Goal: Task Accomplishment & Management: Use online tool/utility

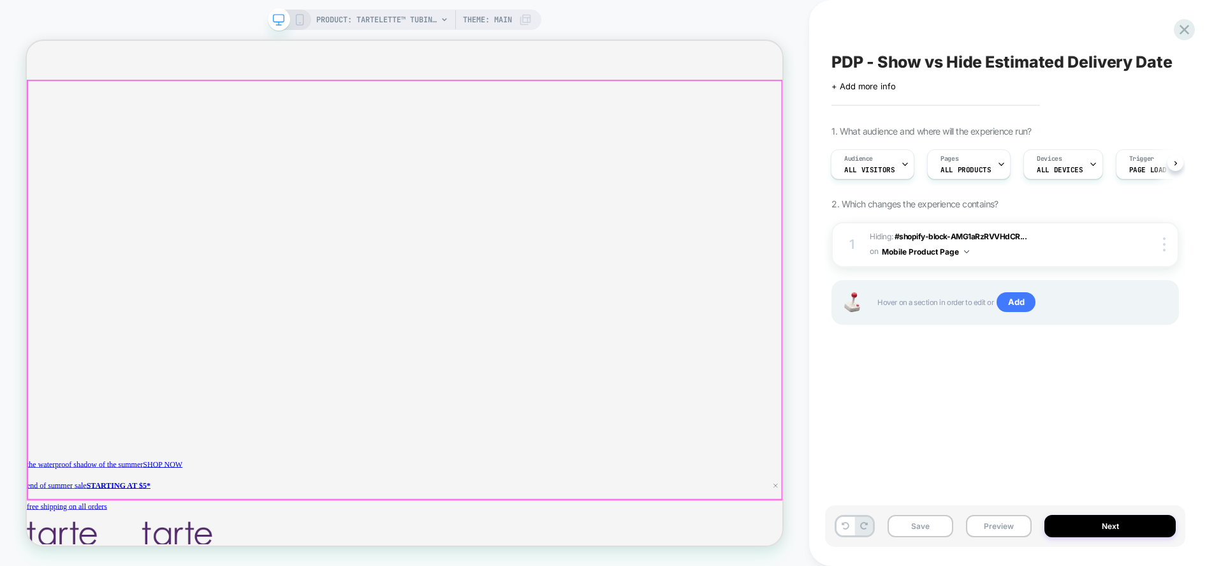
scroll to position [0, 1843]
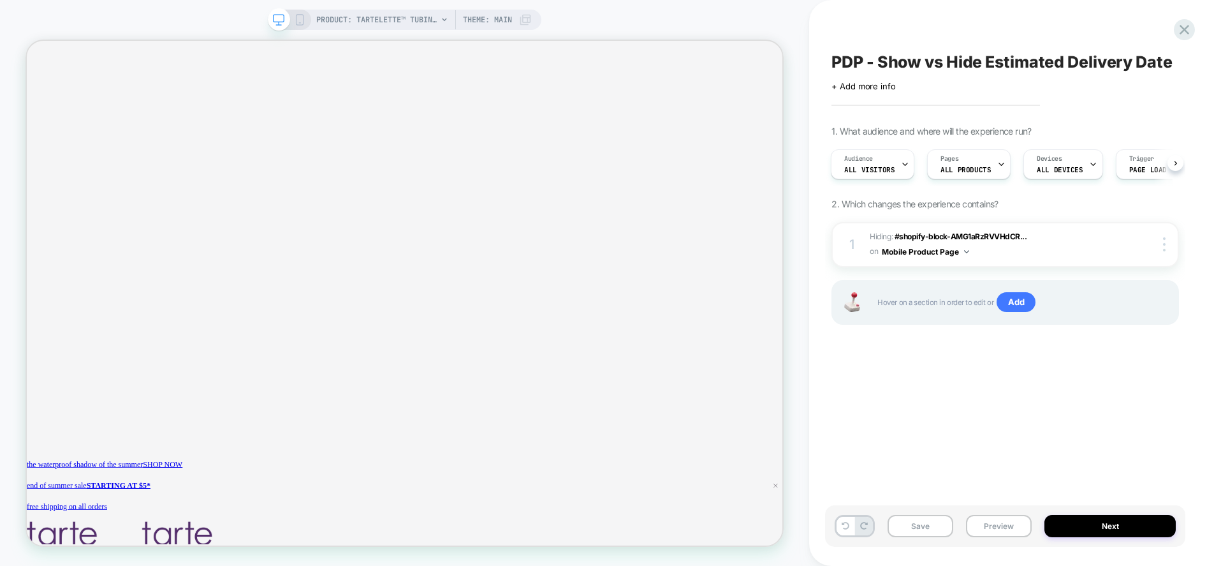
click at [54, 11] on div "PRODUCT: tartelette™ tubing mascara + fake awake duo PRODUCT: tartelette™ tubin…" at bounding box center [404, 283] width 809 height 566
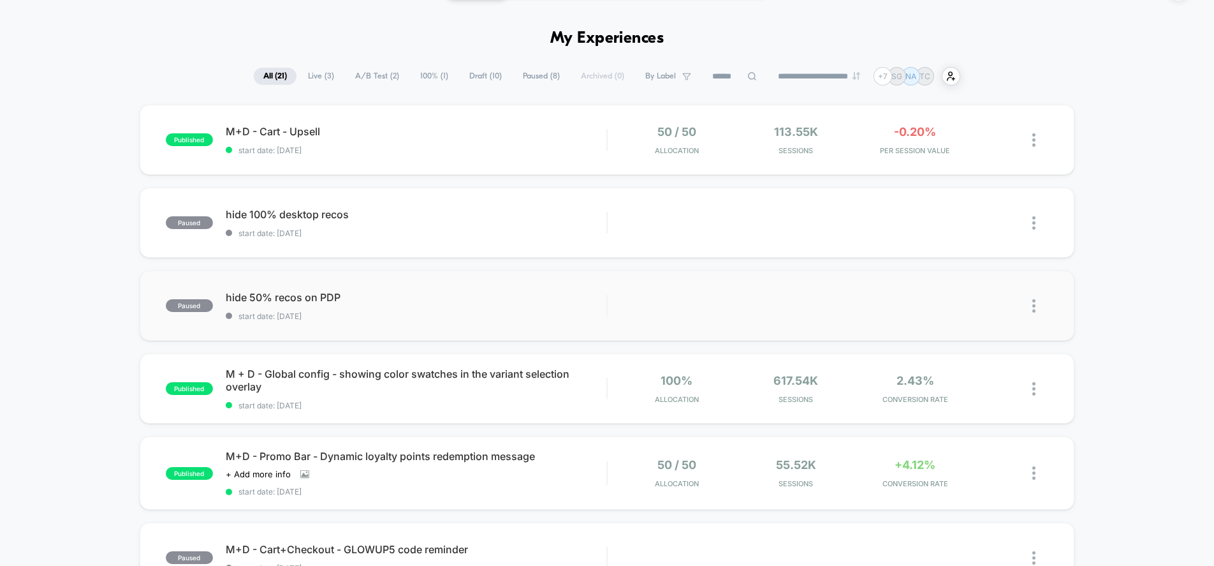
scroll to position [33, 0]
click at [524, 157] on div "published M+D - Cart - Upsell start date: 8/27/2025 50 / 50 Allocation 113.55k …" at bounding box center [607, 141] width 935 height 70
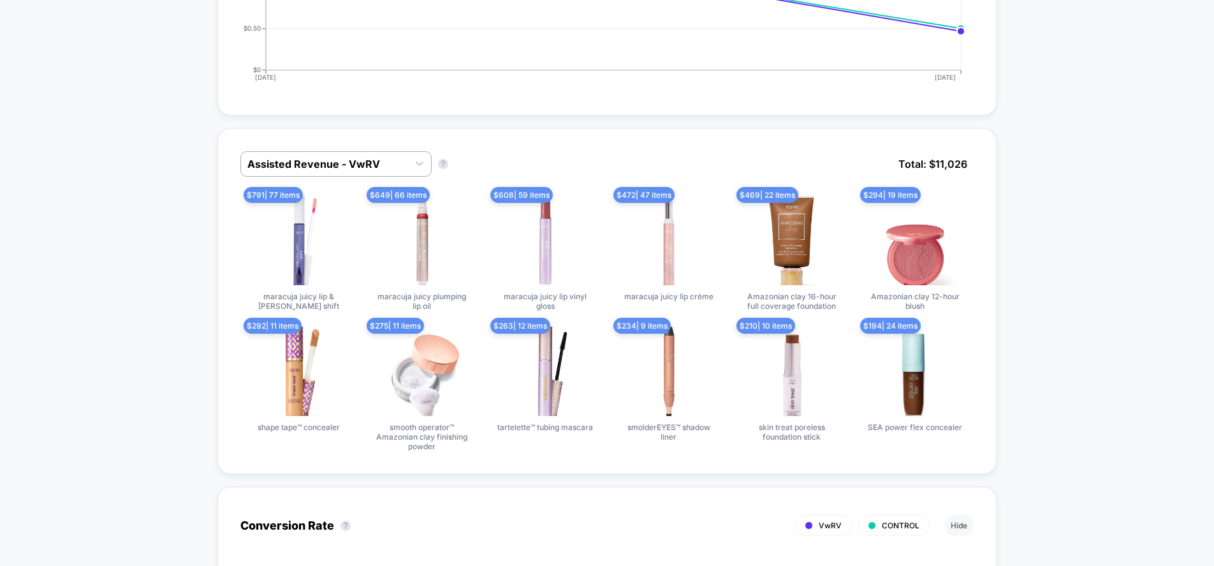
scroll to position [741, 0]
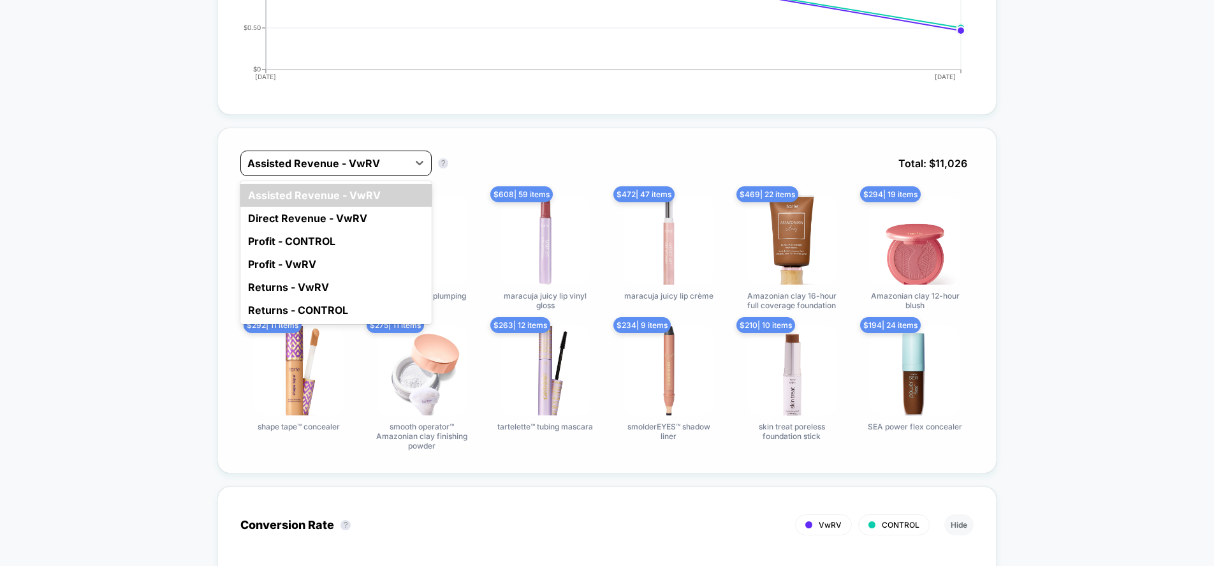
click at [372, 159] on div at bounding box center [324, 163] width 154 height 15
click at [362, 217] on div "Direct Revenue - VwRV" at bounding box center [335, 218] width 191 height 23
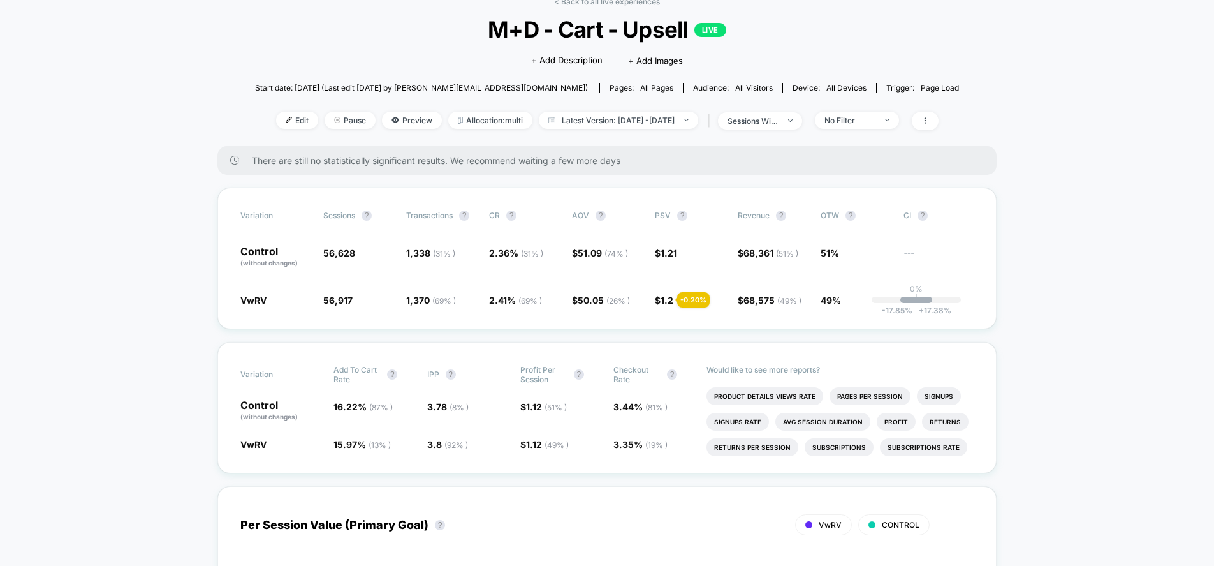
scroll to position [0, 0]
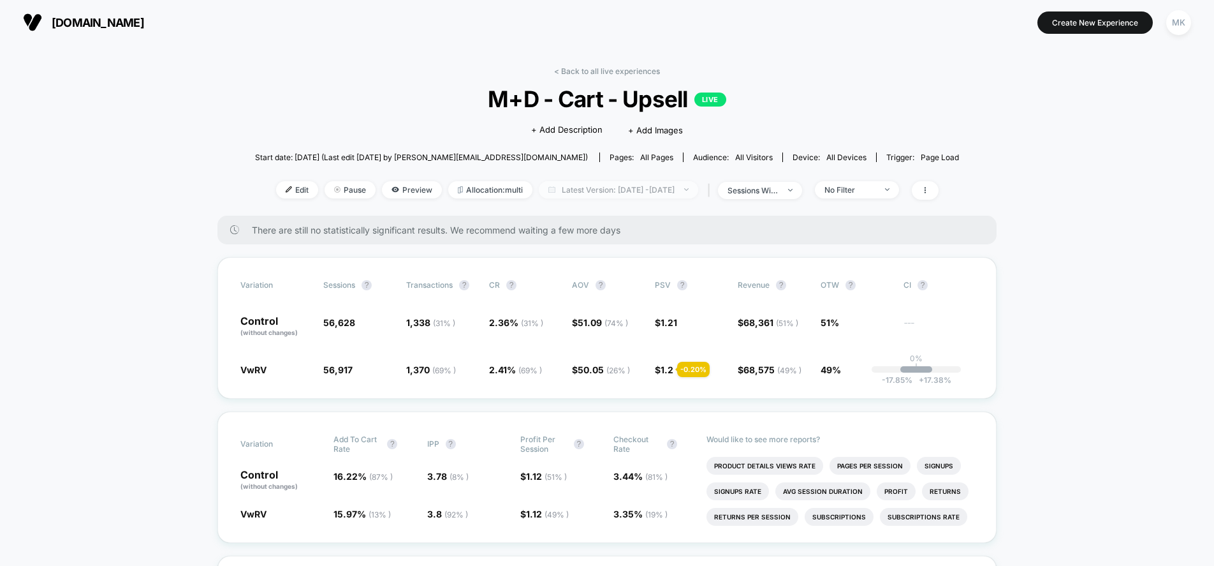
click at [685, 193] on span "Latest Version: Aug 27, 2025 - Aug 28, 2025" at bounding box center [618, 189] width 159 height 17
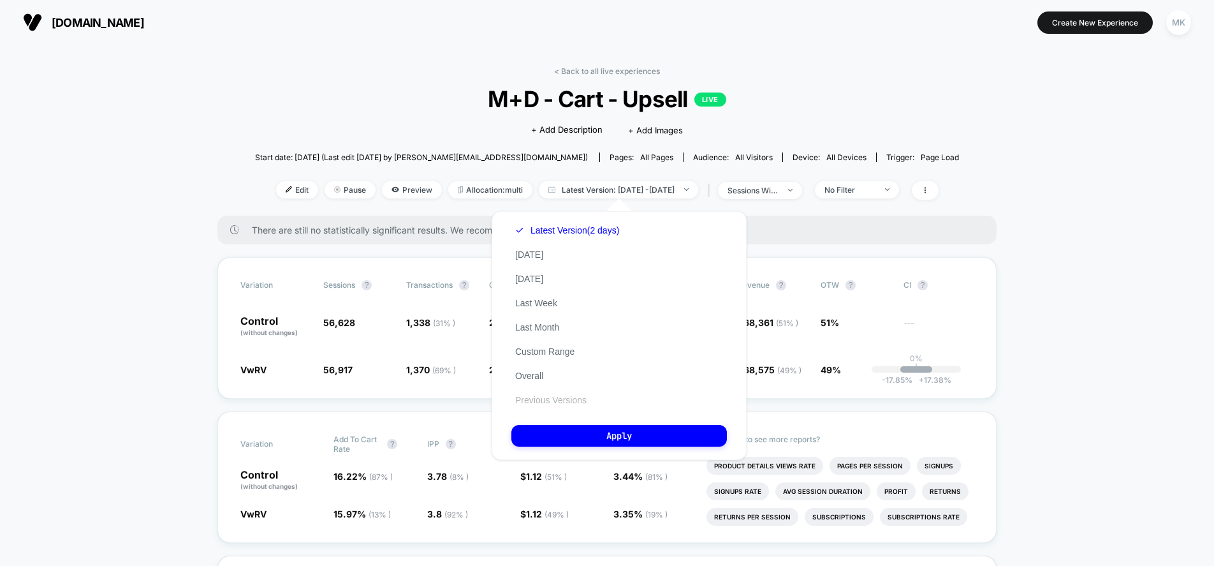
click at [536, 397] on button "Previous Versions" at bounding box center [550, 399] width 79 height 11
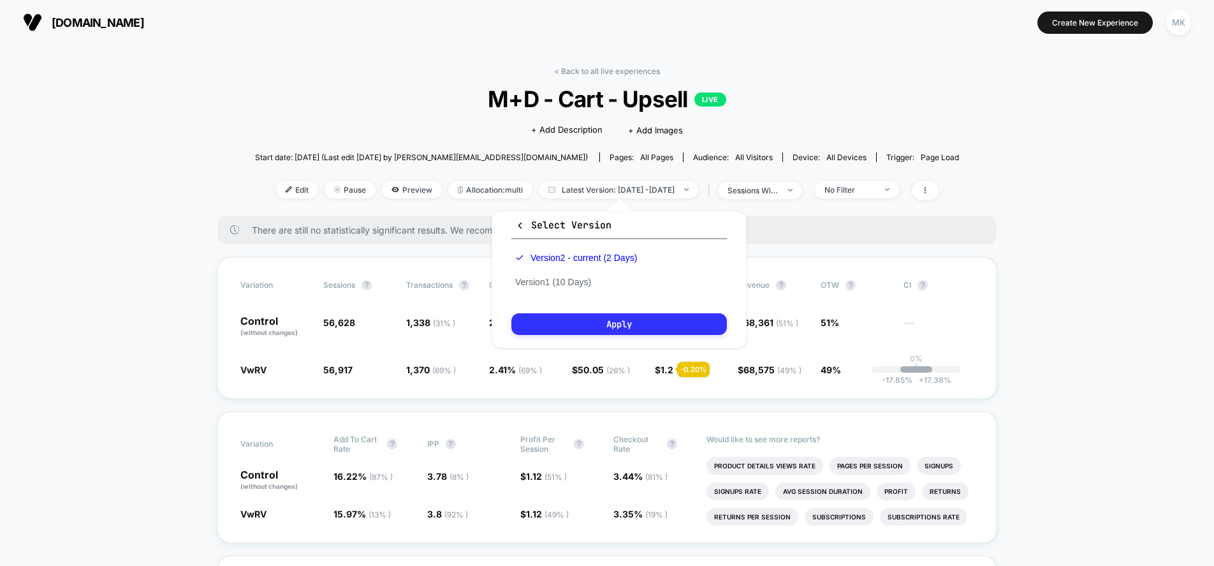
click at [569, 328] on button "Apply" at bounding box center [618, 324] width 215 height 22
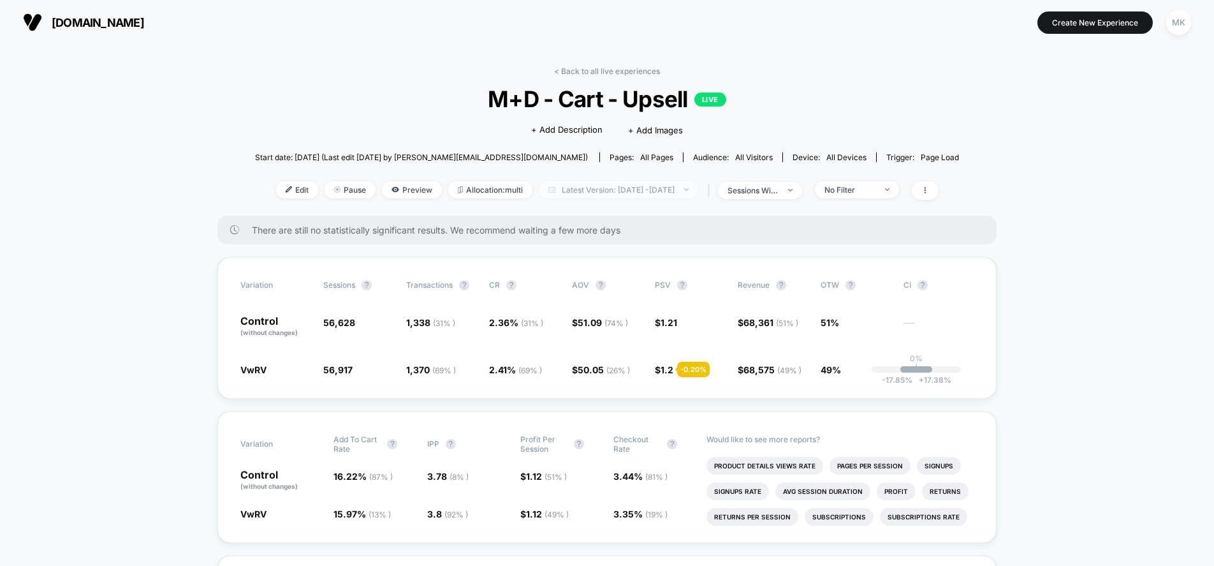
click at [550, 191] on span "Latest Version: Aug 27, 2025 - Aug 28, 2025" at bounding box center [618, 189] width 159 height 17
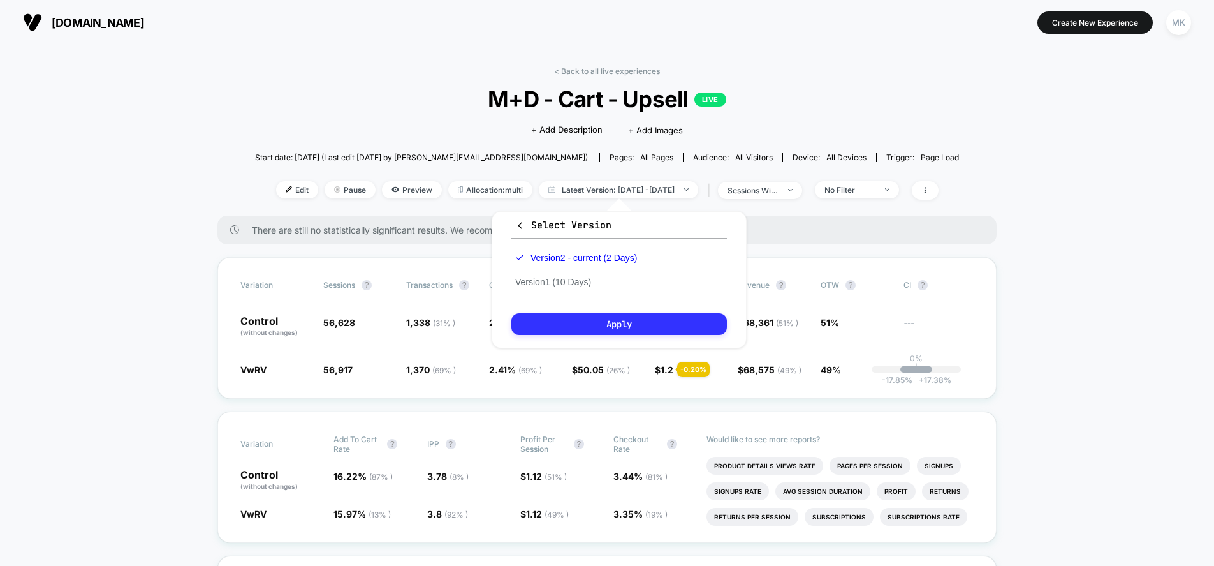
drag, startPoint x: 559, startPoint y: 333, endPoint x: 565, endPoint y: 326, distance: 9.5
click at [565, 326] on button "Apply" at bounding box center [618, 324] width 215 height 22
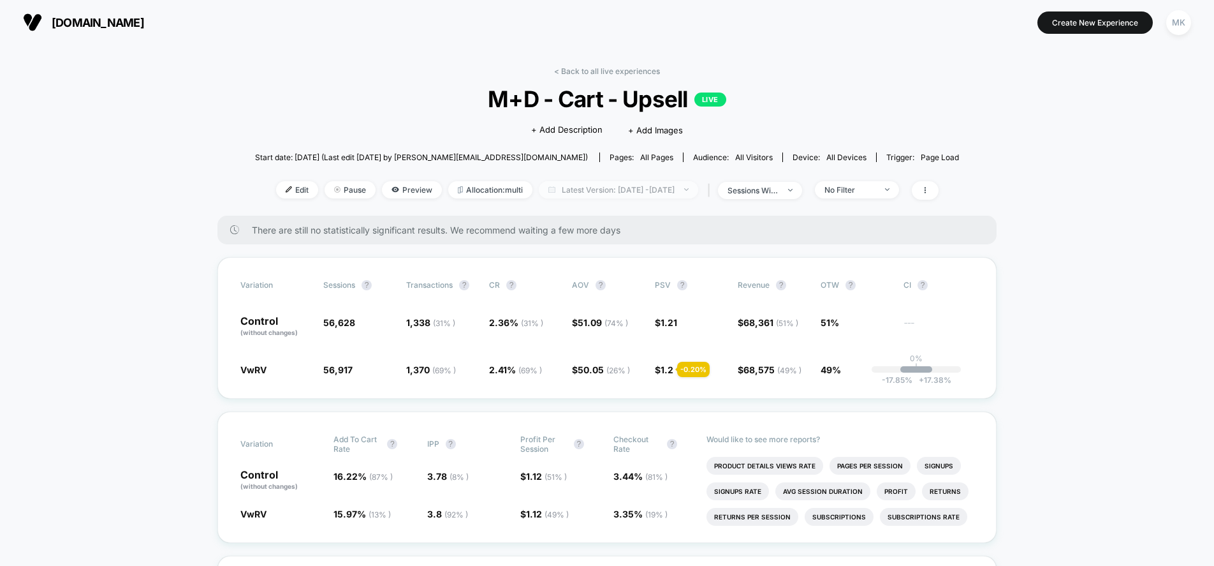
click at [685, 190] on span "Latest Version: Aug 27, 2025 - Aug 28, 2025" at bounding box center [618, 189] width 159 height 17
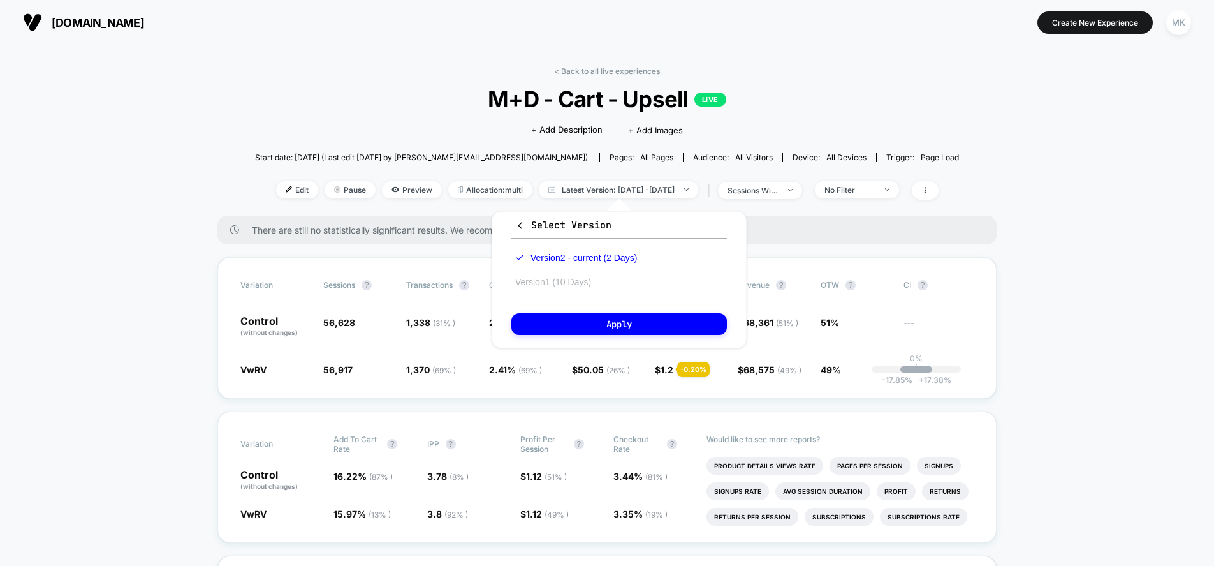
click at [565, 282] on button "Version 1 (10 Days)" at bounding box center [553, 281] width 84 height 11
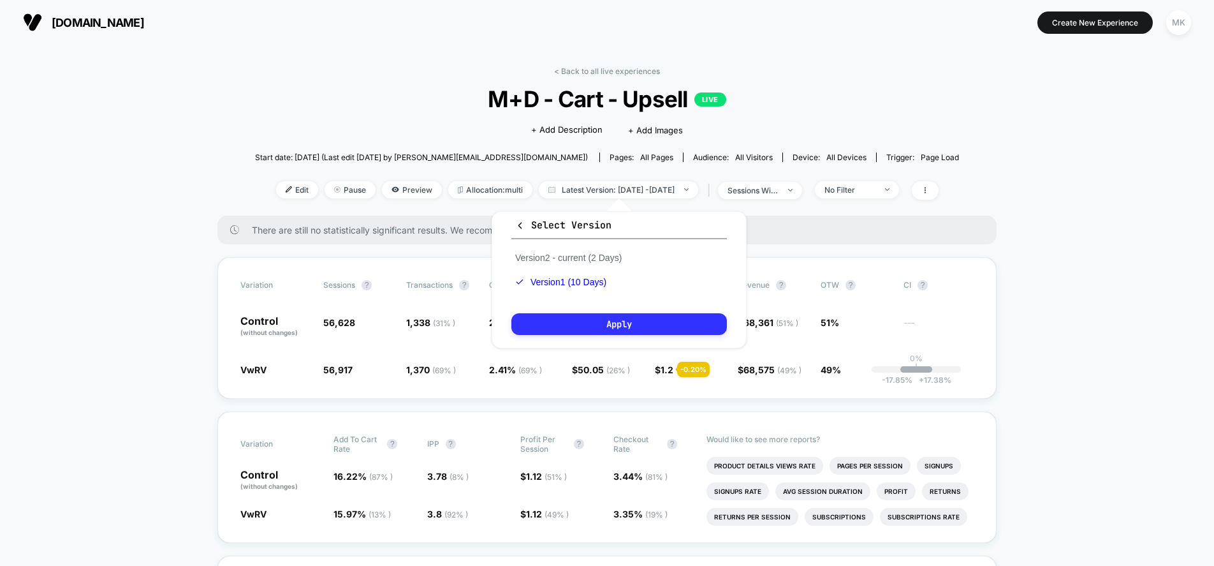
click at [580, 318] on button "Apply" at bounding box center [618, 324] width 215 height 22
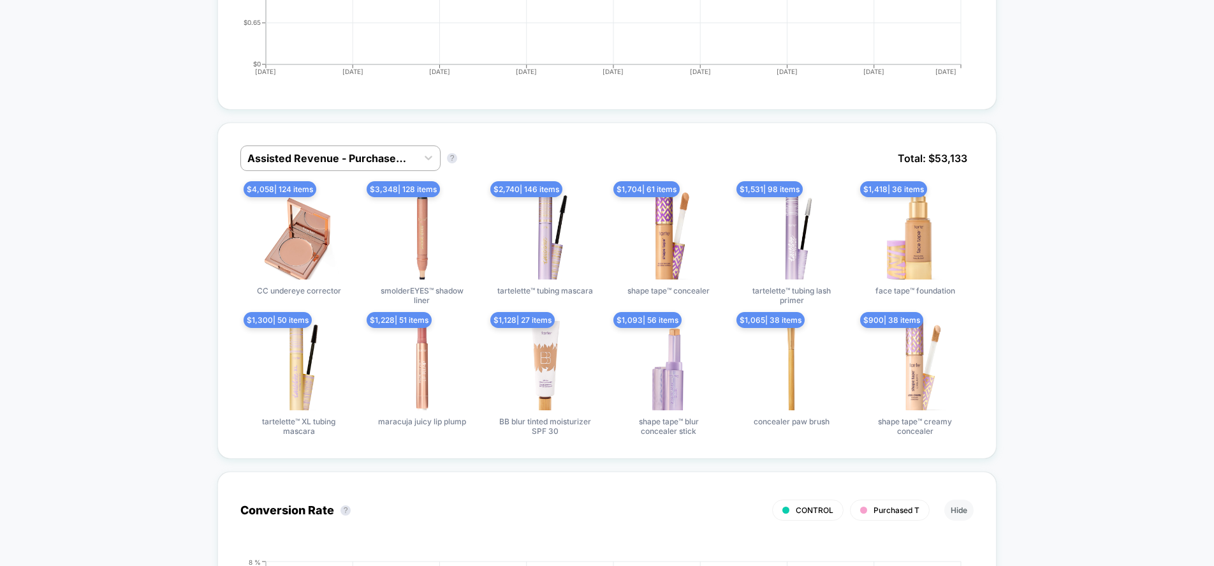
scroll to position [771, 0]
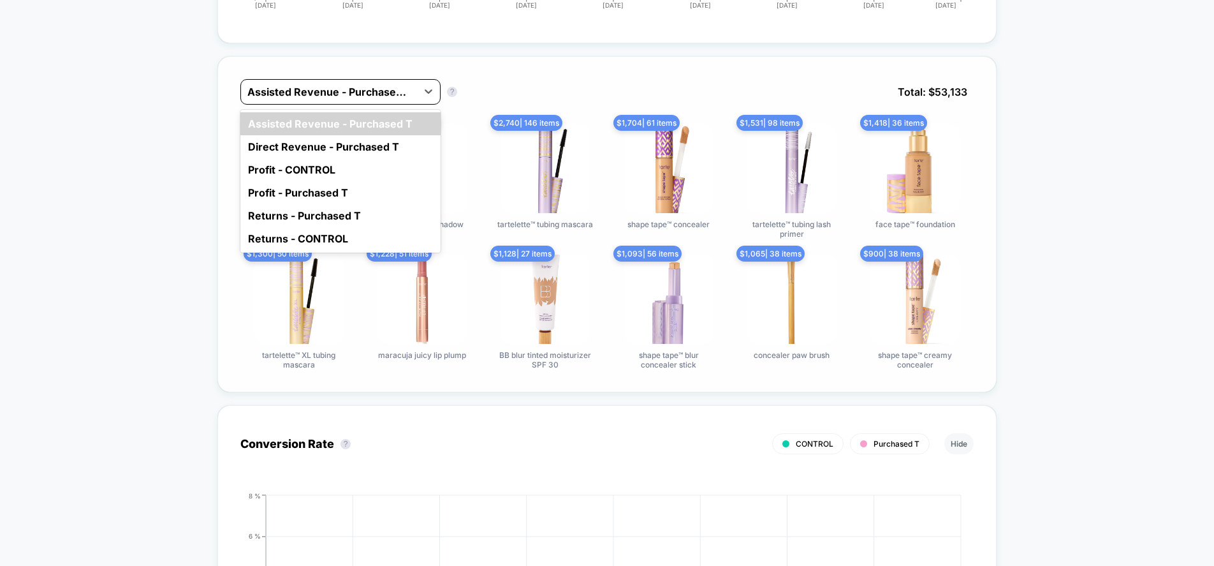
click at [325, 95] on div at bounding box center [328, 91] width 163 height 15
click at [314, 147] on div "Direct Revenue - Purchased T" at bounding box center [340, 146] width 200 height 23
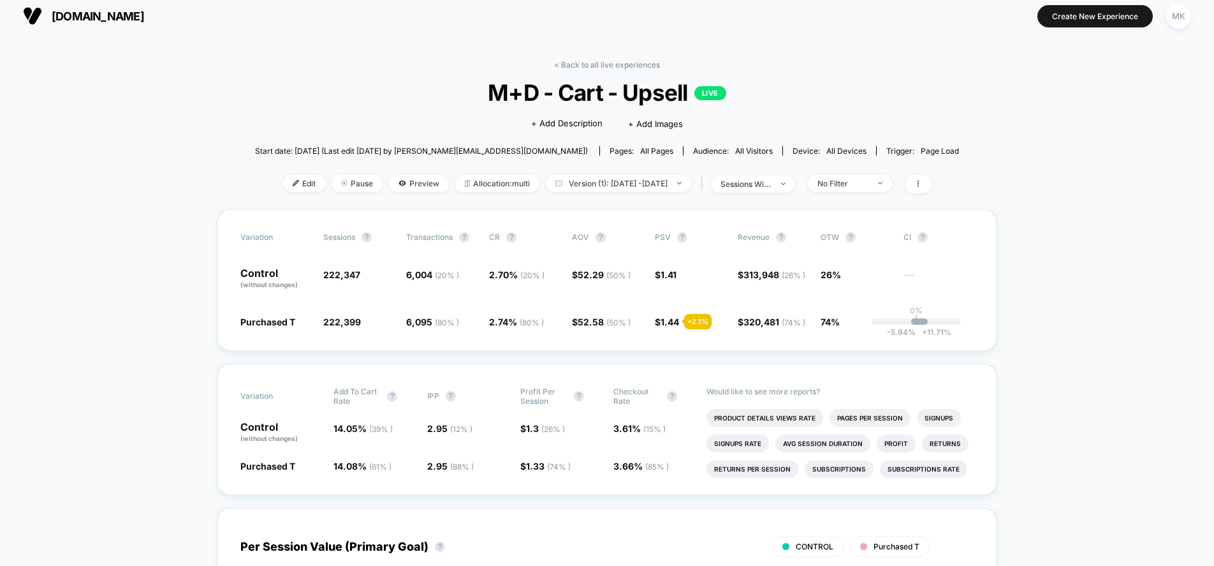
scroll to position [0, 0]
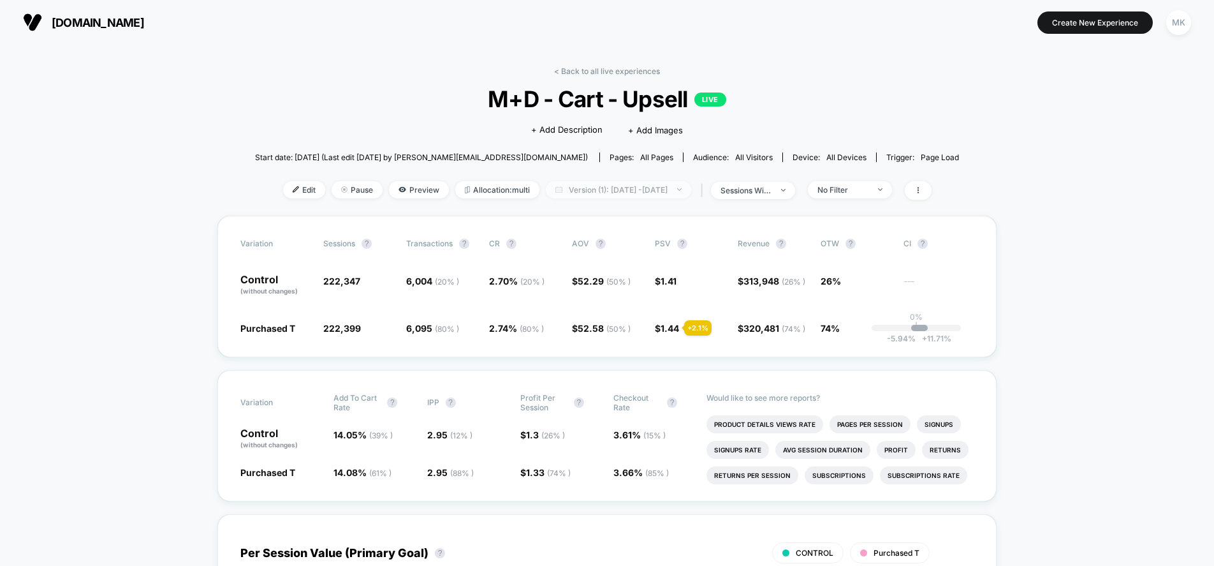
click at [587, 191] on span "Version (1): Aug 18, 2025 - Aug 27, 2025" at bounding box center [618, 189] width 145 height 17
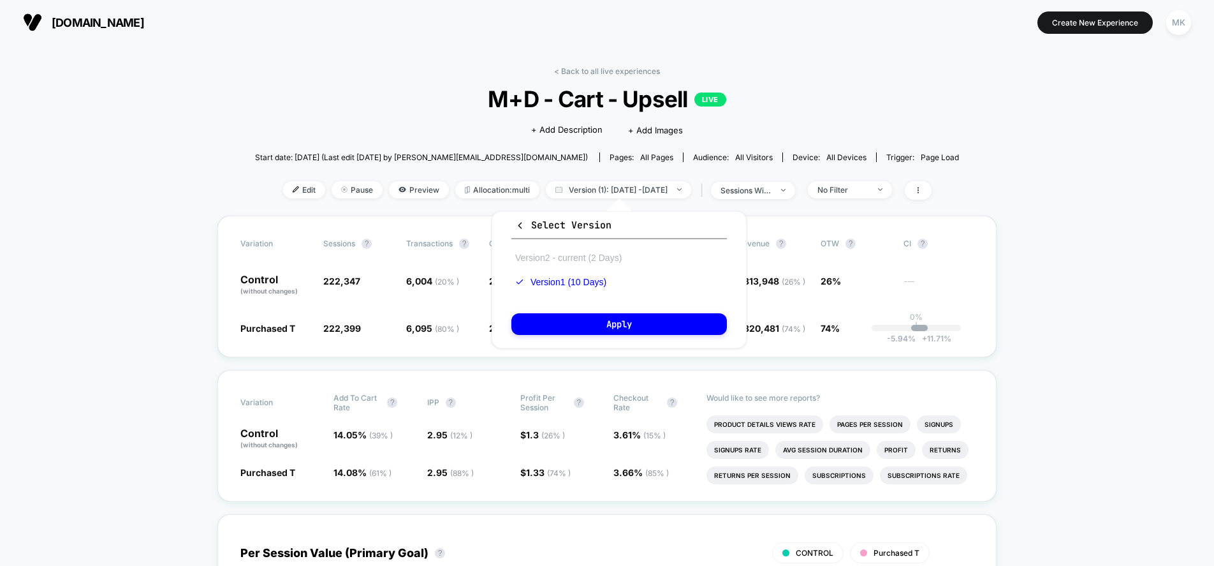
click at [566, 258] on button "Version 2 - current (2 Days)" at bounding box center [568, 257] width 114 height 11
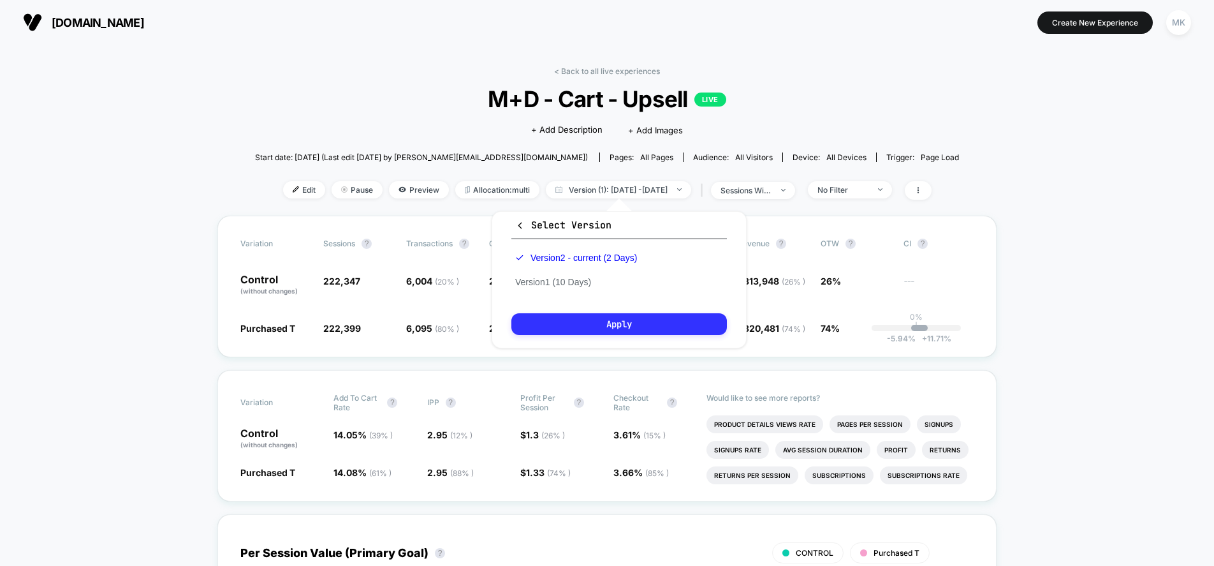
click at [573, 321] on button "Apply" at bounding box center [618, 324] width 215 height 22
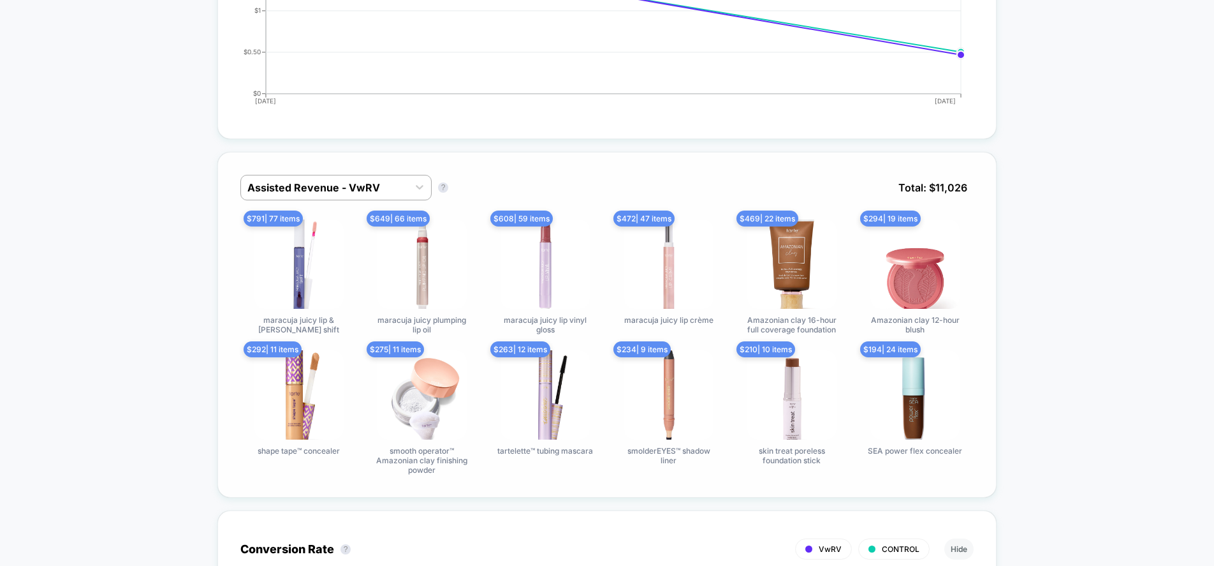
scroll to position [722, 0]
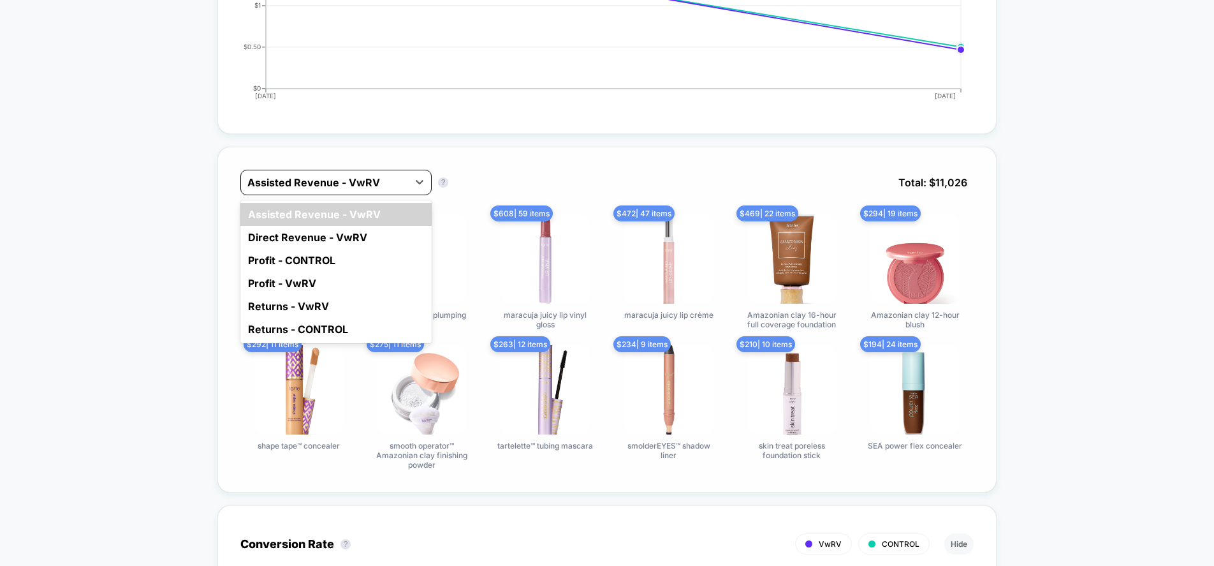
click at [286, 183] on div at bounding box center [324, 182] width 154 height 15
click at [278, 234] on div "Direct Revenue - VwRV" at bounding box center [335, 237] width 191 height 23
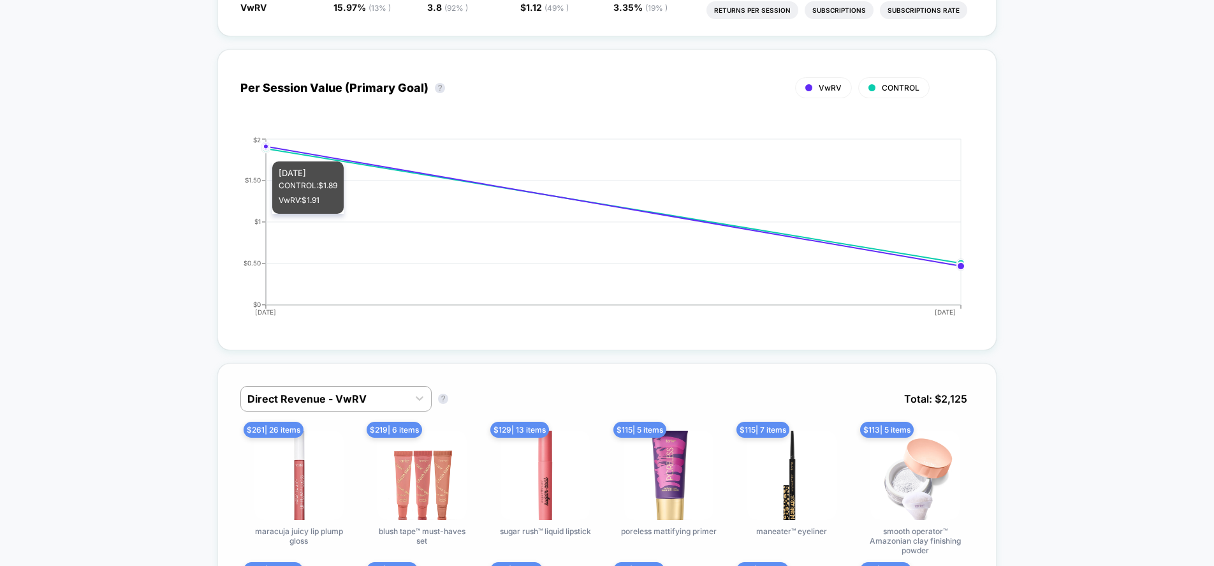
scroll to position [601, 0]
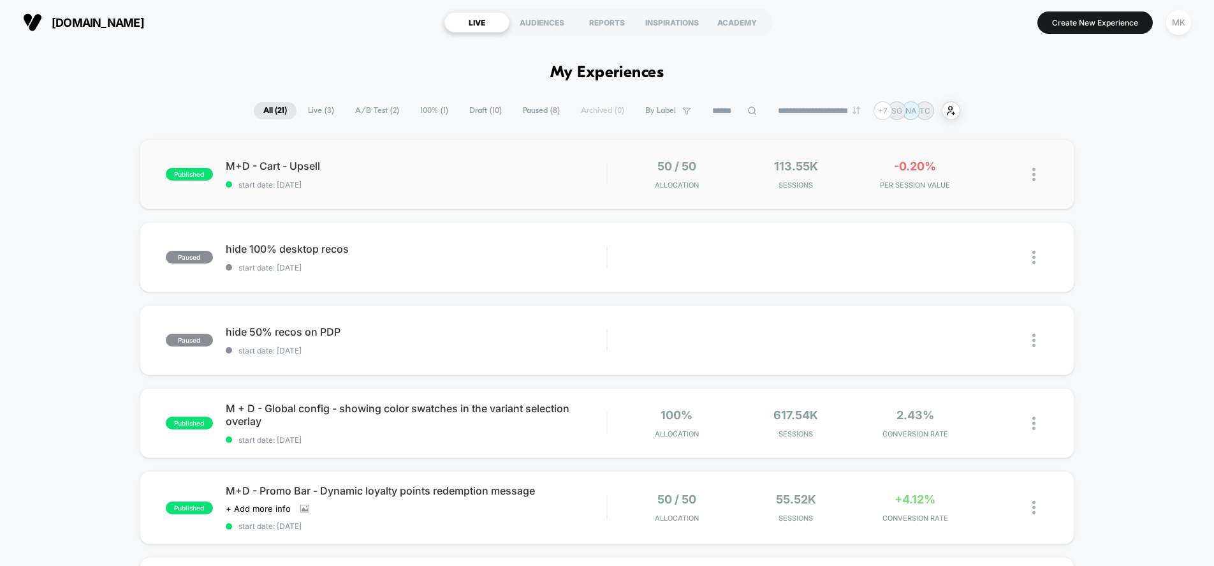
click at [492, 156] on div "published M+D - Cart - Upsell start date: 8/27/2025 50 / 50 Allocation 113.55k …" at bounding box center [607, 174] width 935 height 70
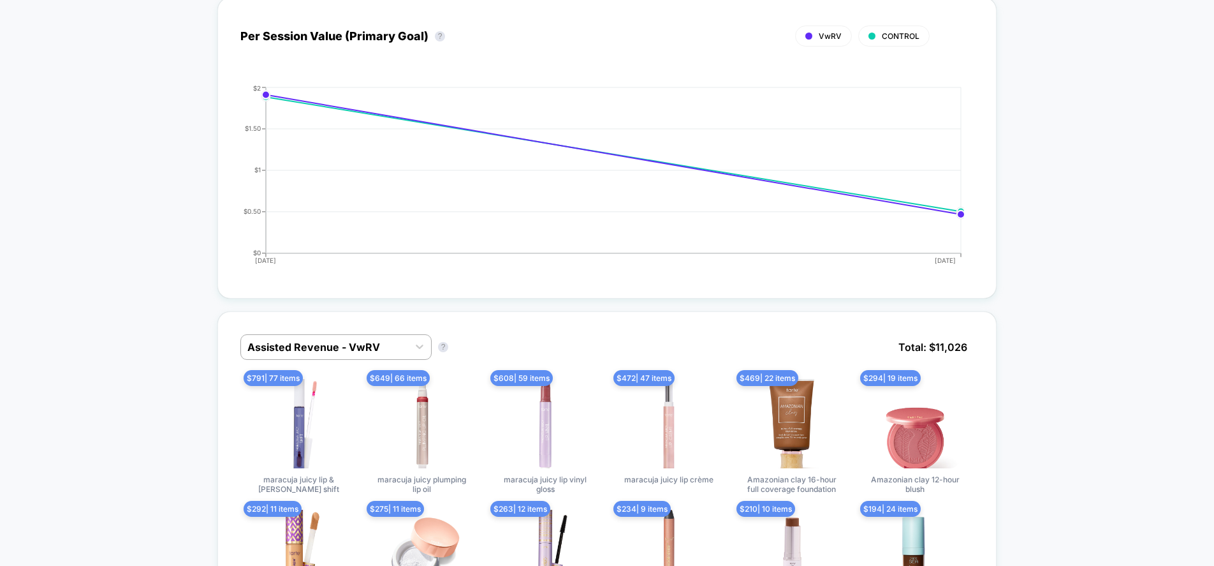
scroll to position [560, 0]
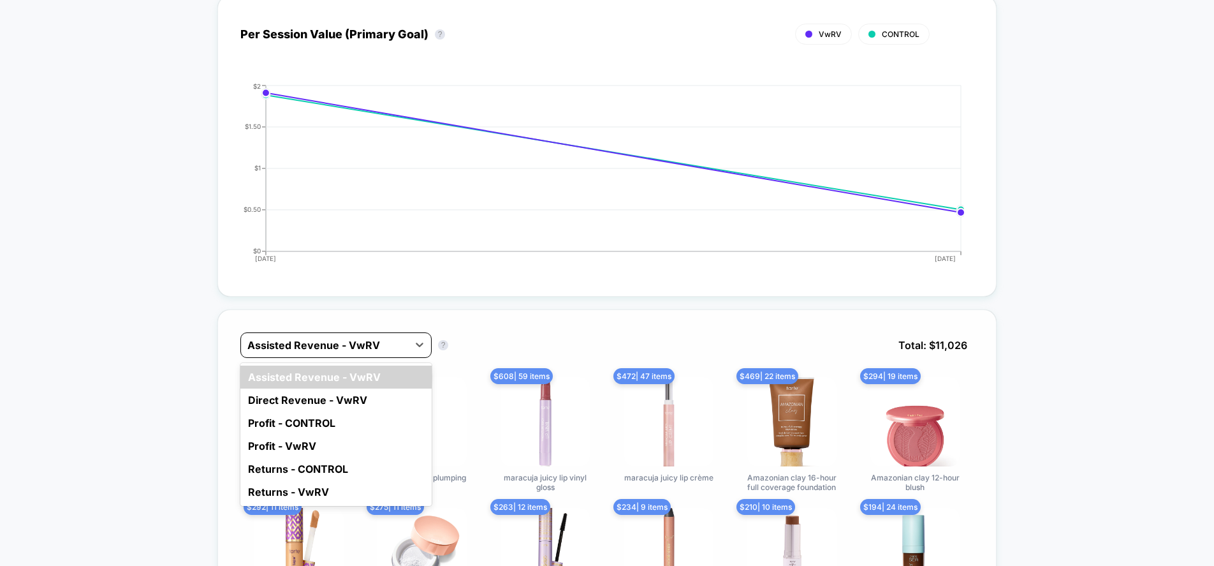
click at [370, 337] on div at bounding box center [324, 344] width 154 height 15
click at [361, 400] on div "Direct Revenue - VwRV" at bounding box center [335, 399] width 191 height 23
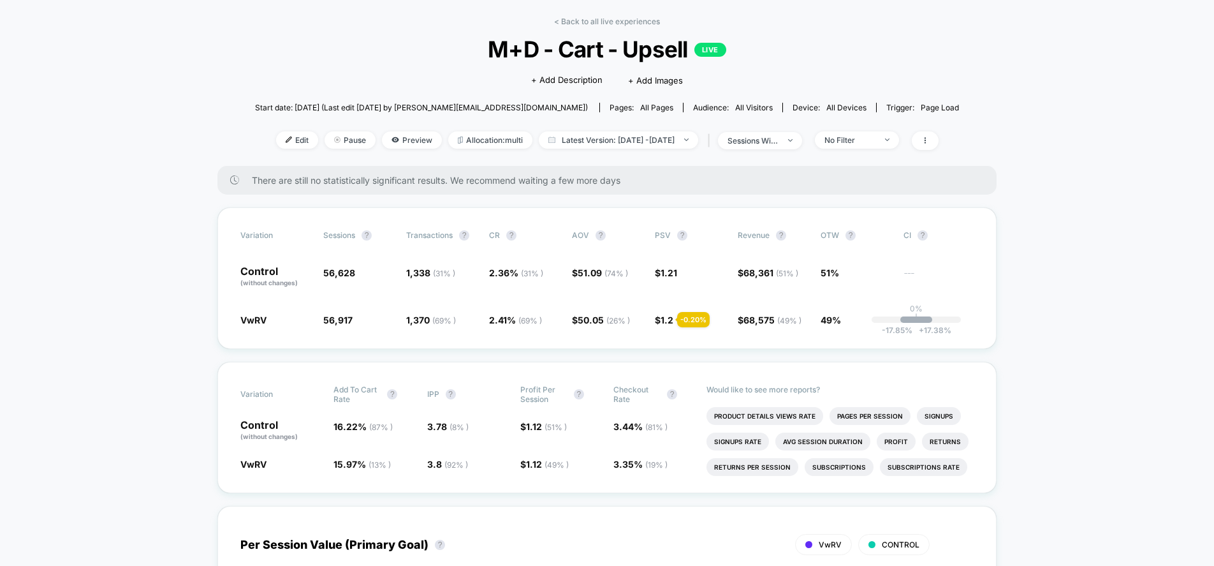
scroll to position [47, 0]
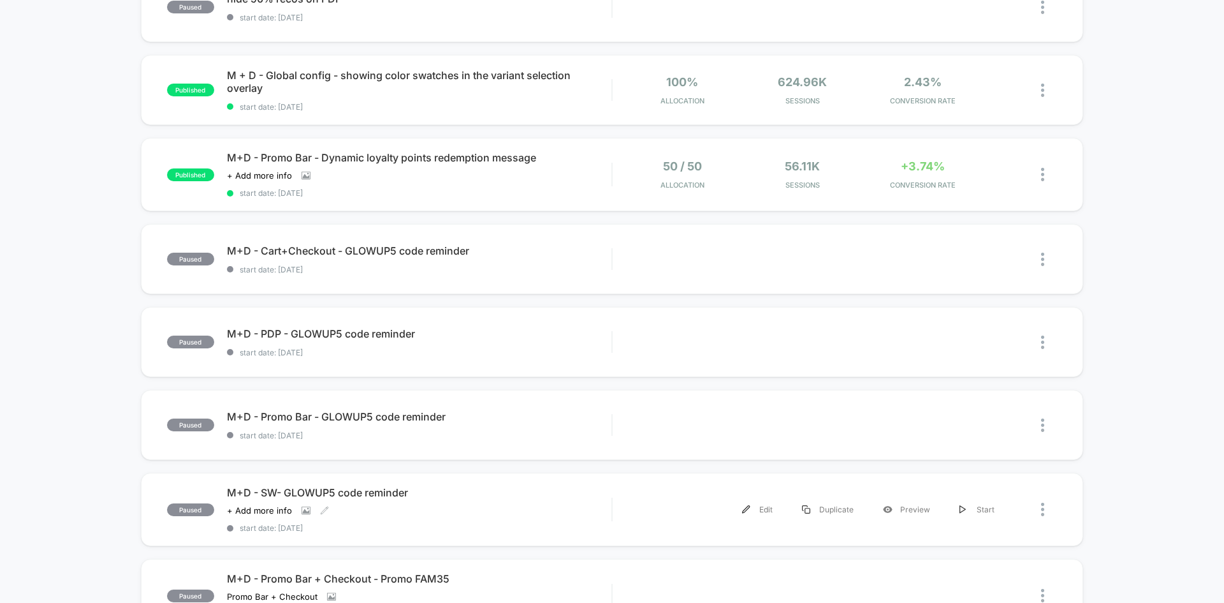
scroll to position [330, 0]
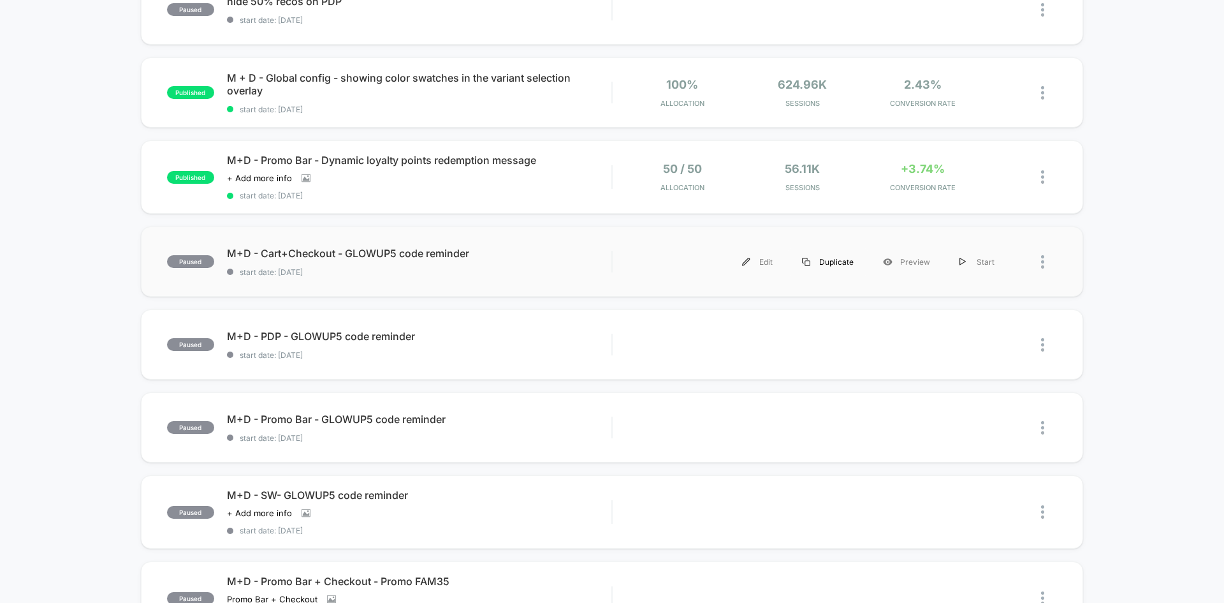
click at [822, 261] on div "Duplicate" at bounding box center [827, 261] width 81 height 29
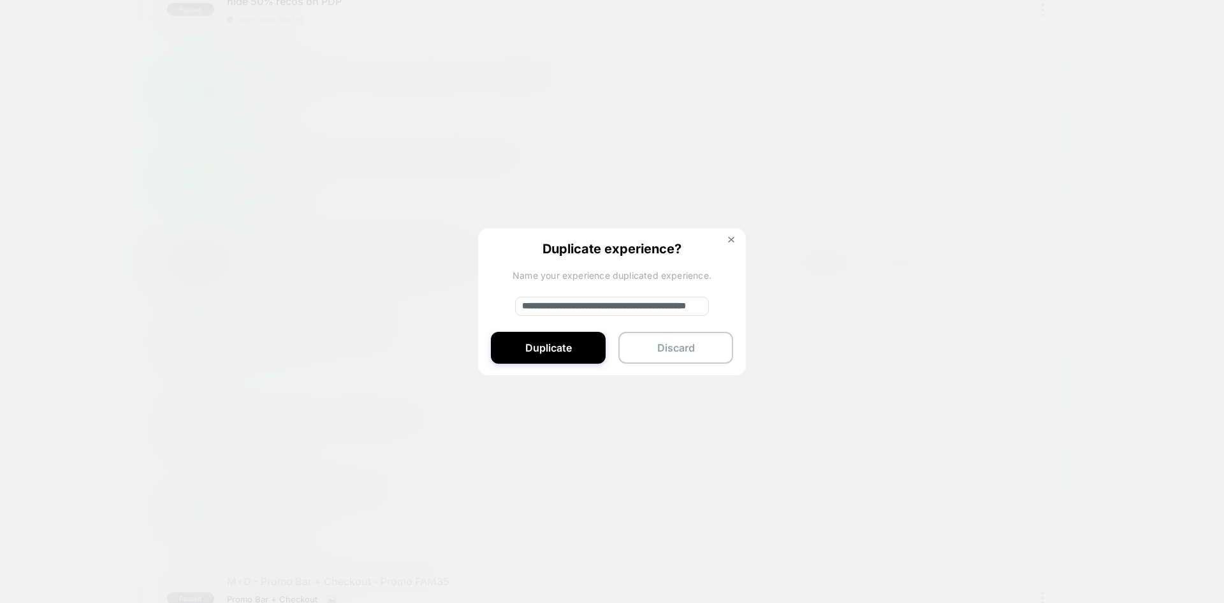
scroll to position [0, 93]
drag, startPoint x: 623, startPoint y: 305, endPoint x: 737, endPoint y: 308, distance: 114.2
click at [737, 308] on div "**********" at bounding box center [612, 302] width 268 height 148
click at [604, 309] on input "**********" at bounding box center [612, 305] width 194 height 19
drag, startPoint x: 592, startPoint y: 306, endPoint x: 627, endPoint y: 305, distance: 35.7
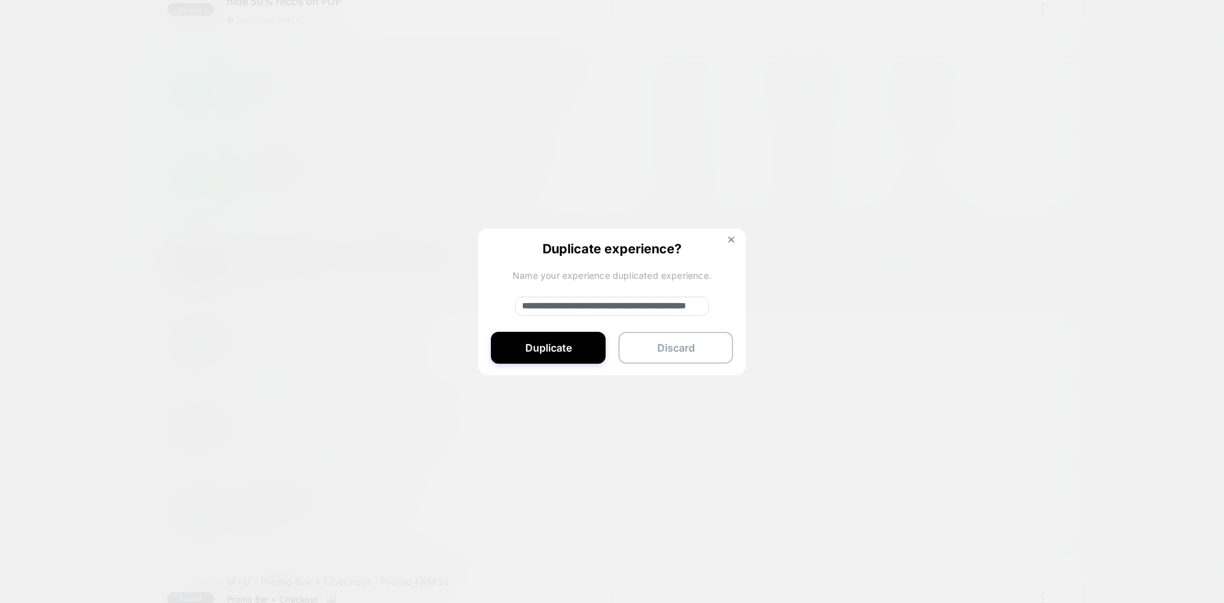
click at [627, 305] on input "**********" at bounding box center [612, 305] width 194 height 19
type input "**********"
click at [574, 358] on button "Duplicate" at bounding box center [548, 348] width 115 height 32
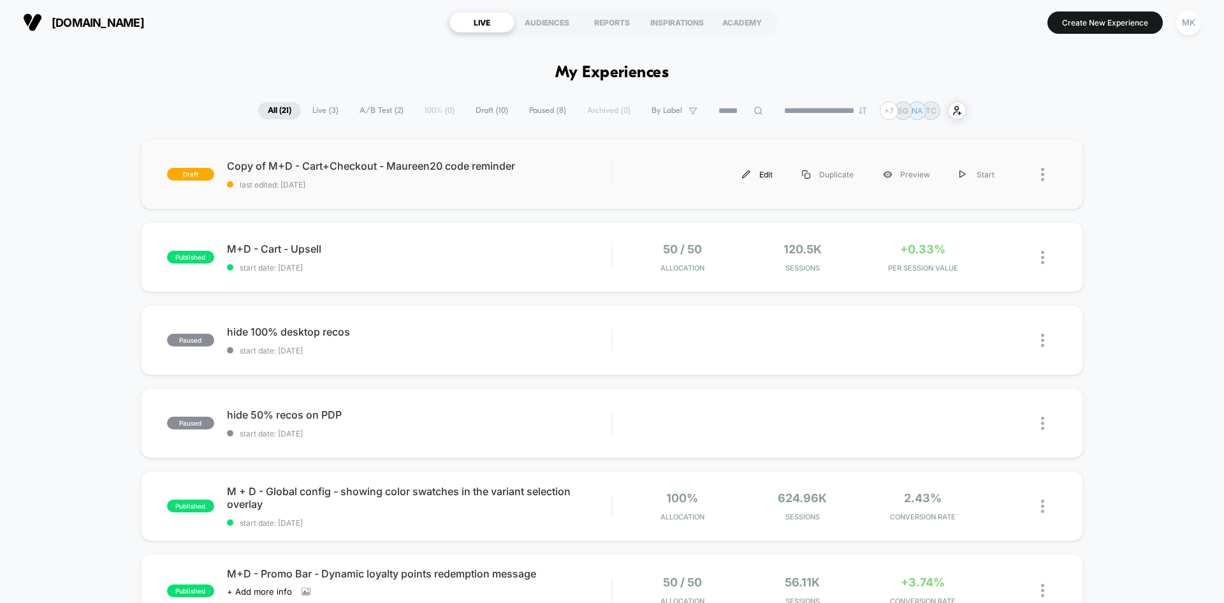
click at [760, 177] on div "Edit" at bounding box center [757, 174] width 60 height 29
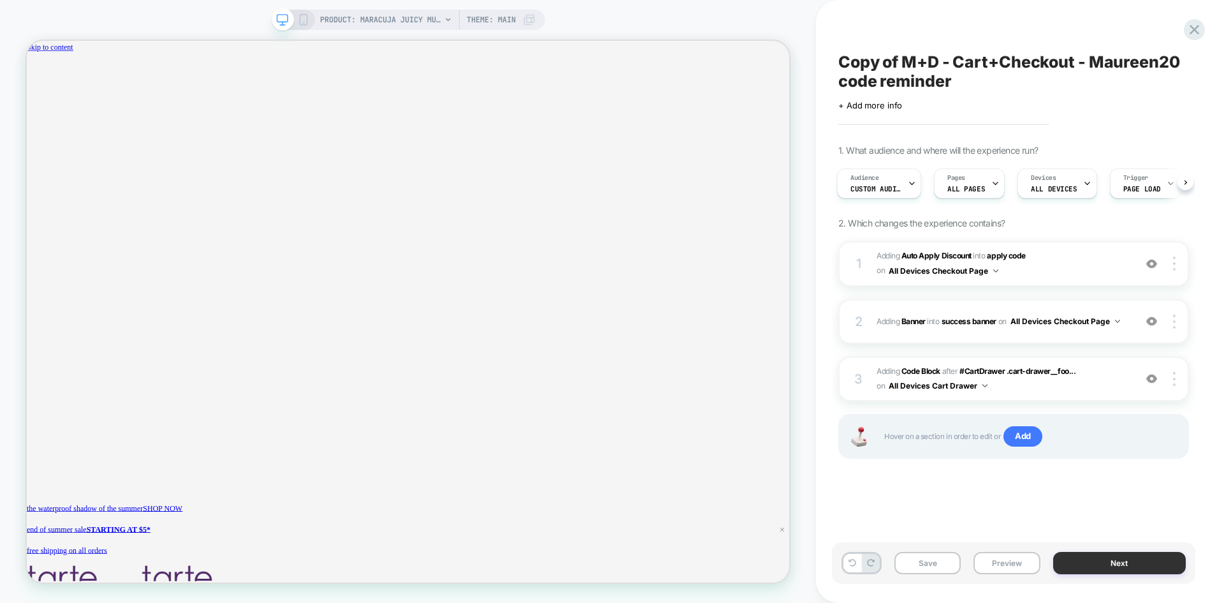
scroll to position [0, 1860]
click at [12, 339] on div "PRODUCT: maracuja juicy multi-stick beautiseal PRODUCT: maracuja juicy multi-st…" at bounding box center [408, 301] width 816 height 577
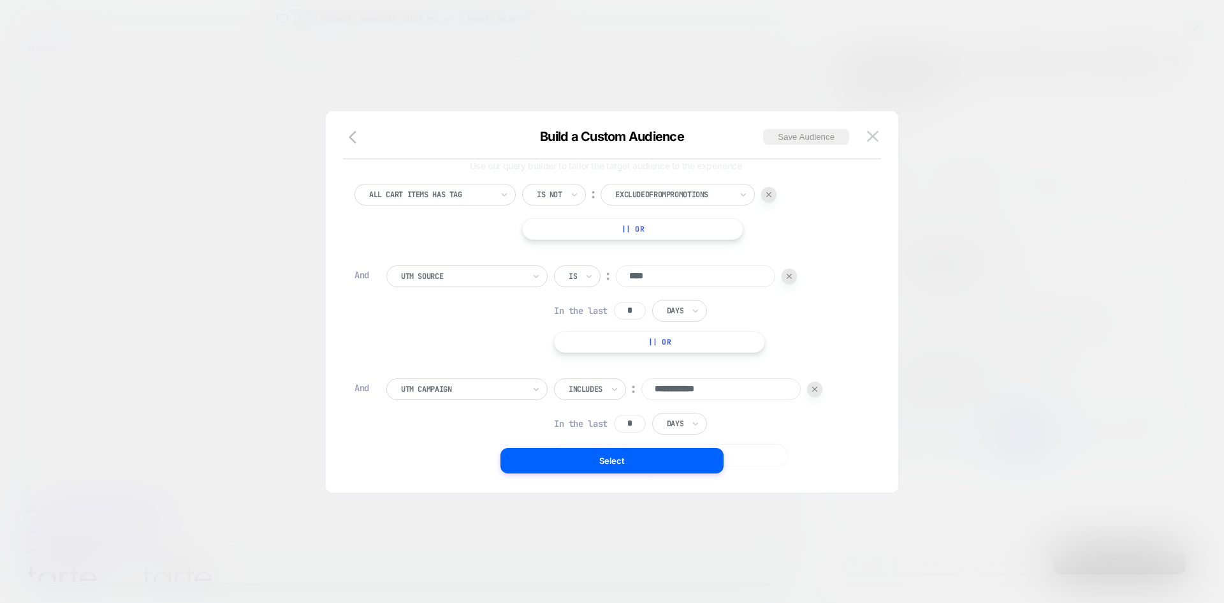
scroll to position [0, 1860]
click at [519, 280] on div at bounding box center [462, 275] width 123 height 11
click at [0, 0] on icon at bounding box center [0, 0] width 0 height 0
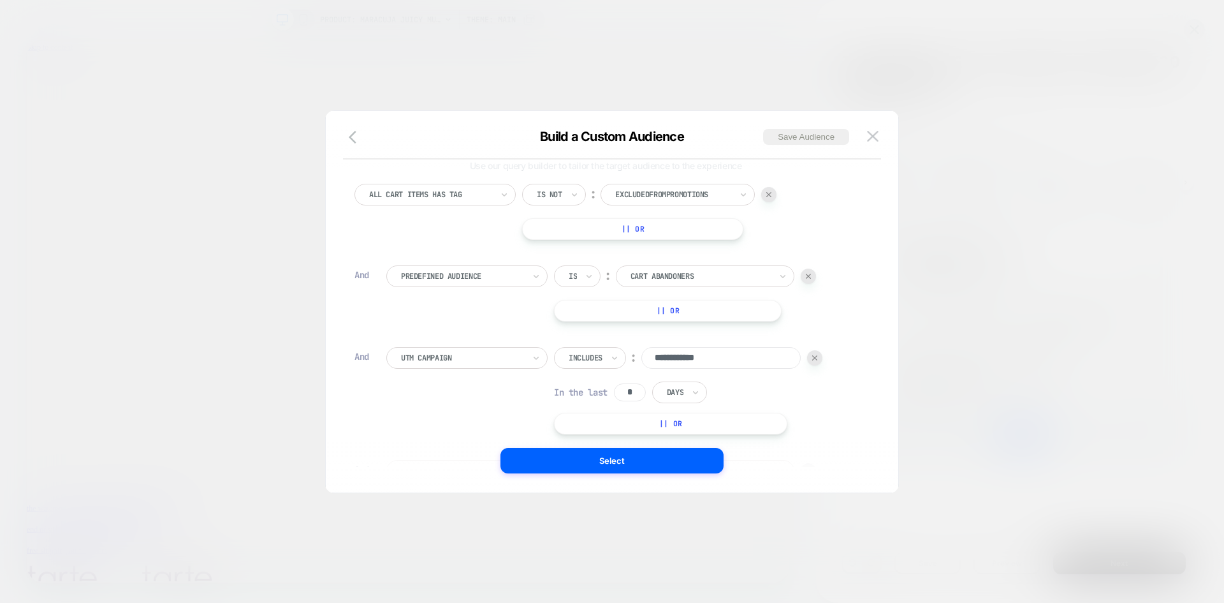
scroll to position [0, 1860]
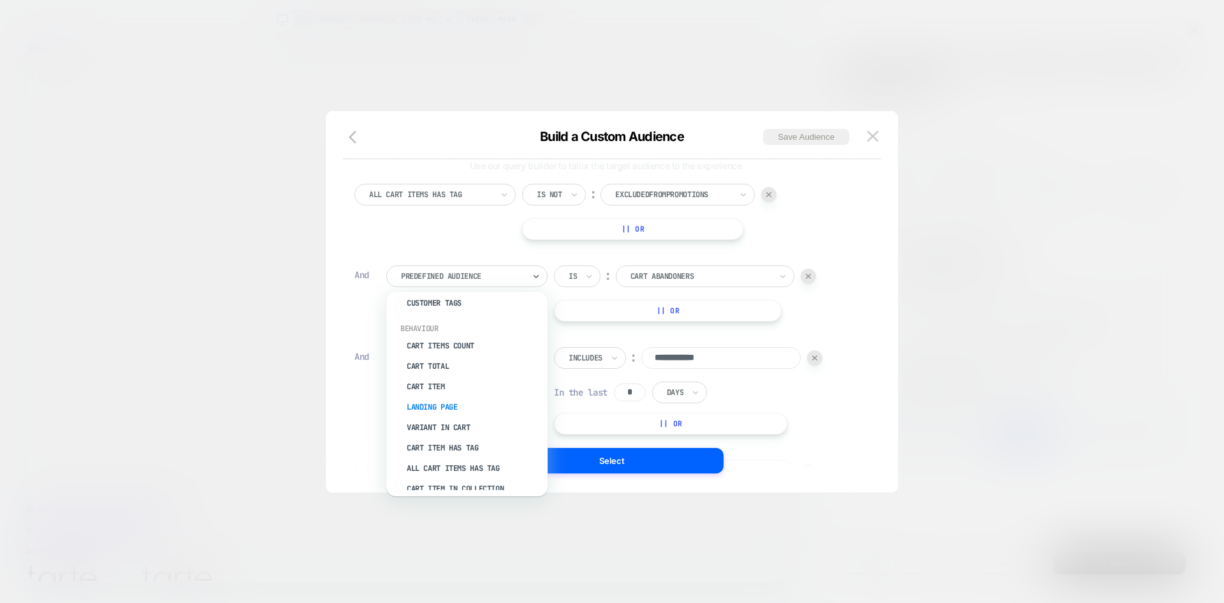
scroll to position [0, 0]
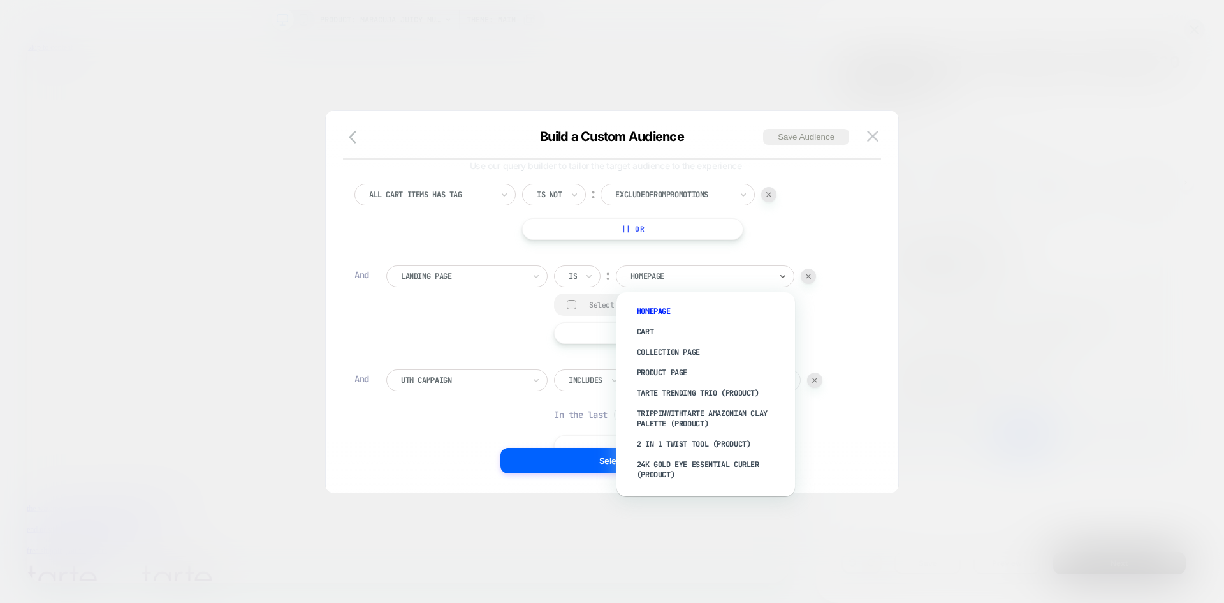
click at [685, 270] on div at bounding box center [701, 275] width 140 height 11
drag, startPoint x: 663, startPoint y: 275, endPoint x: 650, endPoint y: 269, distance: 14.8
click at [0, 0] on div "Homepage" at bounding box center [0, 0] width 0 height 0
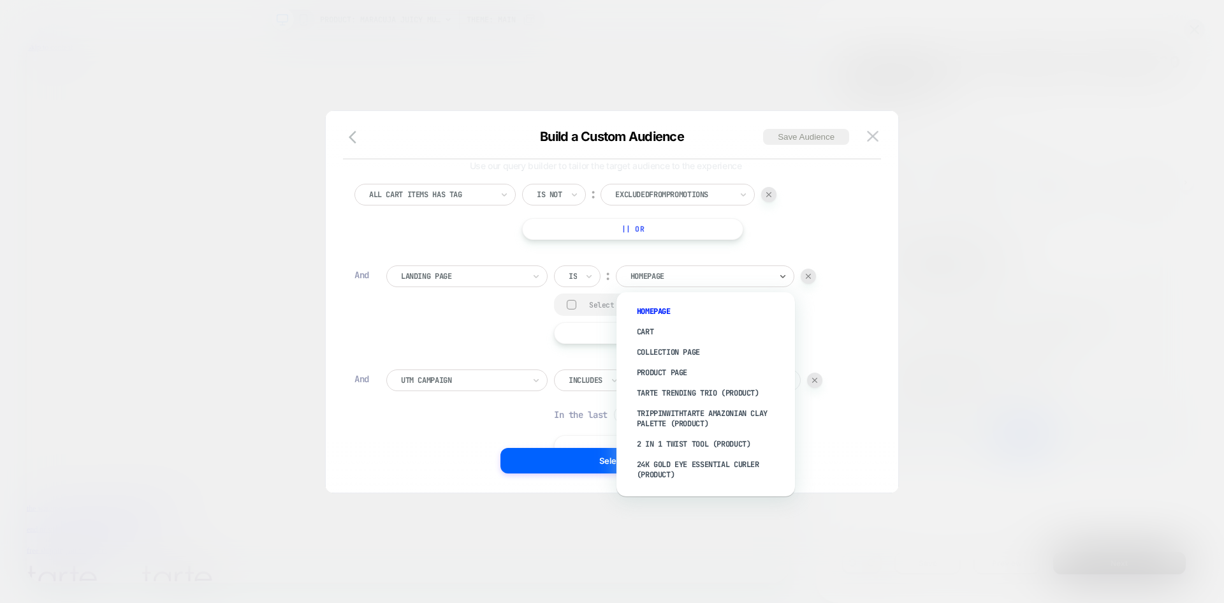
paste input "**********"
type input "**********"
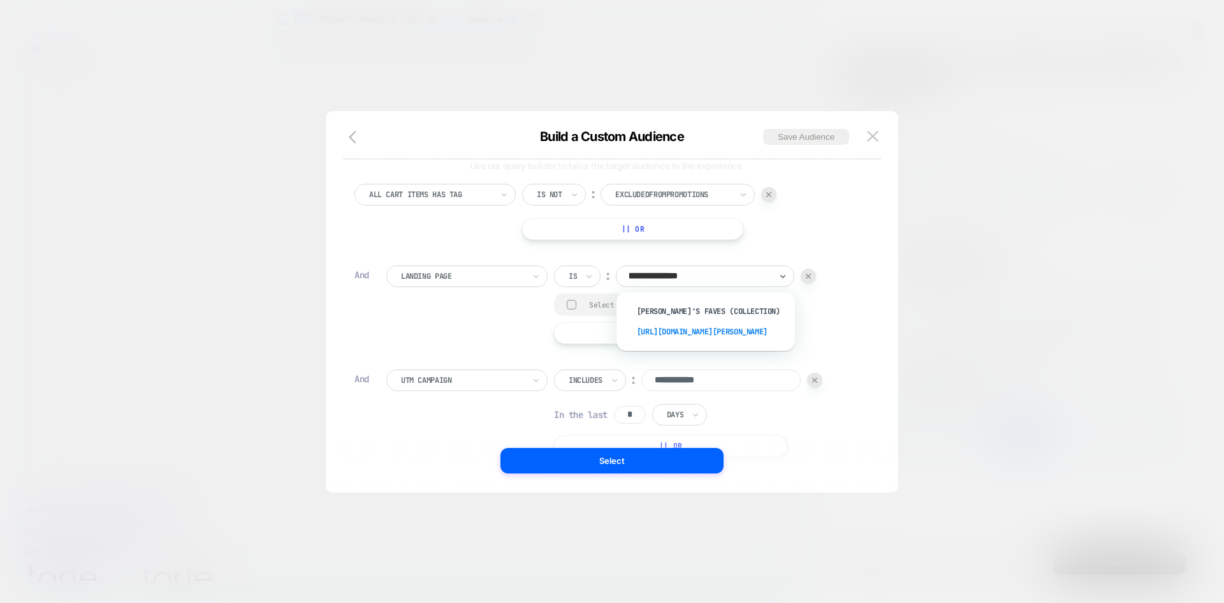
scroll to position [0, 0]
click at [0, 0] on div "[PERSON_NAME]'s faves (Collection)" at bounding box center [0, 0] width 0 height 0
click at [72, 251] on div at bounding box center [612, 301] width 1224 height 603
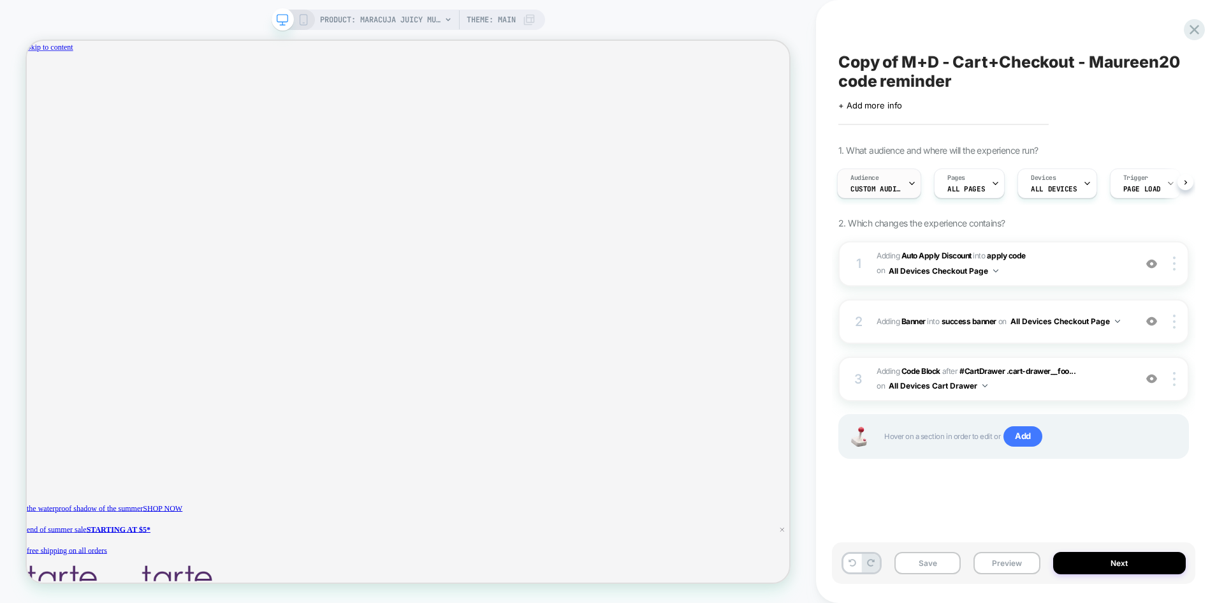
scroll to position [0, 0]
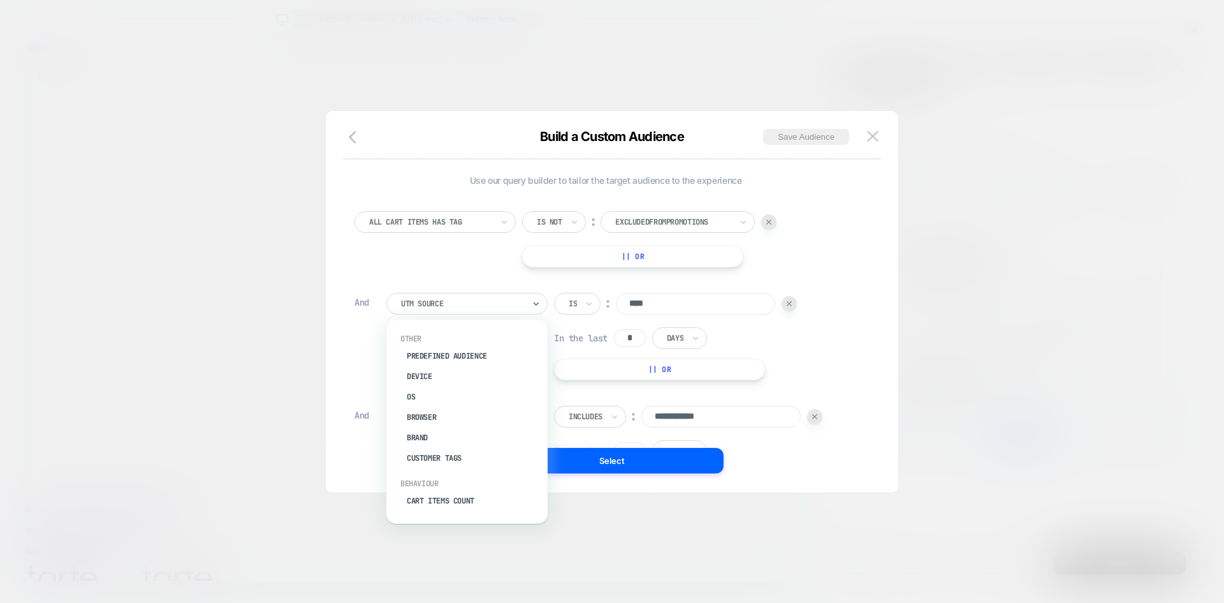
click at [510, 303] on div at bounding box center [462, 303] width 123 height 11
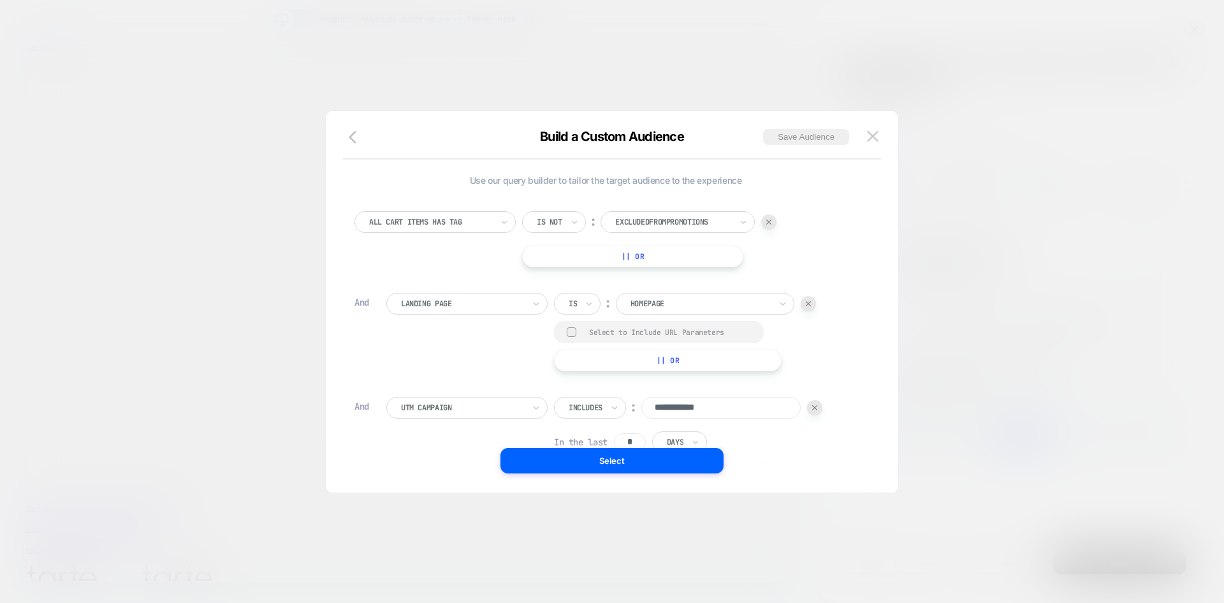
scroll to position [0, 0]
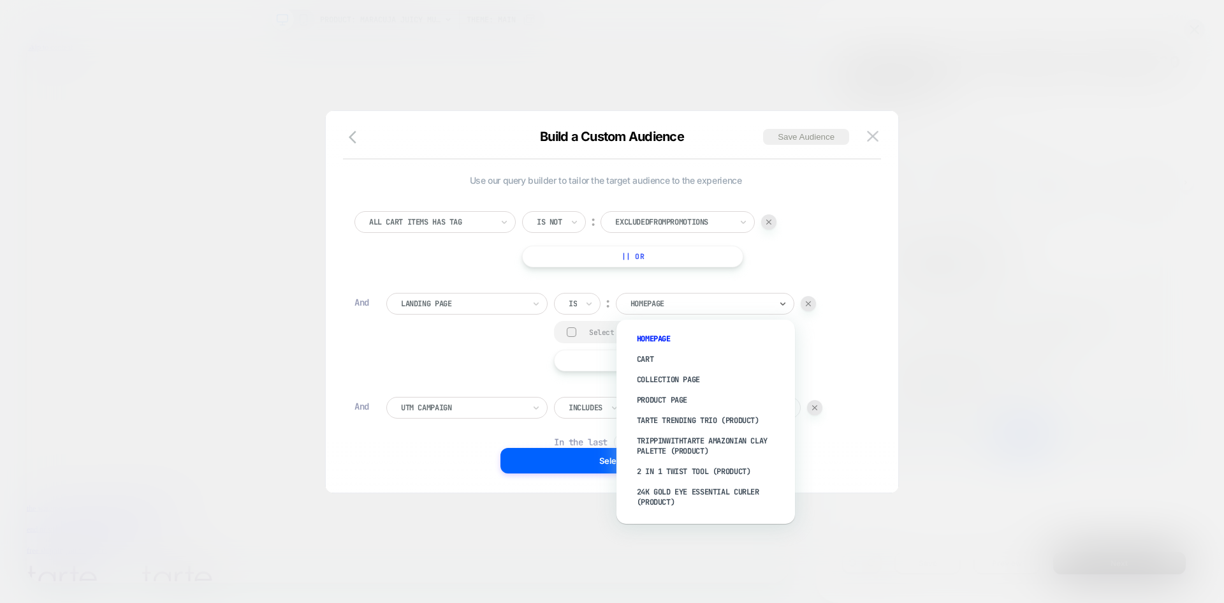
paste input "**********"
type input "**********"
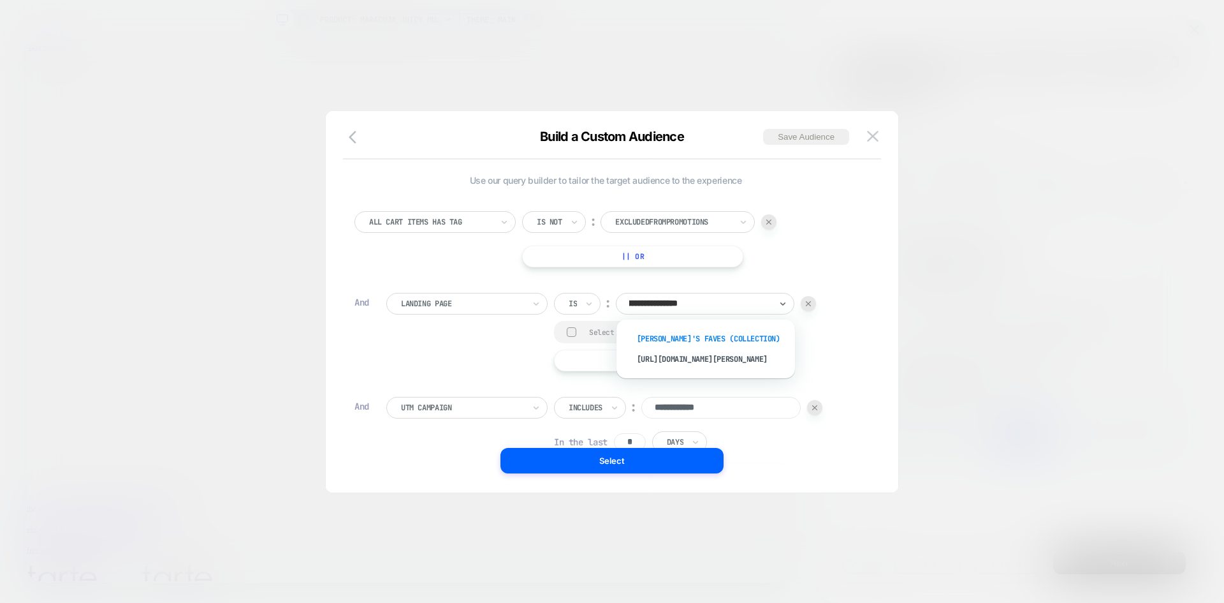
click at [0, 0] on div "[PERSON_NAME]'s faves (Collection)" at bounding box center [0, 0] width 0 height 0
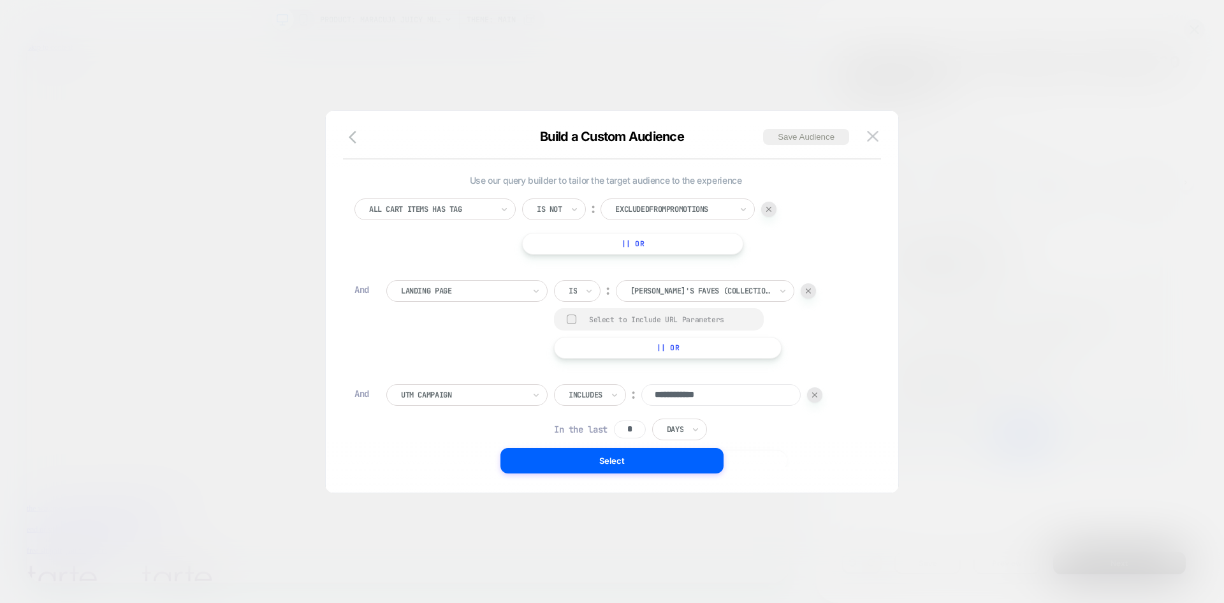
click at [817, 394] on img at bounding box center [814, 394] width 5 height 5
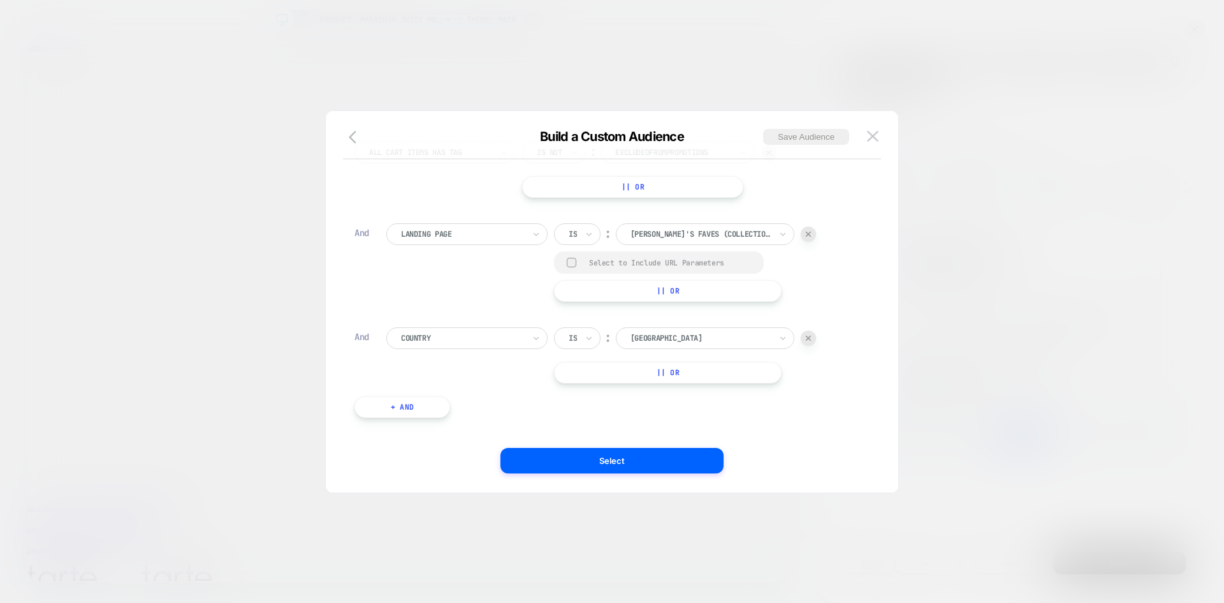
scroll to position [71, 0]
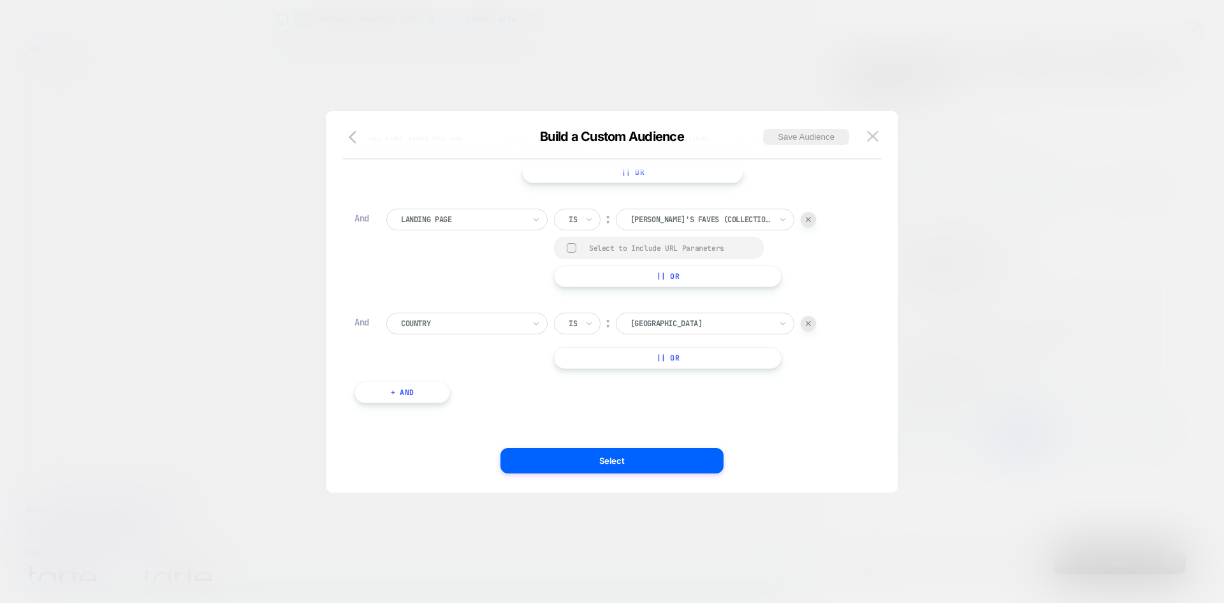
click at [809, 324] on img at bounding box center [808, 323] width 5 height 5
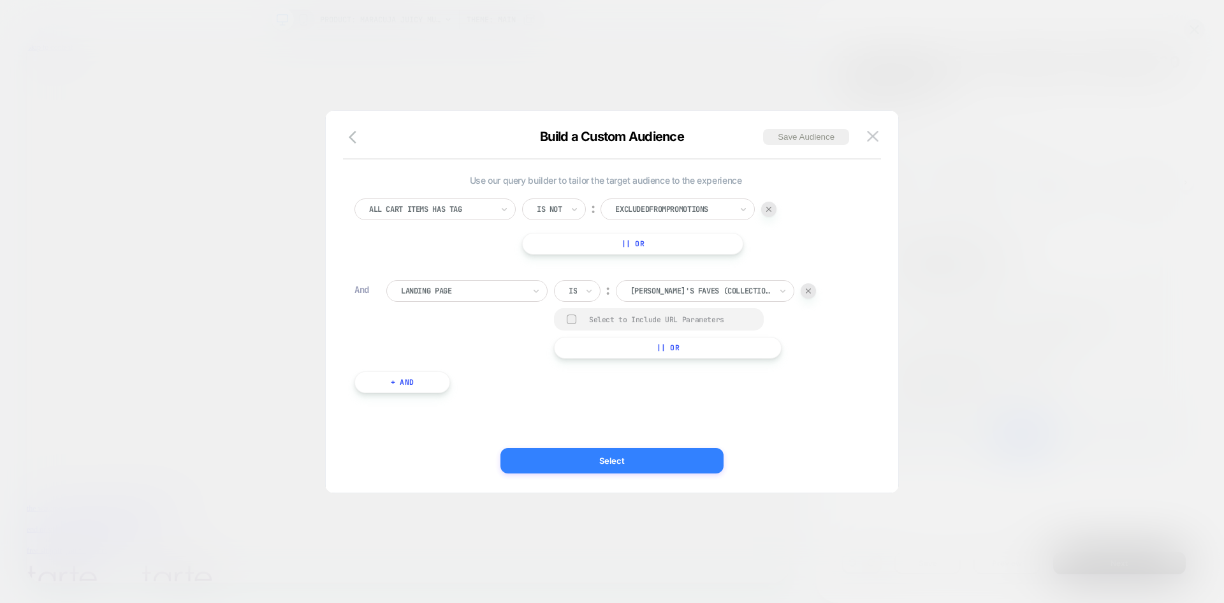
scroll to position [0, 0]
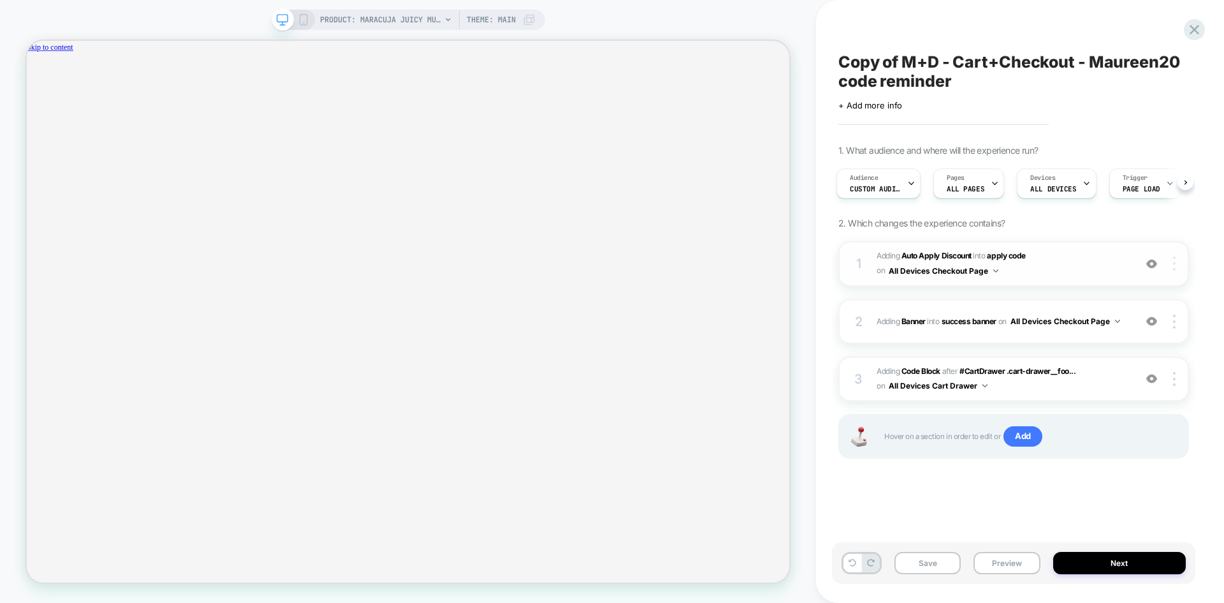
click at [0, 0] on div at bounding box center [0, 0] width 0 height 0
click at [1053, 270] on span "#_loomi_addon_1754928522677_dup1754949745_dup1754949748_dup1756389812 Adding Au…" at bounding box center [1003, 264] width 252 height 30
click at [0, 0] on img at bounding box center [0, 0] width 0 height 0
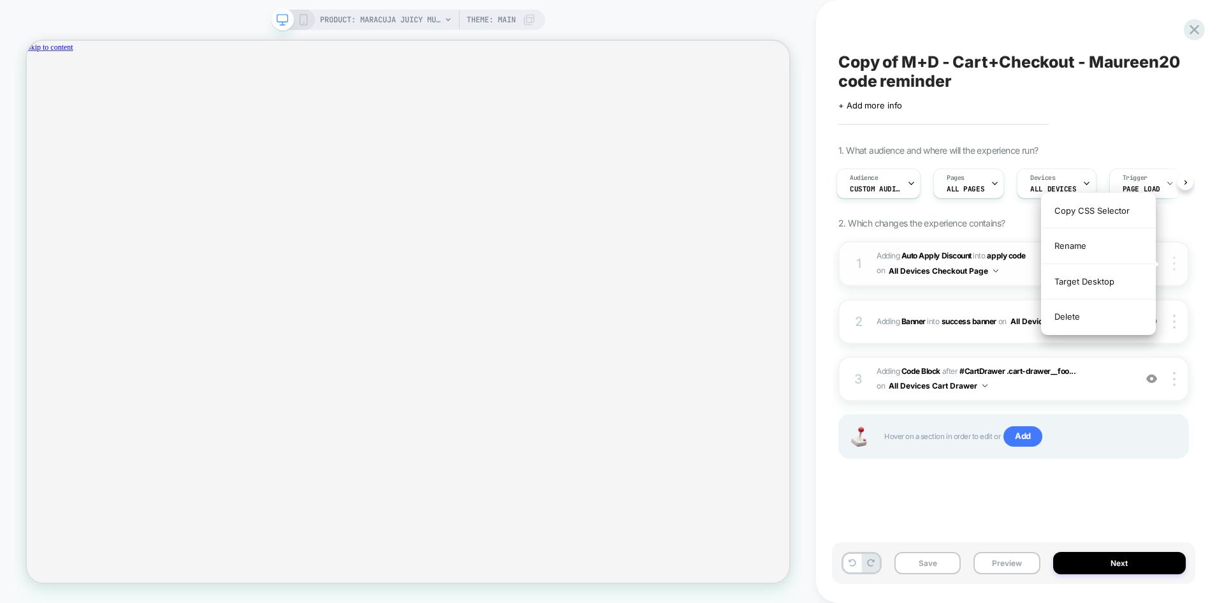
scroll to position [0, 930]
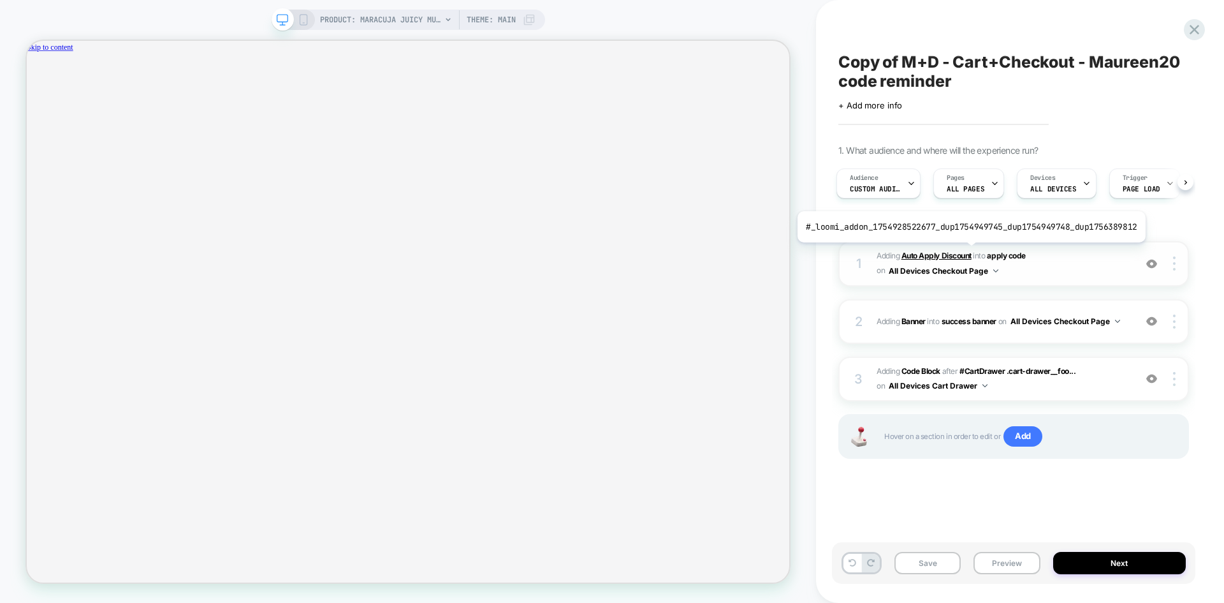
click at [967, 252] on b "Auto Apply Discount" at bounding box center [937, 256] width 70 height 10
click at [1025, 274] on span "#_loomi_addon_1754928522677_dup1754949745_dup1754949748_dup1756389812 Adding Au…" at bounding box center [1003, 264] width 252 height 30
click at [1152, 264] on img at bounding box center [1151, 263] width 11 height 11
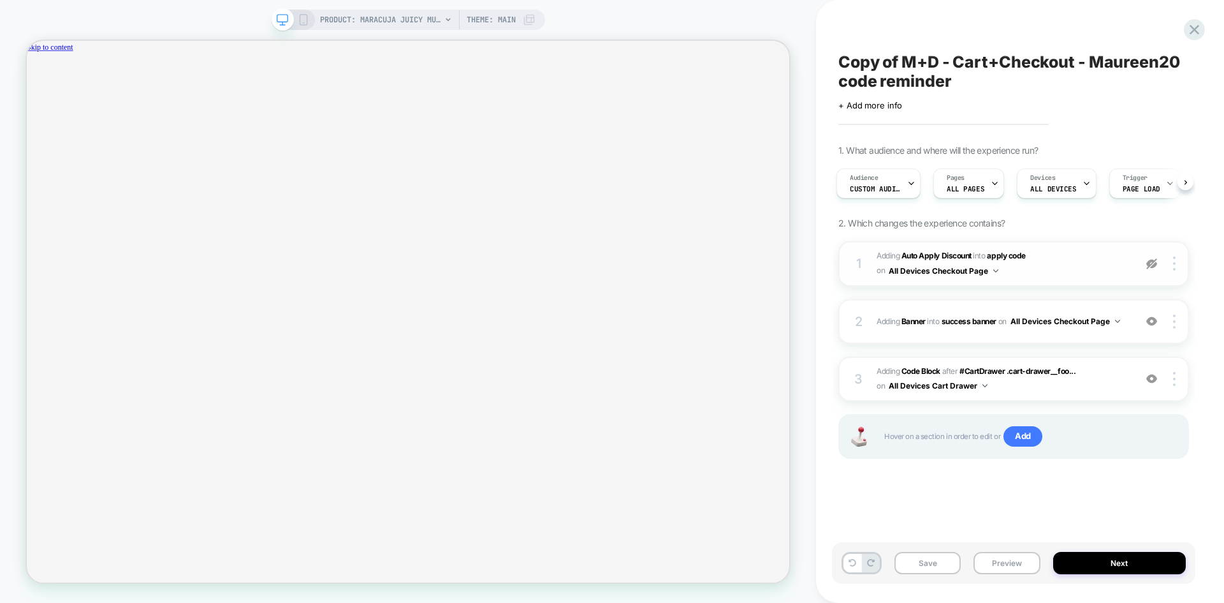
click at [1152, 264] on img at bounding box center [1151, 263] width 11 height 11
click at [0, 0] on div at bounding box center [0, 0] width 0 height 0
click at [1012, 269] on span "#_loomi_addon_1754928522677_dup1754949745_dup1754949748_dup1756389812 Adding Au…" at bounding box center [1003, 264] width 252 height 30
click at [0, 0] on button "All Devices Checkout Page" at bounding box center [0, 0] width 0 height 0
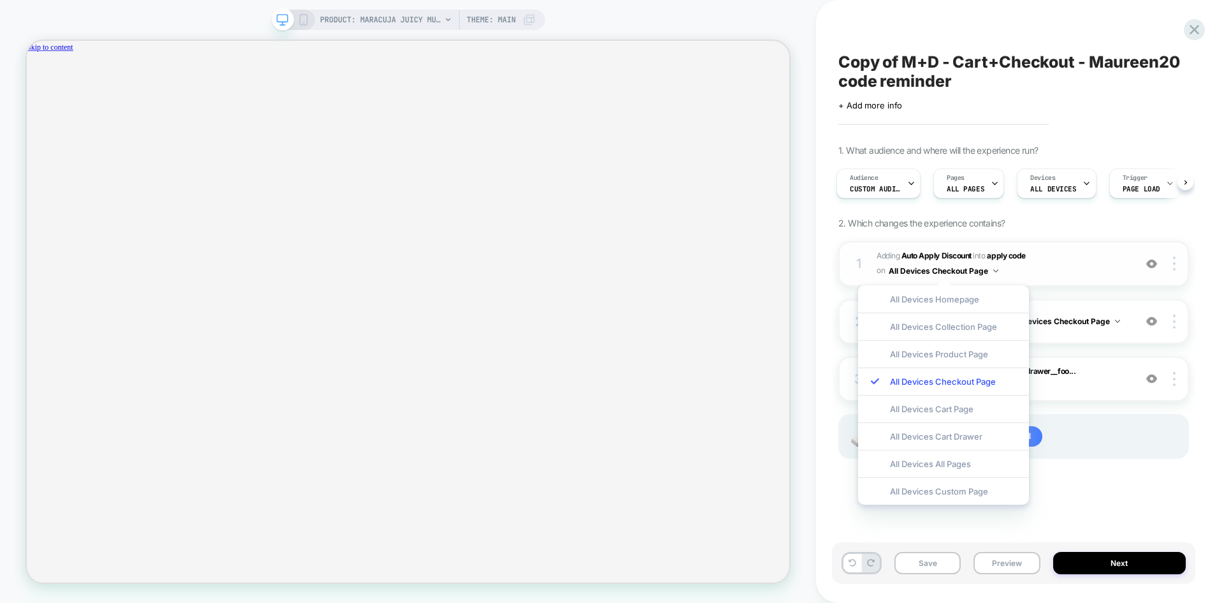
scroll to position [0, 0]
click at [1067, 270] on span "#_loomi_addon_1754928522677_dup1754949745_dup1754949748_dup1756389812 Adding Au…" at bounding box center [1003, 264] width 252 height 30
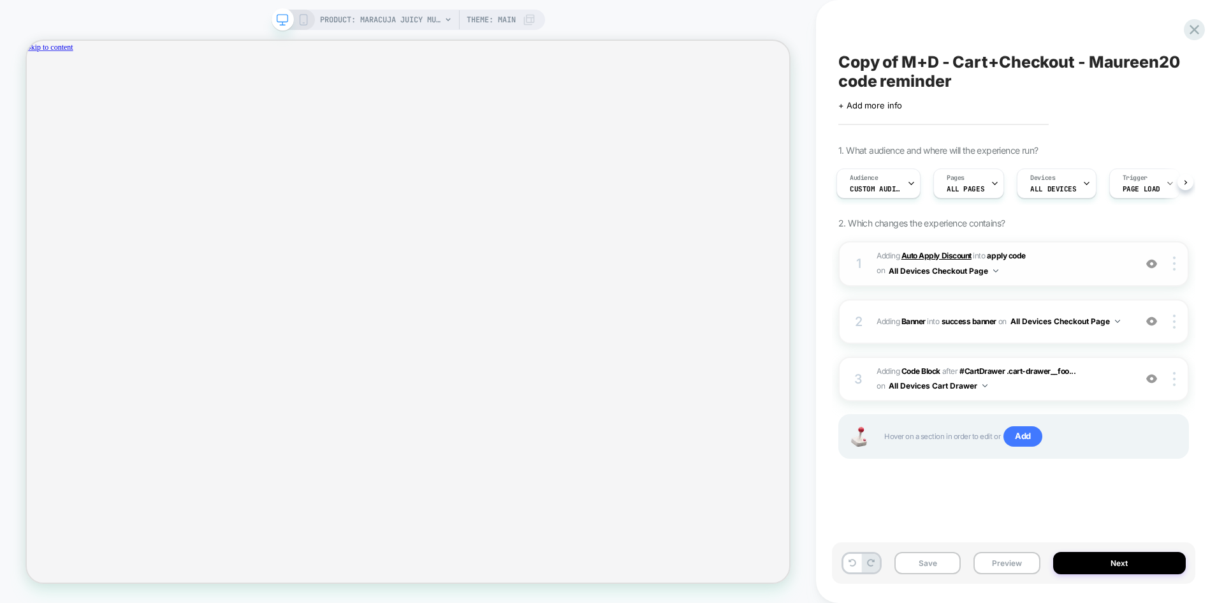
scroll to position [0, 930]
click at [951, 258] on b "Auto Apply Discount" at bounding box center [937, 256] width 70 height 10
click at [0, 0] on div at bounding box center [0, 0] width 0 height 0
click at [0, 0] on div "Copy CSS Selector" at bounding box center [0, 0] width 0 height 0
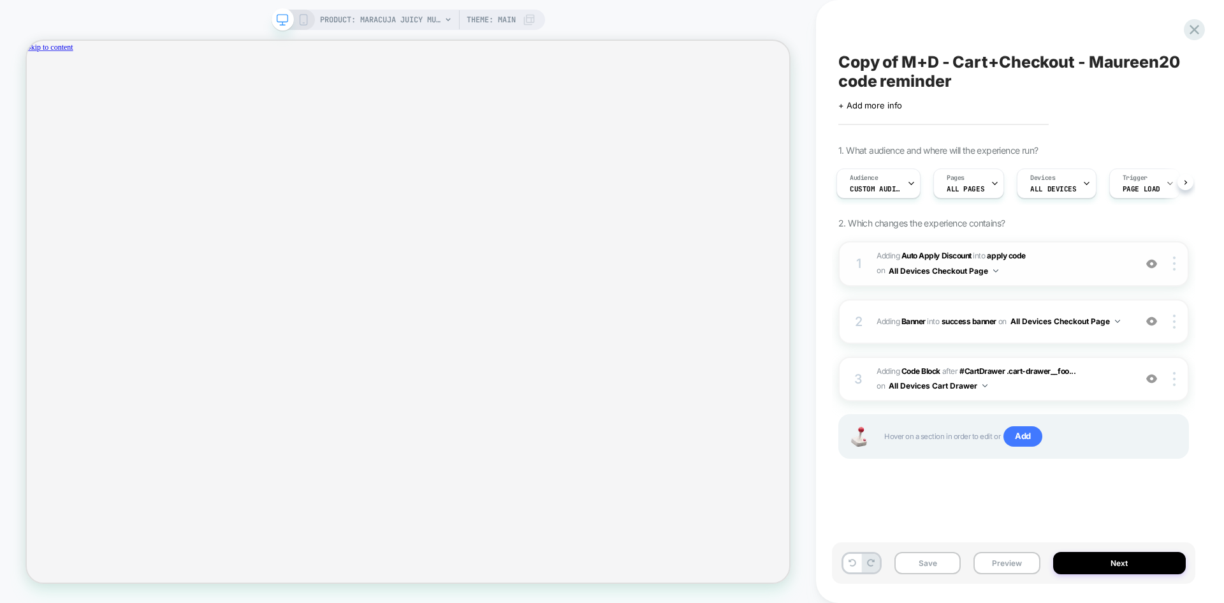
scroll to position [0, 930]
click at [1018, 269] on span "#_loomi_addon_1754928522677_dup1754949745_dup1754949748_dup1756389812 Adding Au…" at bounding box center [1003, 264] width 252 height 30
click at [0, 0] on div "1" at bounding box center [0, 0] width 0 height 0
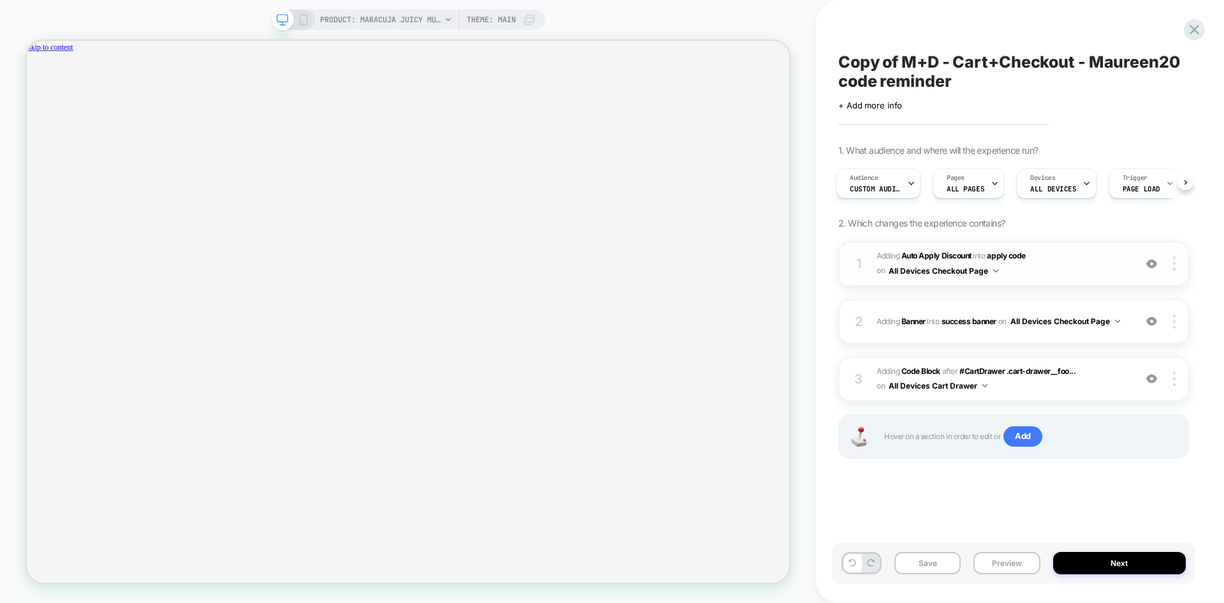
scroll to position [0, 1860]
click at [1119, 333] on div "2 #_loomi_addon_1754928536361_dup1754949745_dup1754949748_dup1756389812 Adding …" at bounding box center [1013, 321] width 351 height 45
click at [1172, 326] on div at bounding box center [1176, 321] width 24 height 14
click at [1101, 261] on span "#_loomi_addon_1754928522677_dup1754949745_dup1754949748_dup1756389812 Adding Au…" at bounding box center [1003, 264] width 252 height 30
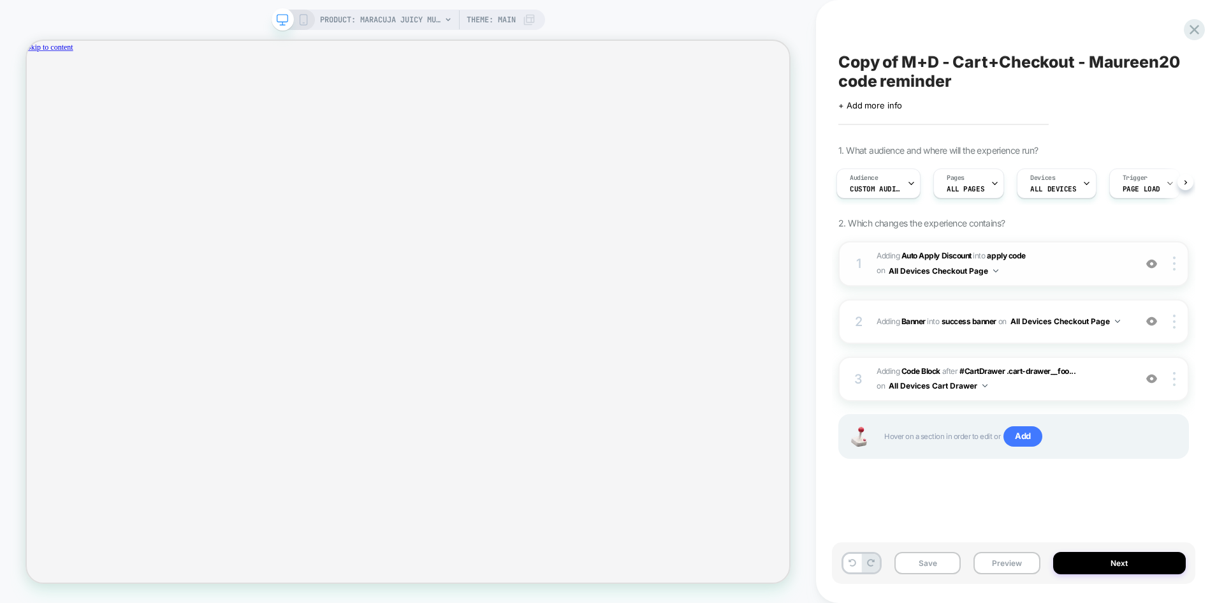
scroll to position [0, 930]
click at [1007, 254] on span "apply code" at bounding box center [1006, 256] width 38 height 10
click at [0, 0] on button "All Devices Checkout Page" at bounding box center [0, 0] width 0 height 0
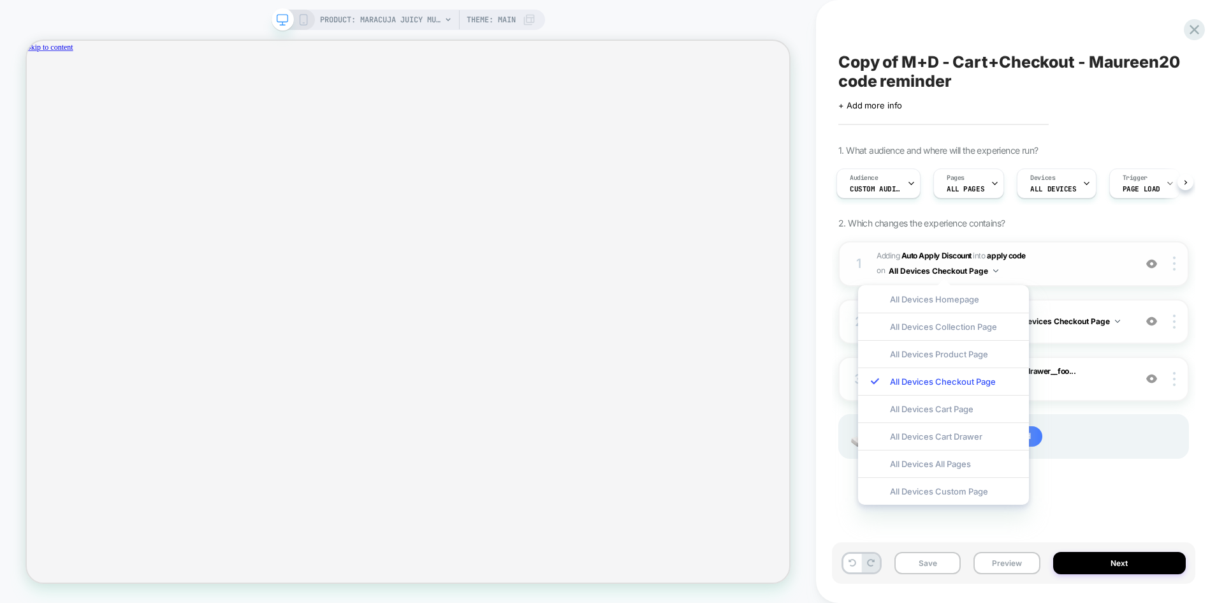
scroll to position [0, 0]
click at [1038, 258] on span "#_loomi_addon_1754928522677_dup1754949745_dup1754949748_dup1756389812 Adding Au…" at bounding box center [1003, 264] width 252 height 30
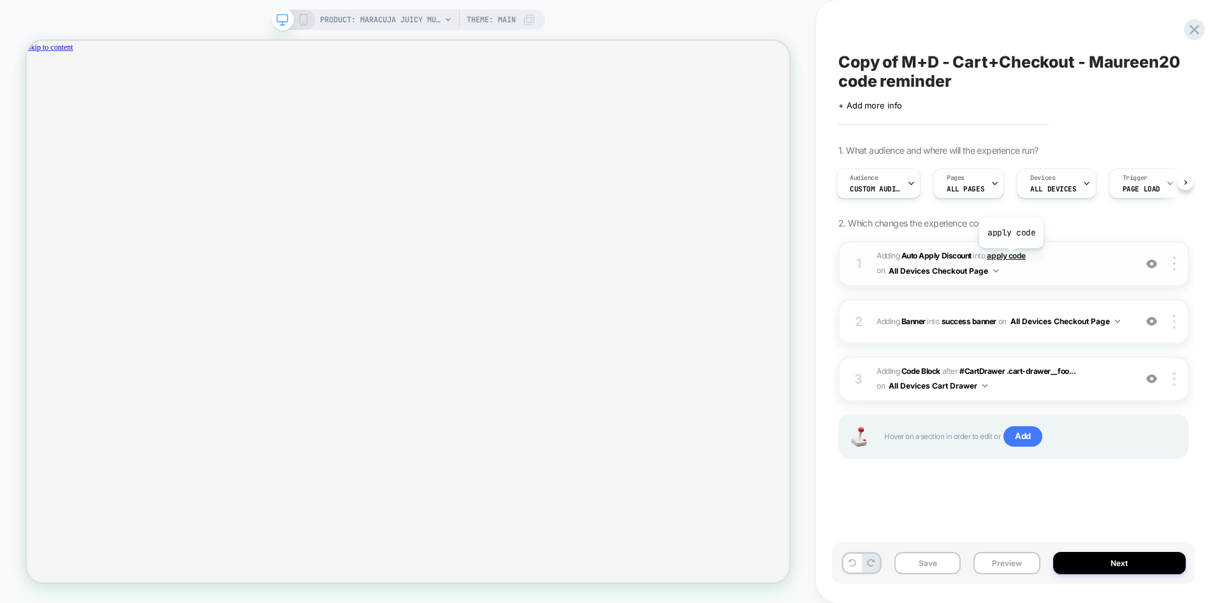
click at [1011, 258] on span "apply code" at bounding box center [1006, 256] width 38 height 10
click at [963, 255] on b "Auto Apply Discount" at bounding box center [937, 256] width 70 height 10
click at [0, 0] on div at bounding box center [0, 0] width 0 height 0
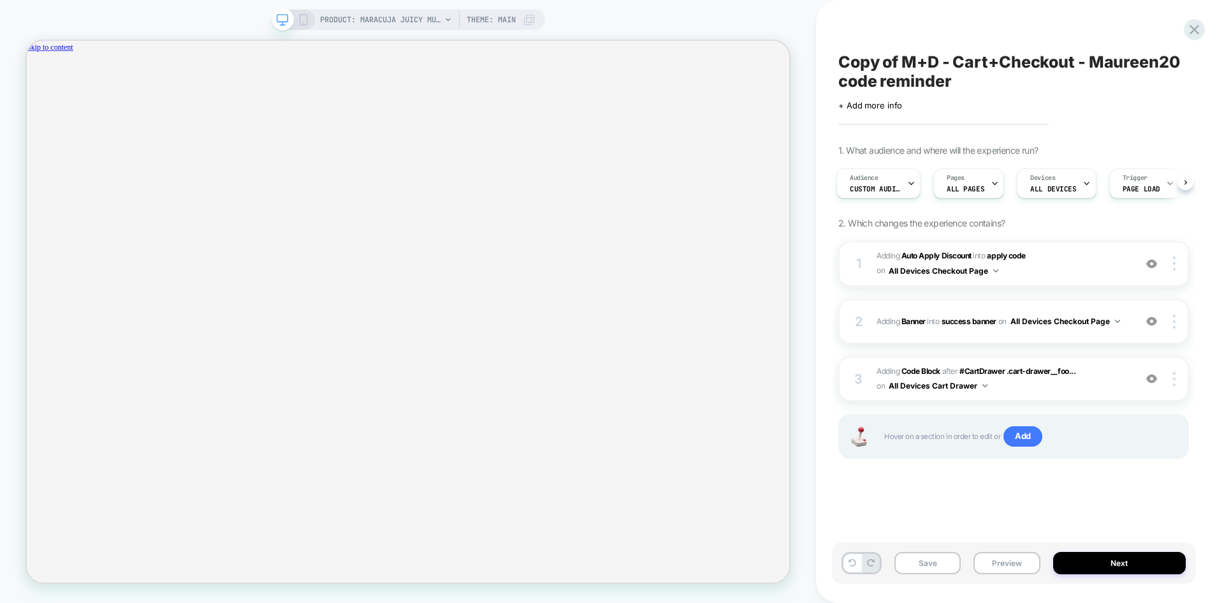
click at [1200, 268] on div "Copy of M+D - Cart+Checkout - Maureen20 code reminder Click to edit experience …" at bounding box center [1019, 301] width 363 height 603
click at [1098, 563] on button "Next" at bounding box center [1119, 562] width 133 height 22
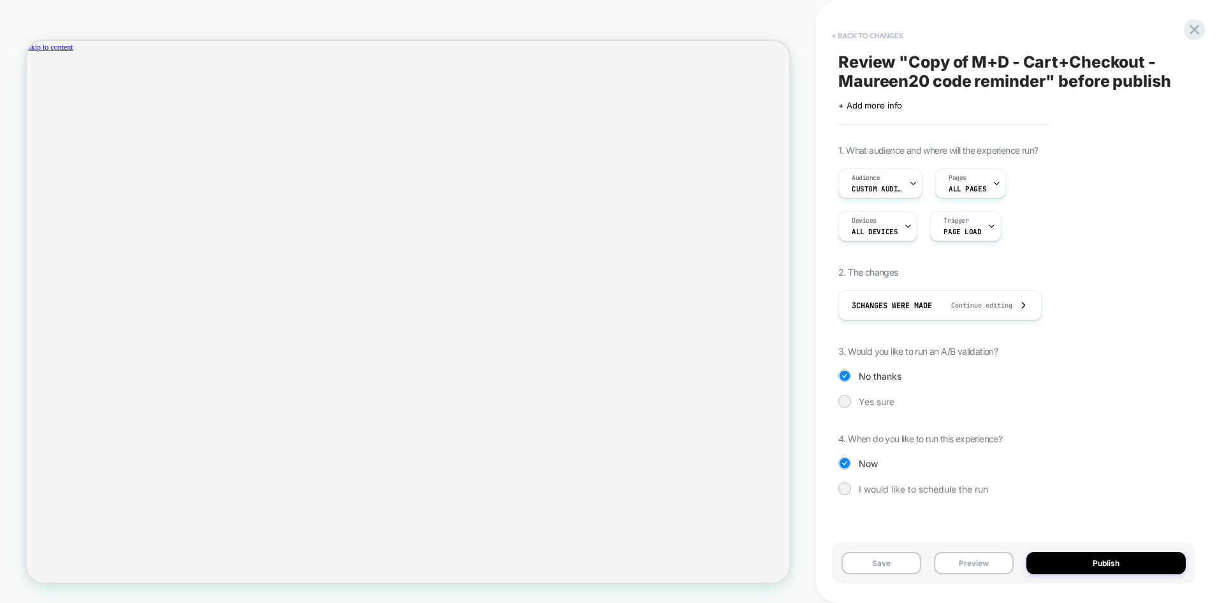
scroll to position [0, 1860]
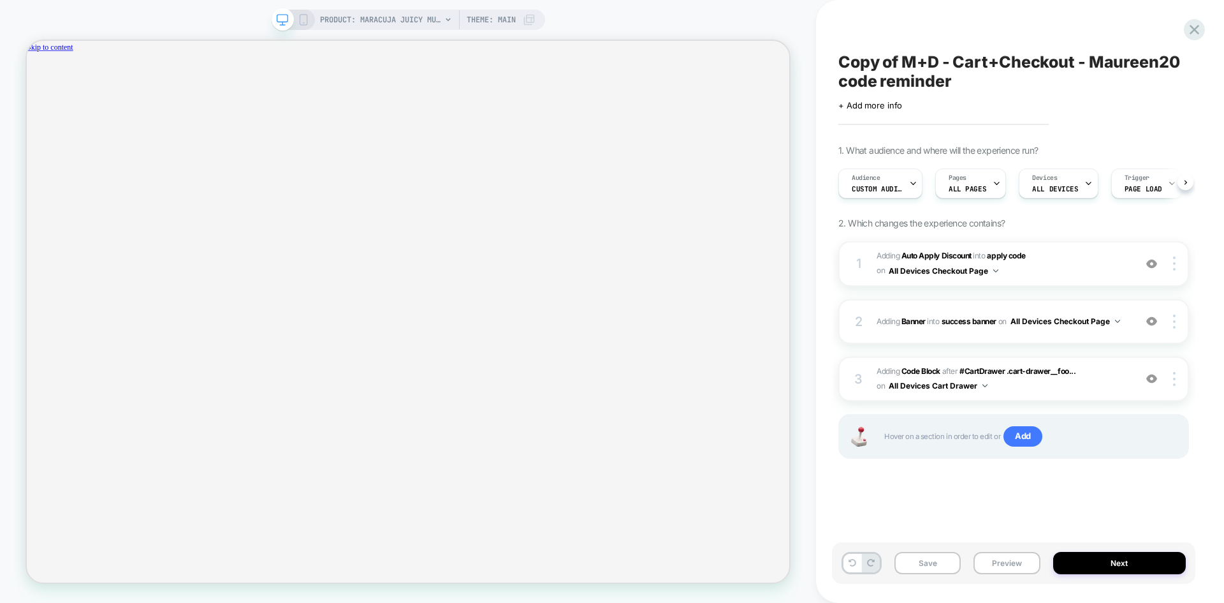
scroll to position [0, 1]
click at [0, 0] on button "All Devices Checkout Page" at bounding box center [0, 0] width 0 height 0
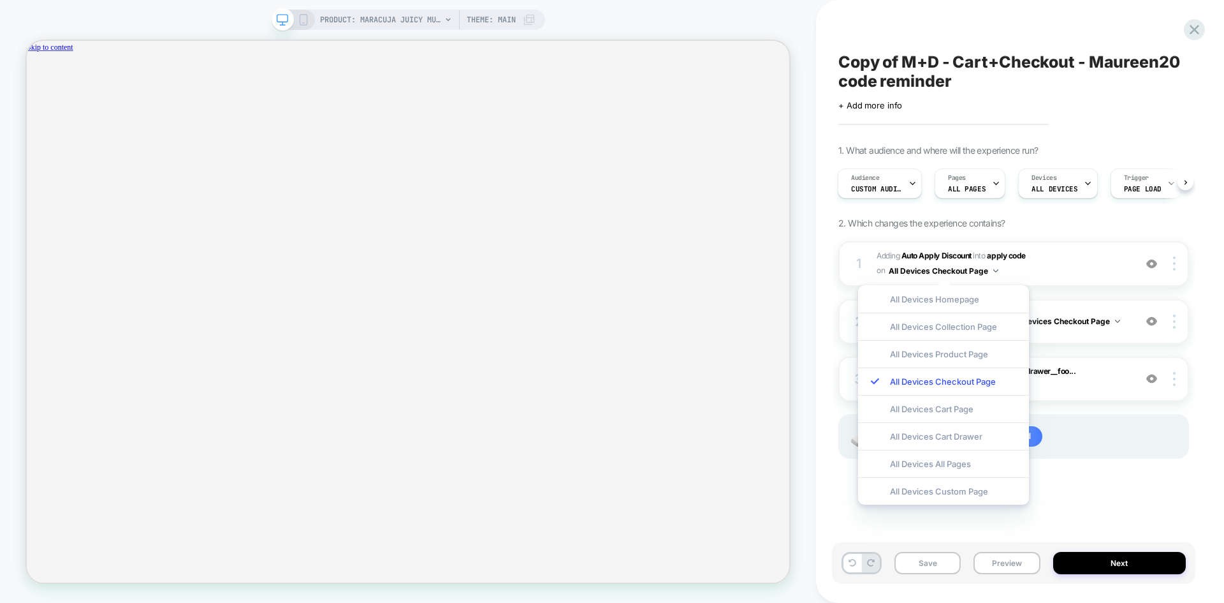
scroll to position [0, 0]
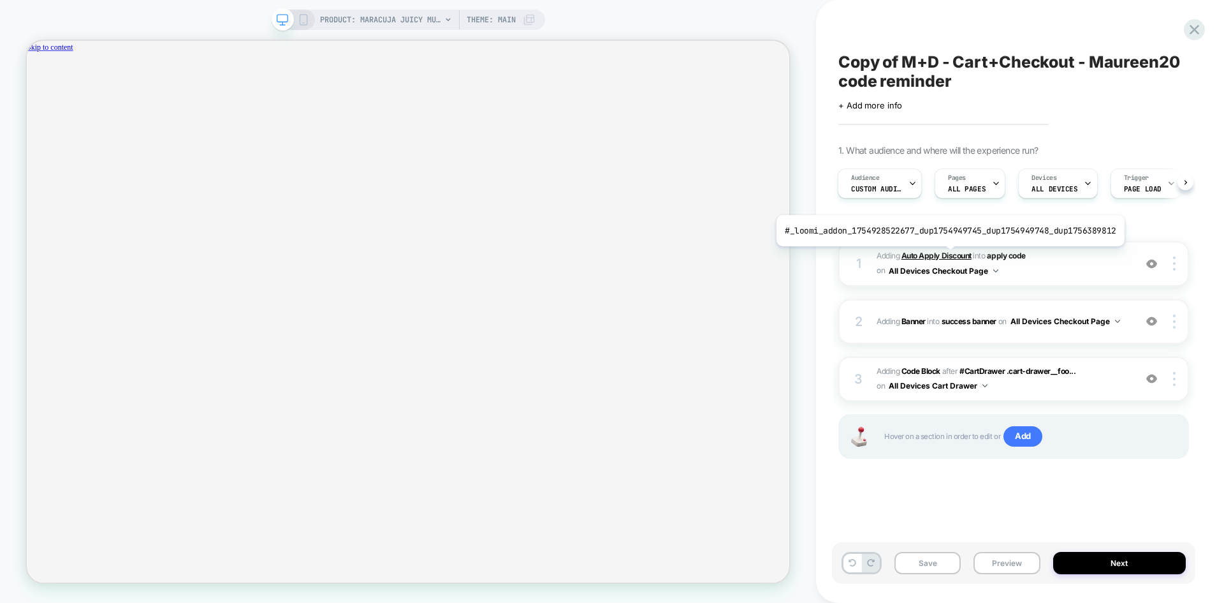
click at [0, 0] on b "Auto Apply Discount" at bounding box center [0, 0] width 0 height 0
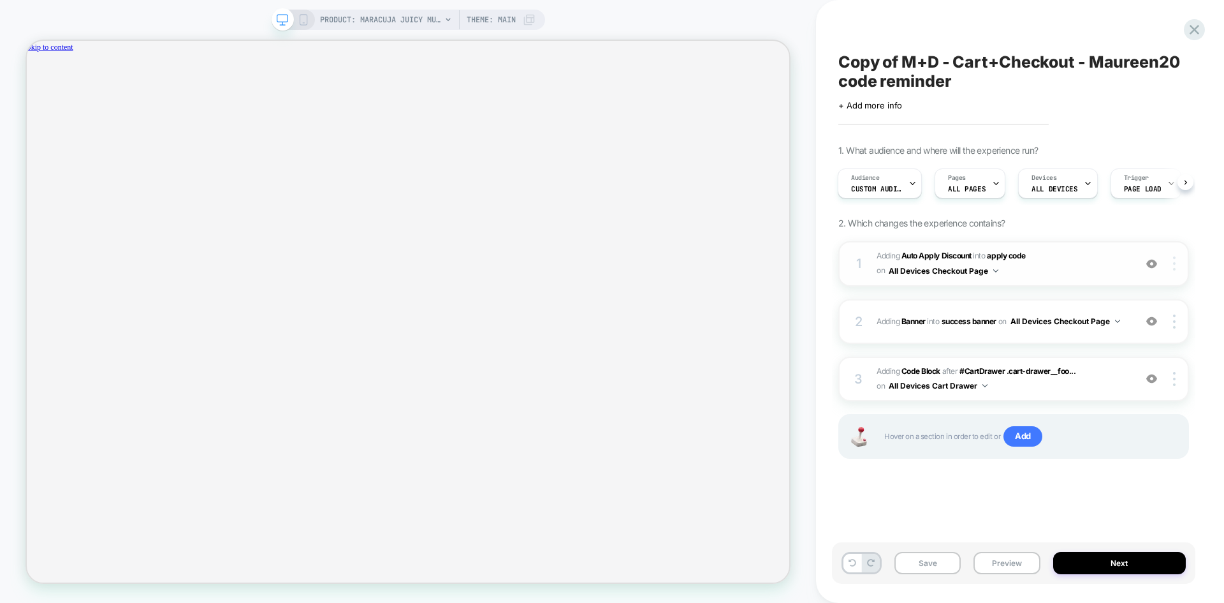
click at [382, 16] on span "PRODUCT: maracuja juicy multi-stick beautiseal" at bounding box center [380, 20] width 121 height 20
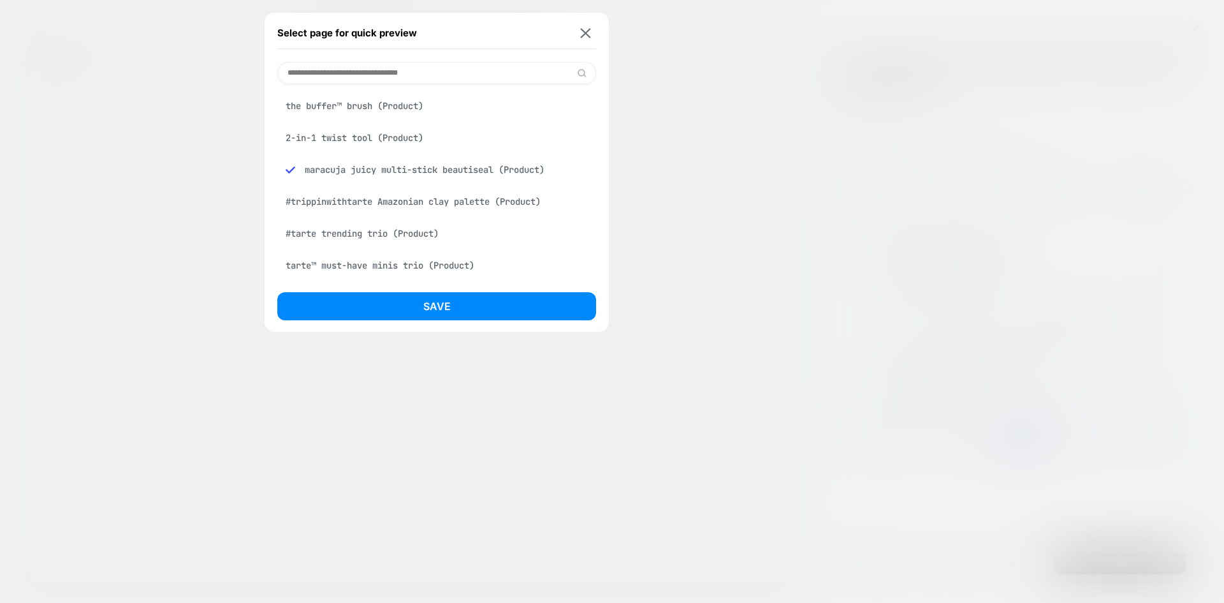
click at [364, 75] on input at bounding box center [436, 73] width 319 height 22
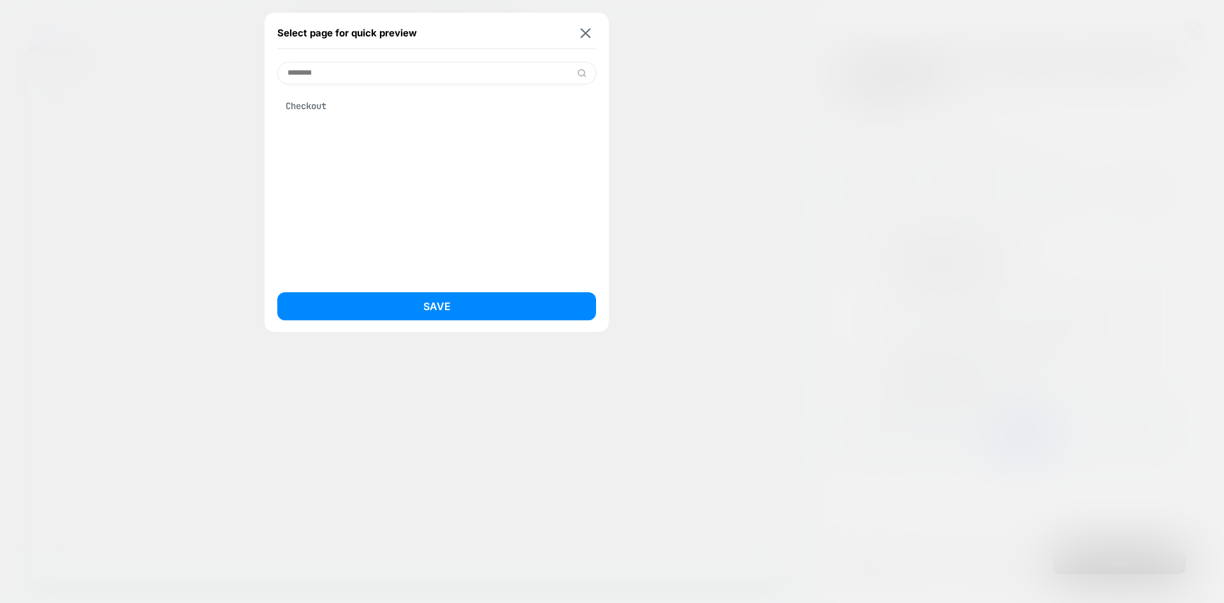
scroll to position [0, 1860]
type input "********"
click at [354, 107] on div "Checkout" at bounding box center [436, 106] width 319 height 24
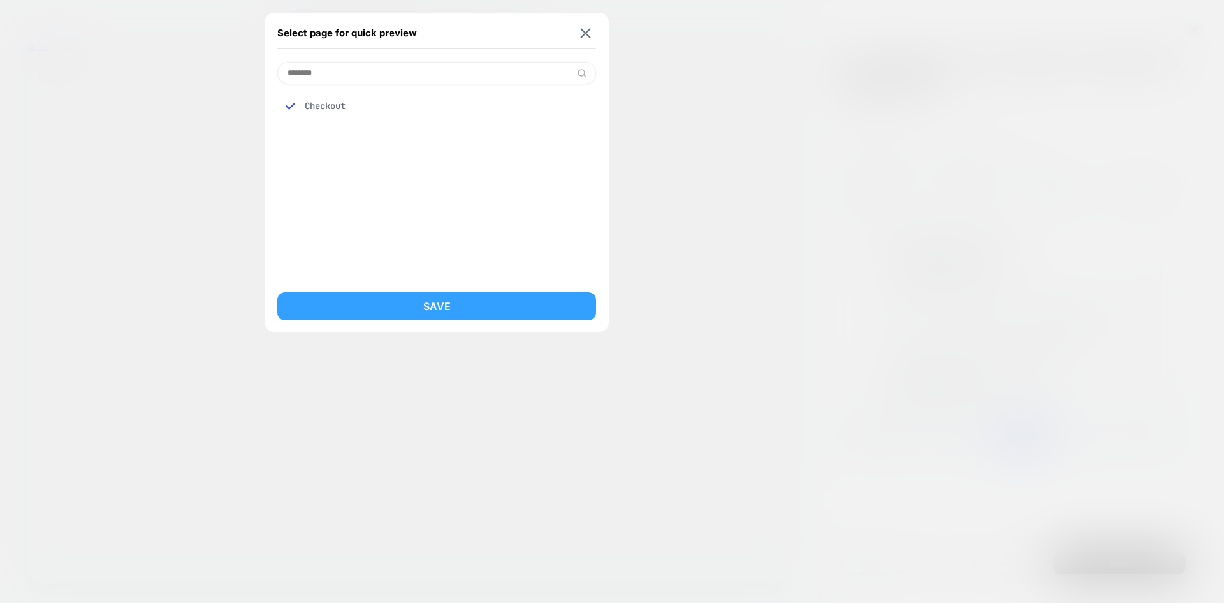
click at [398, 308] on button "Save" at bounding box center [436, 306] width 319 height 28
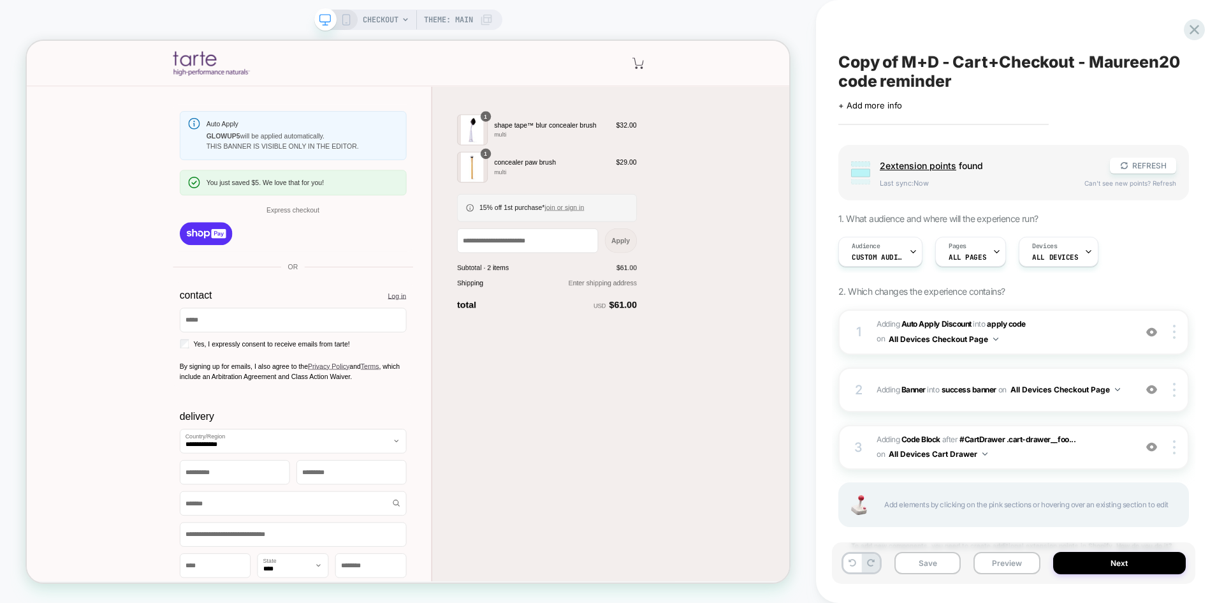
scroll to position [0, 0]
click at [1042, 346] on span "#_loomi_addon_1754928522677_dup1754949745_dup1754949748_dup1756389812 Adding Au…" at bounding box center [1003, 332] width 252 height 30
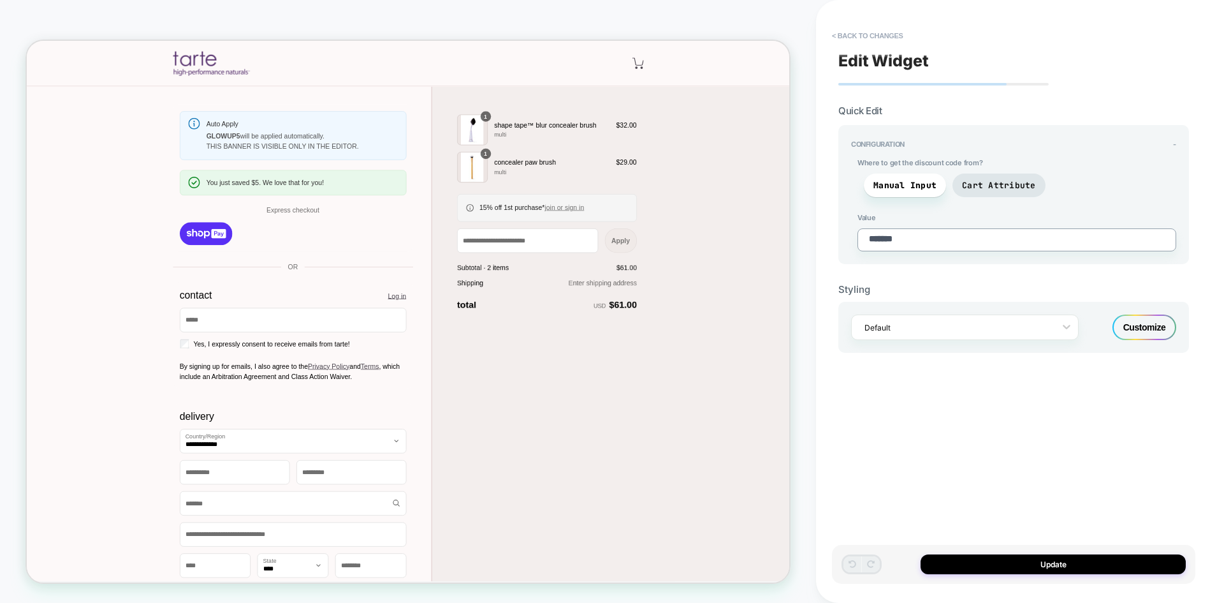
click at [935, 246] on textarea "*******" at bounding box center [1017, 239] width 319 height 23
type textarea "*"
type textarea "******"
type textarea "*"
type textarea "*****"
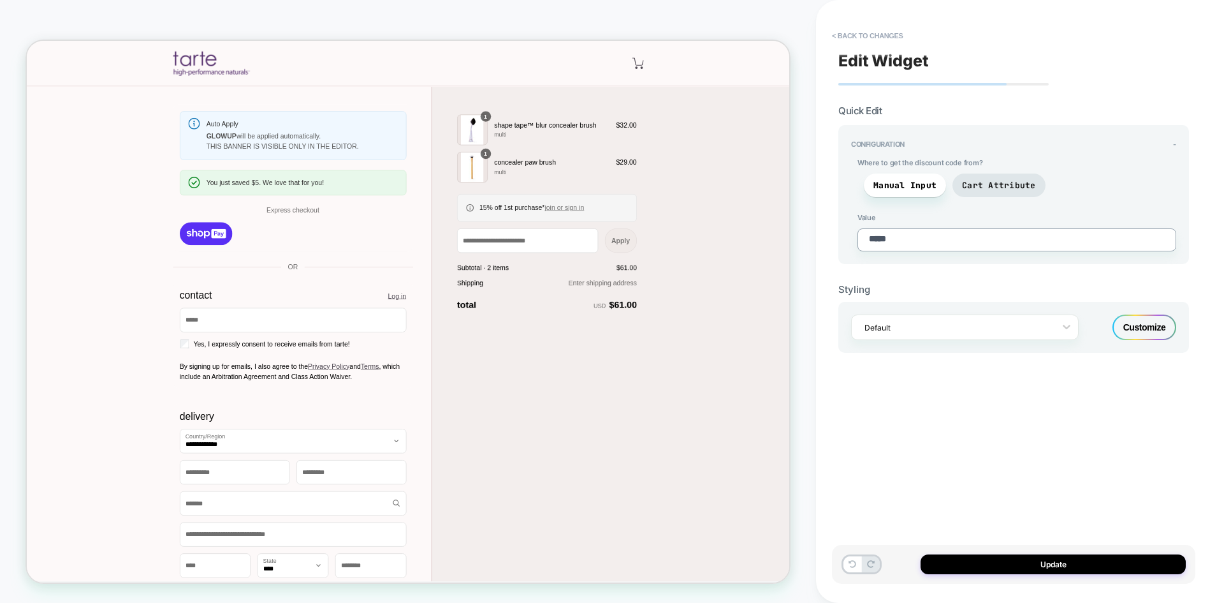
type textarea "*"
type textarea "****"
type textarea "*"
type textarea "***"
type textarea "*"
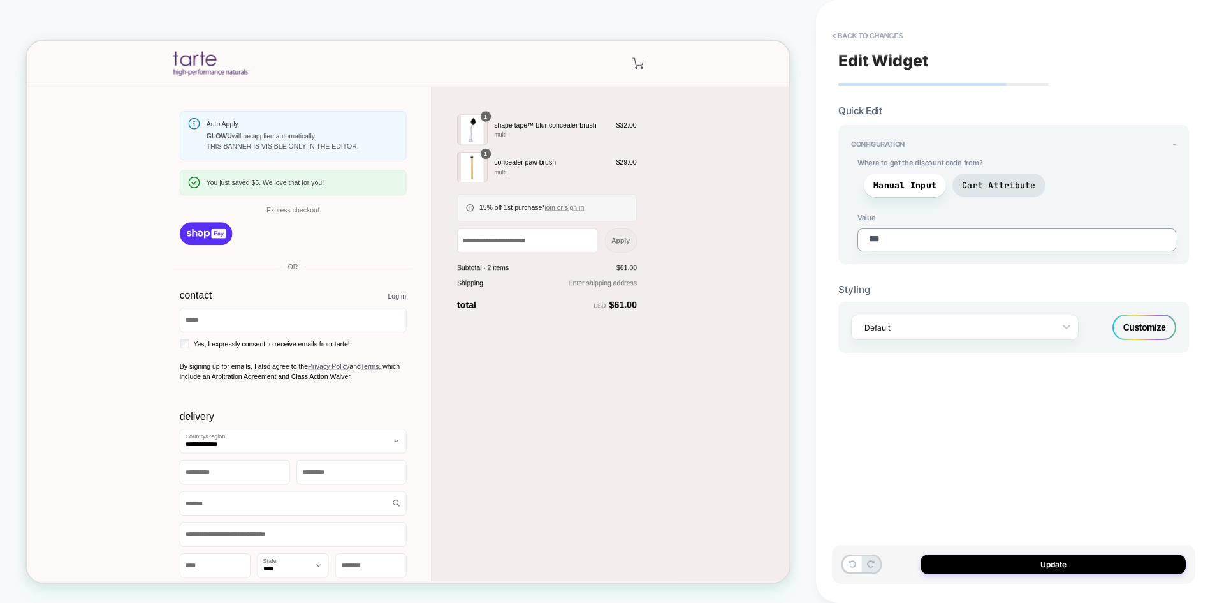
type textarea "**"
type textarea "*"
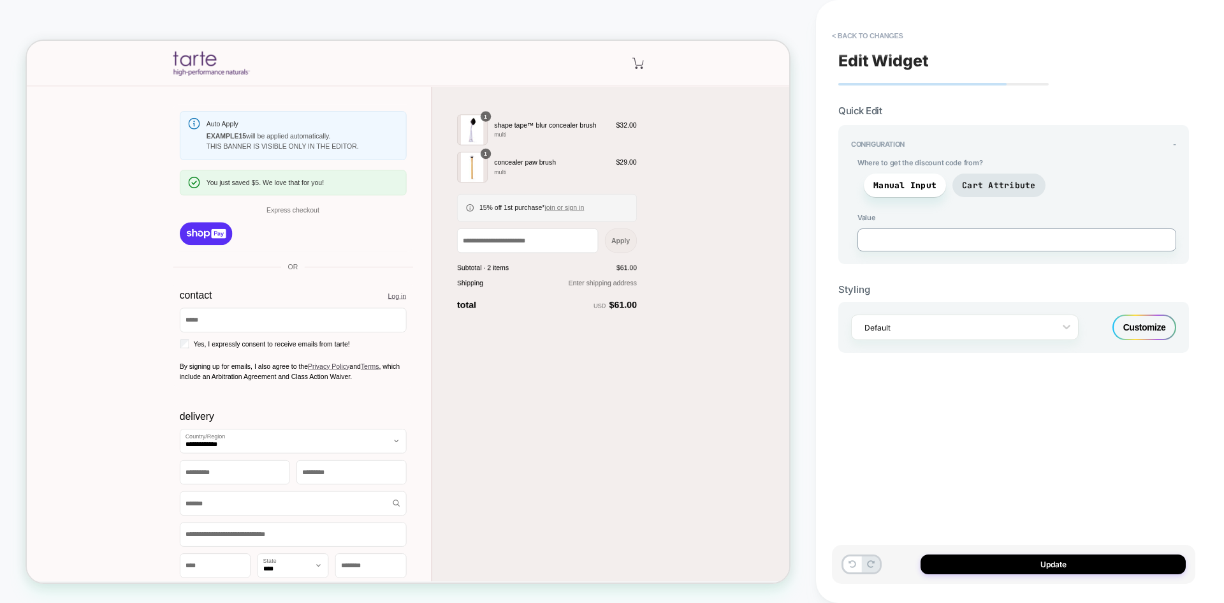
type textarea "*"
type textarea "**"
type textarea "*"
type textarea "***"
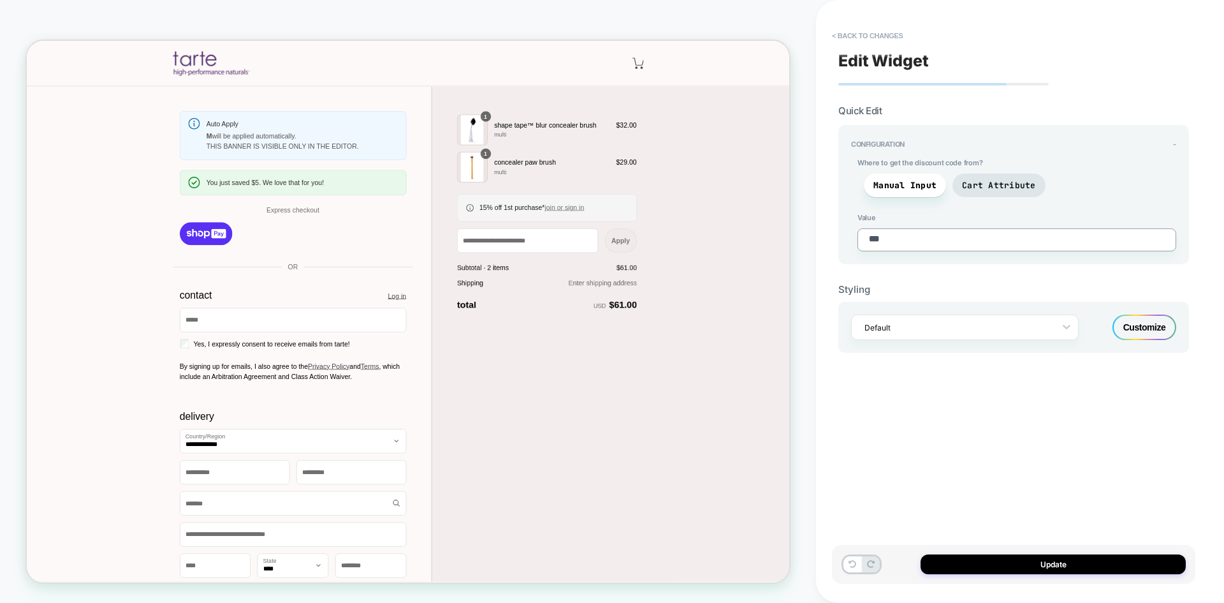
type textarea "*"
type textarea "****"
type textarea "*"
type textarea "*****"
type textarea "*"
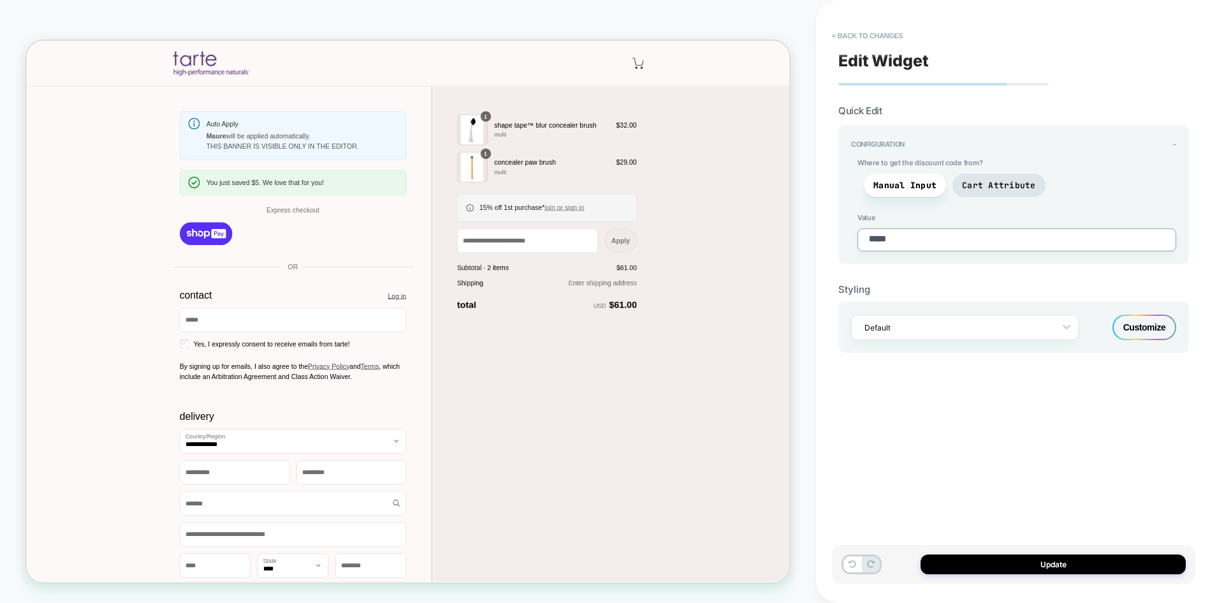
type textarea "******"
type textarea "*"
type textarea "*******"
type textarea "*"
type textarea "********"
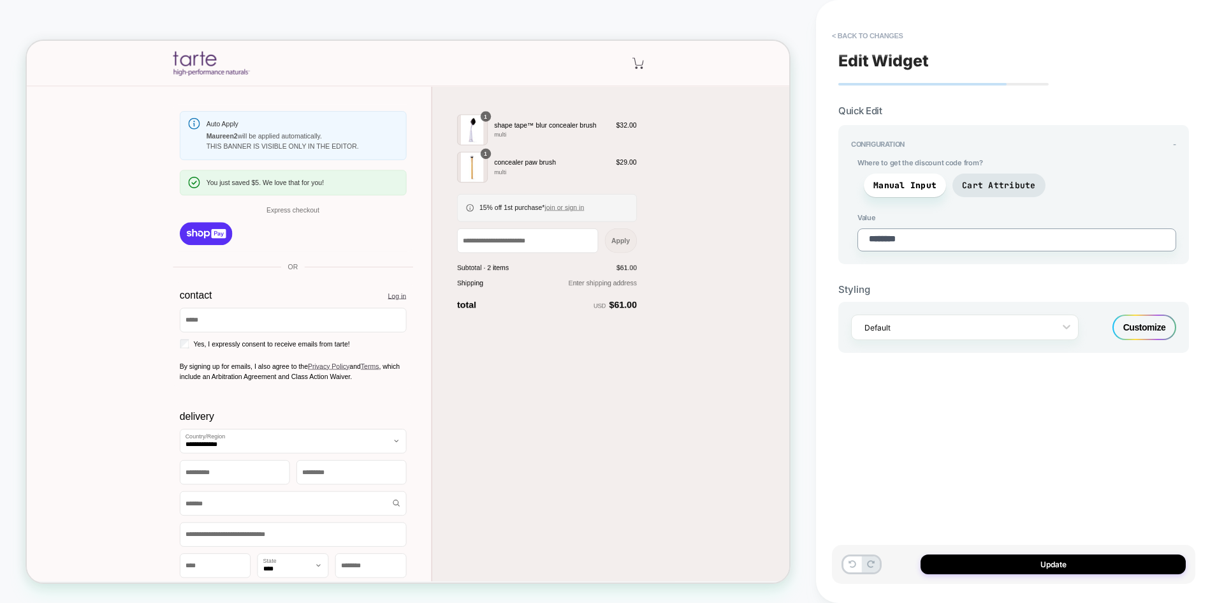
type textarea "*"
type textarea "*********"
type textarea "*"
type textarea "********"
type textarea "*"
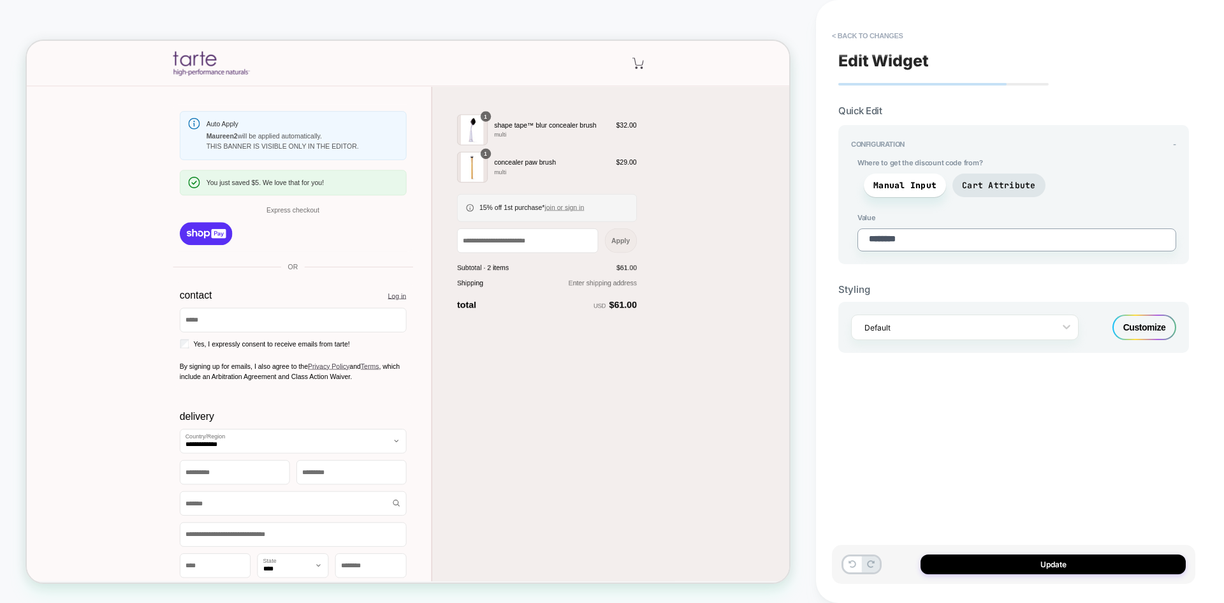
type textarea "*********"
type textarea "*"
type textarea "*********"
click at [1039, 564] on button "Update" at bounding box center [1053, 564] width 265 height 20
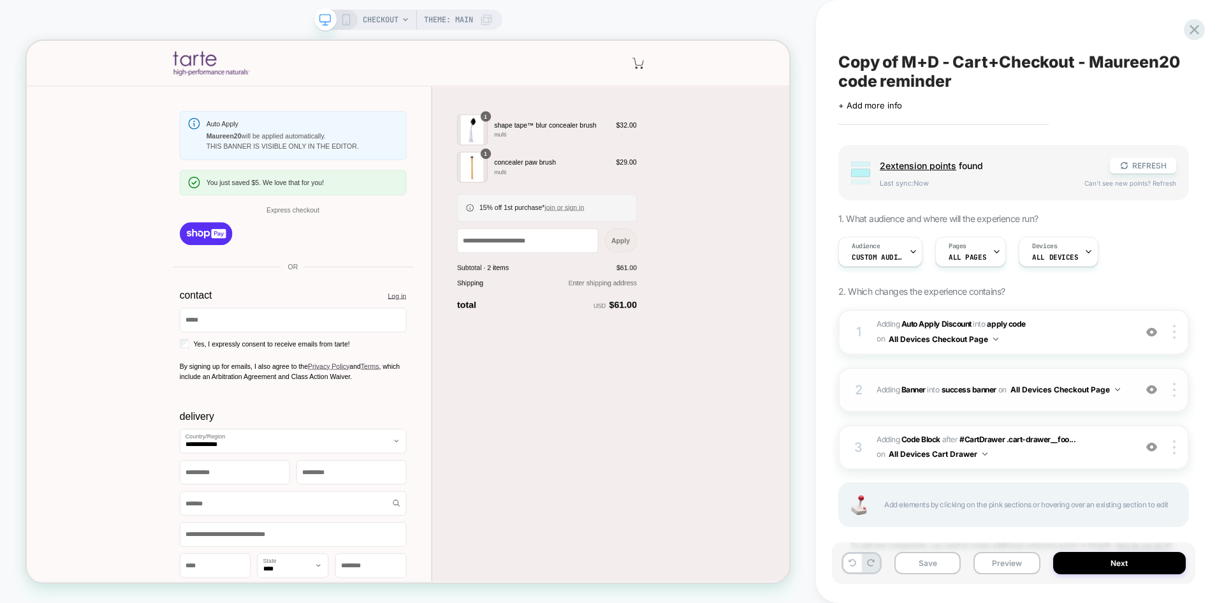
click at [1127, 404] on div "2 #_loomi_addon_1754928536361_dup1754949745_dup1754949748_dup1756389812 Adding …" at bounding box center [1013, 389] width 351 height 45
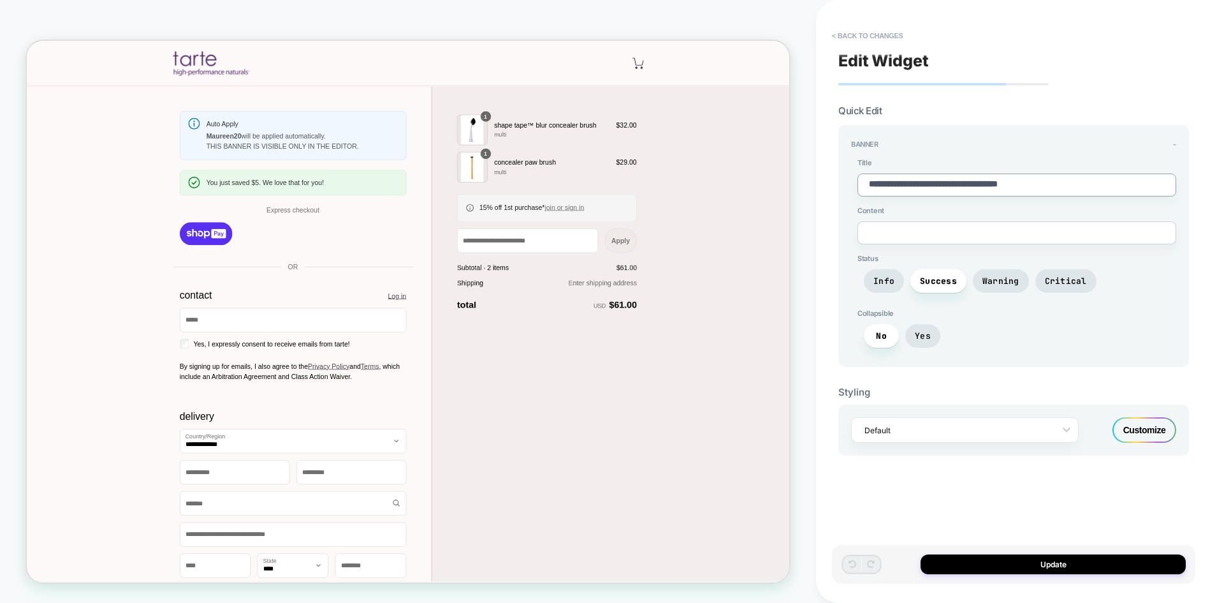
click at [954, 182] on textarea "**********" at bounding box center [1017, 184] width 319 height 23
type textarea "*"
type textarea "**********"
type textarea "*"
type textarea "**********"
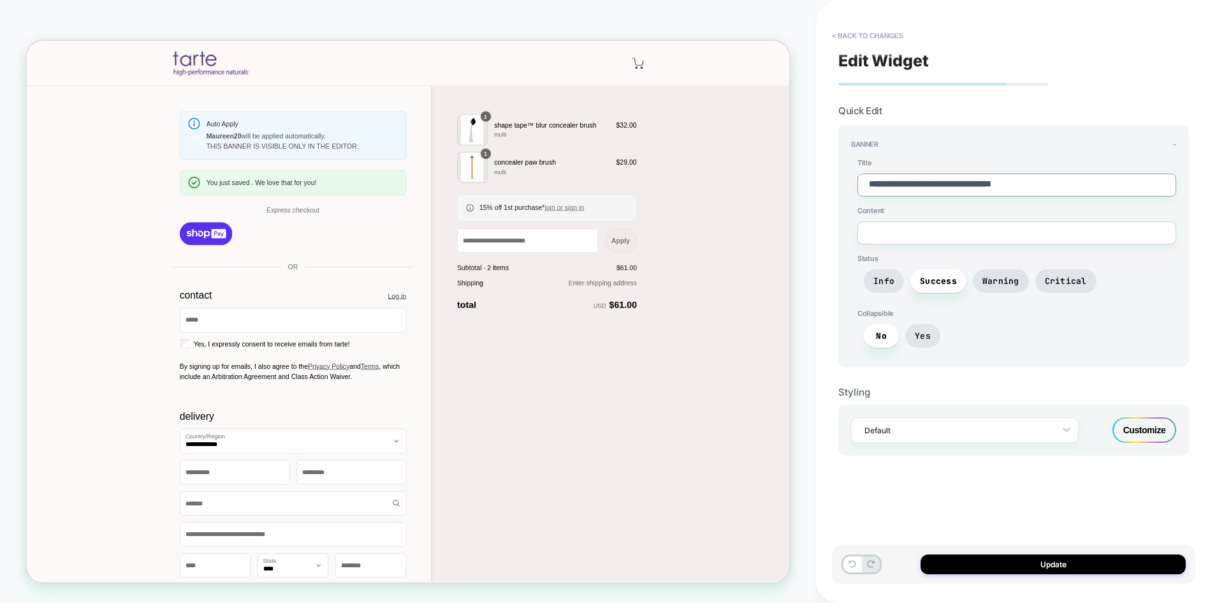
type textarea "*"
type textarea "**********"
type textarea "*"
type textarea "**********"
type textarea "*"
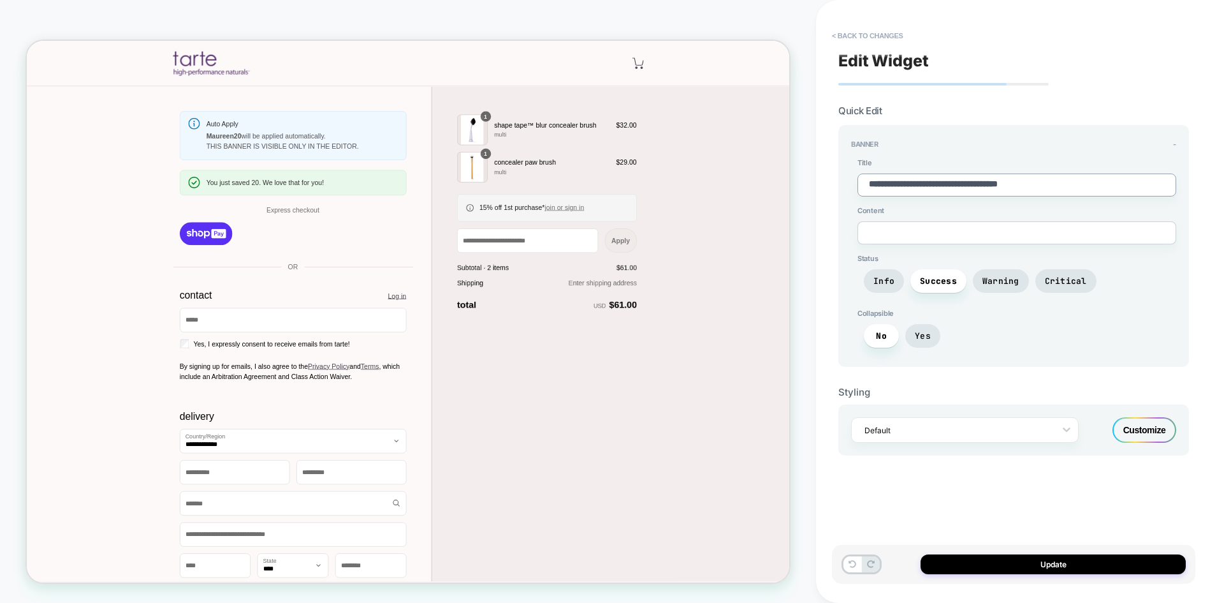
type textarea "**********"
click at [964, 190] on textarea "**********" at bounding box center [1017, 184] width 319 height 23
type textarea "*"
type textarea "**********"
click at [967, 186] on textarea "**********" at bounding box center [1017, 184] width 319 height 23
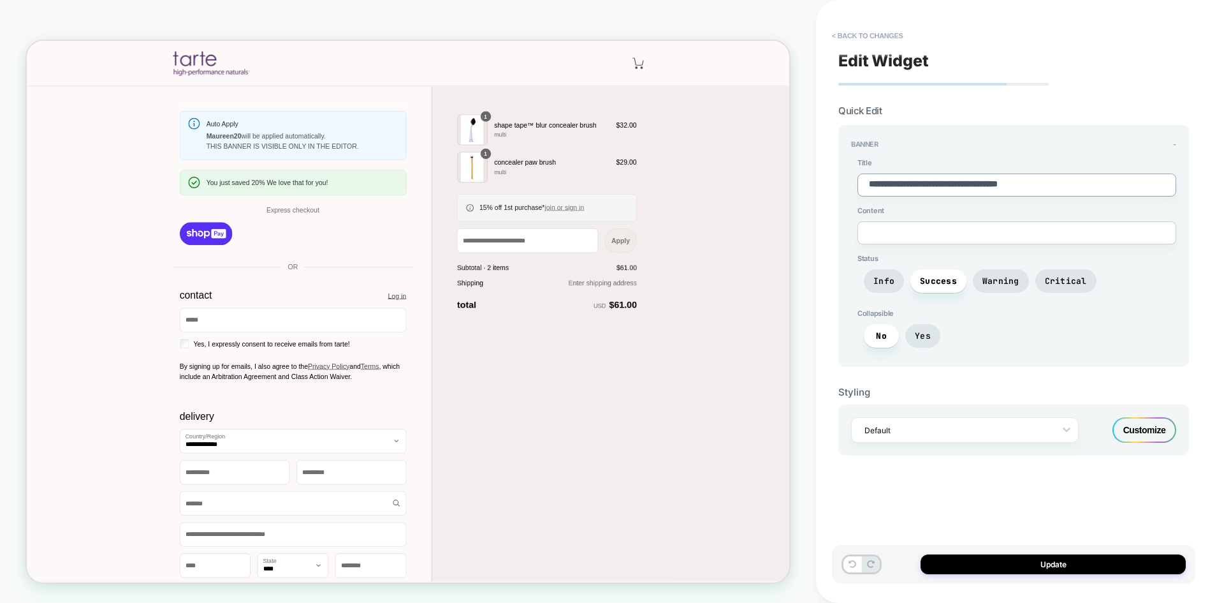
type textarea "*"
type textarea "**********"
type textarea "*"
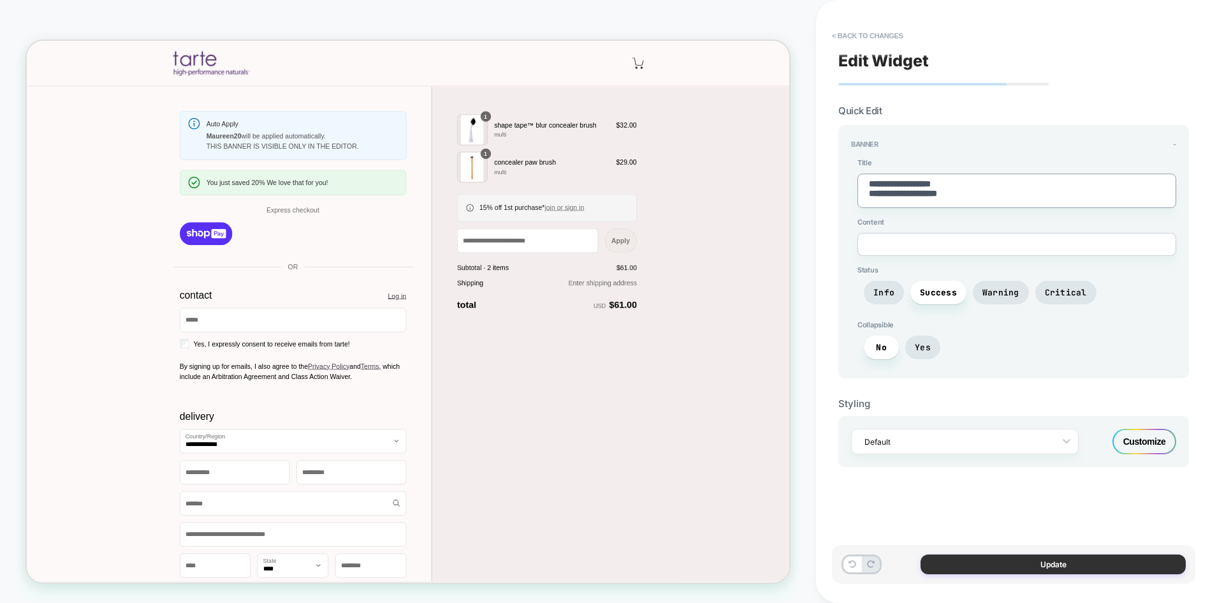
type textarea "**********"
click at [1050, 559] on button "Update" at bounding box center [1053, 564] width 265 height 20
type textarea "*"
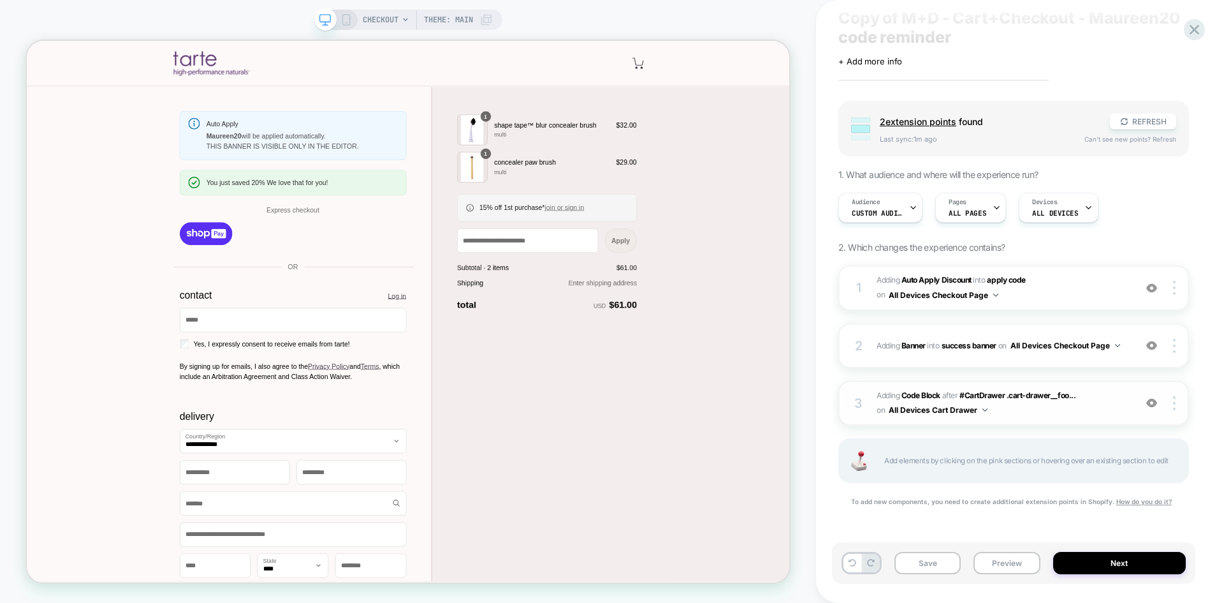
scroll to position [44, 0]
click at [1083, 405] on span "Adding Code Block AFTER #CartDrawer .cart-drawer__foo... #CartDrawer .cart-draw…" at bounding box center [1003, 403] width 252 height 30
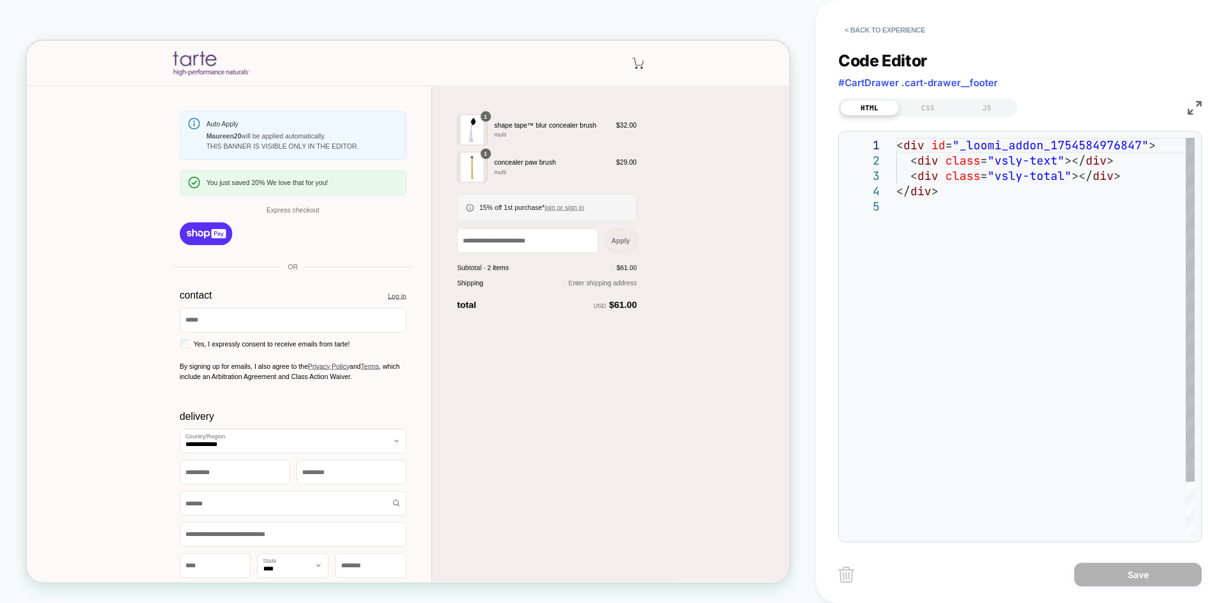
scroll to position [0, 0]
click at [1086, 405] on div "< div id = "_loomi_addon_1754584976847" > < div class = "vsly-text" ></ div > <…" at bounding box center [1045, 367] width 298 height 458
click at [923, 110] on div "CSS" at bounding box center [928, 107] width 59 height 15
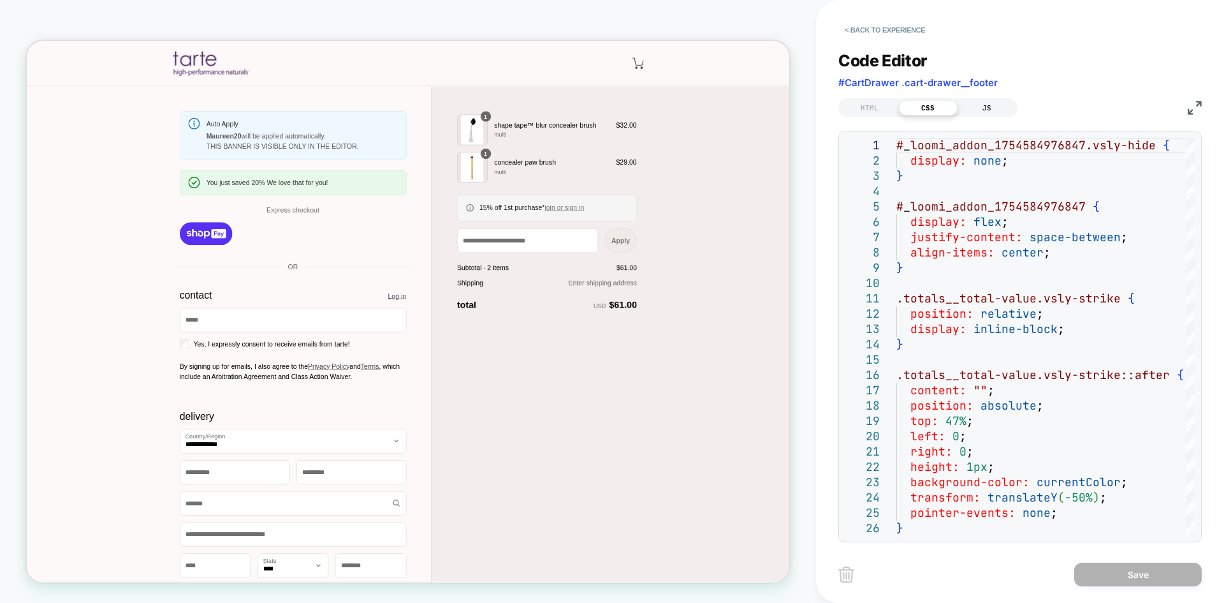
click at [1002, 105] on div "JS" at bounding box center [987, 107] width 59 height 15
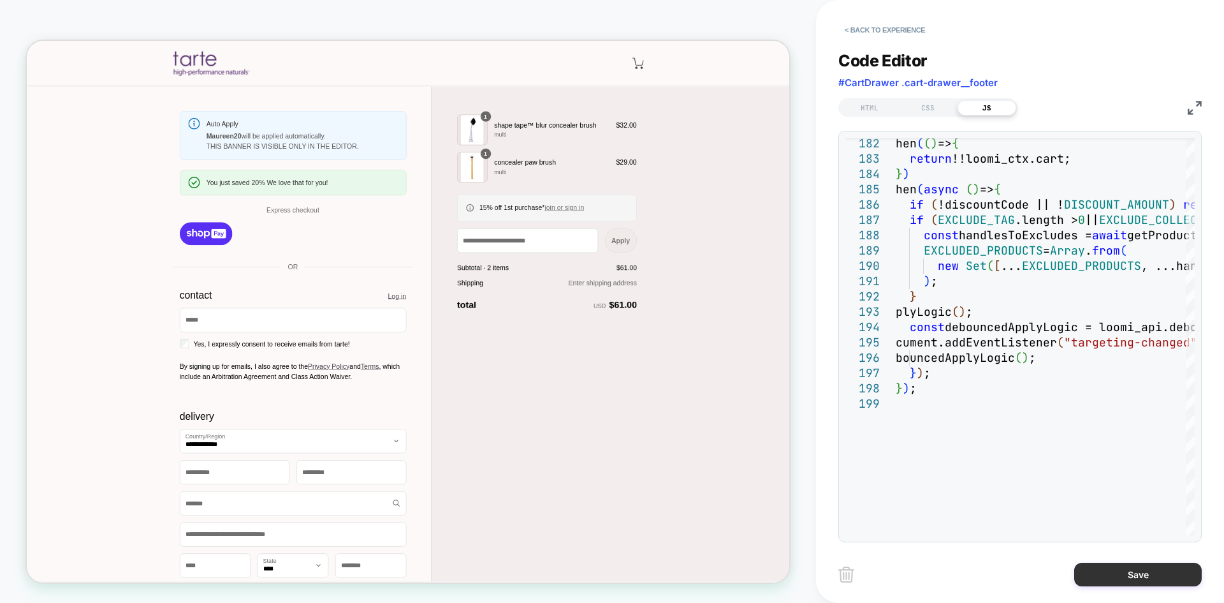
type textarea "**********"
click at [1126, 576] on button "Save" at bounding box center [1138, 574] width 128 height 24
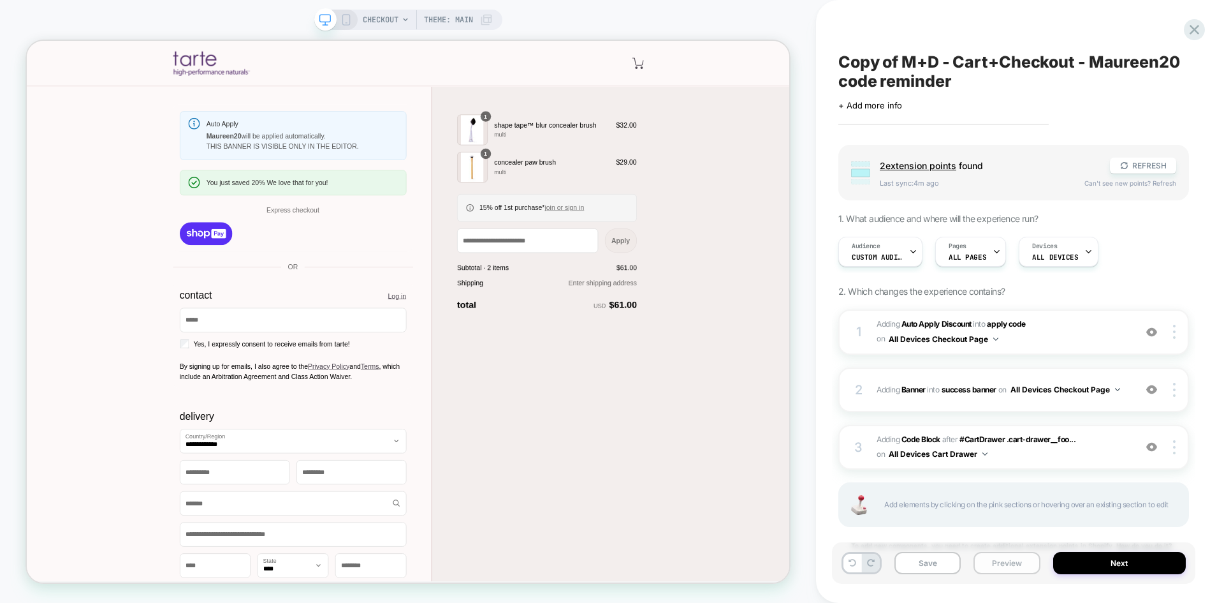
click at [1011, 564] on button "Preview" at bounding box center [1007, 562] width 66 height 22
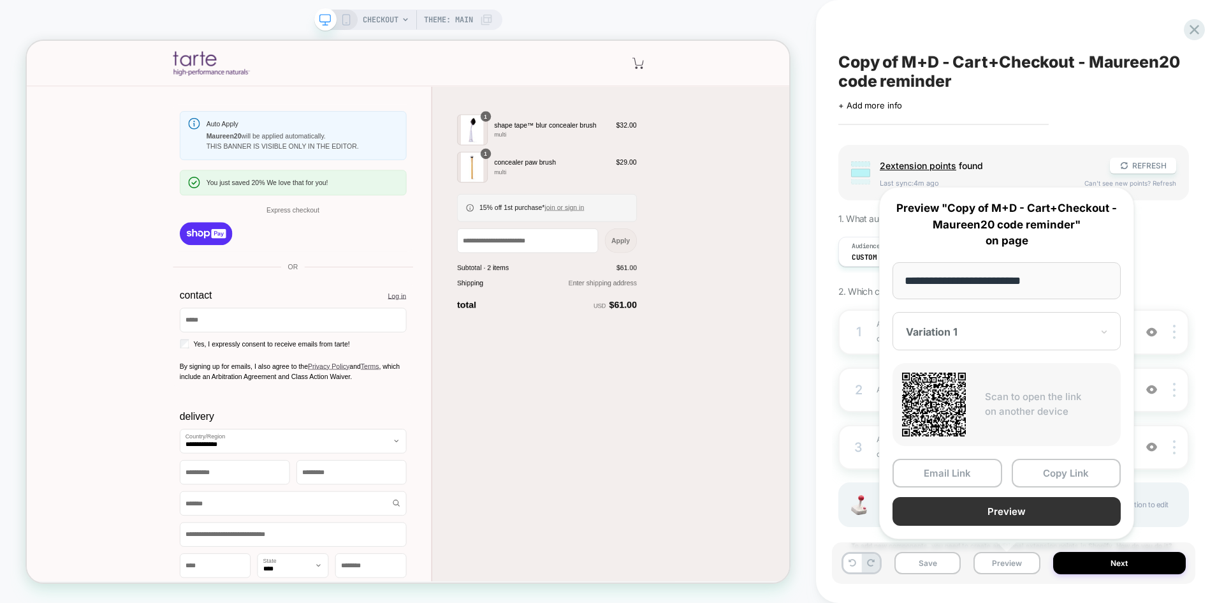
click at [975, 515] on button "Preview" at bounding box center [1007, 511] width 228 height 29
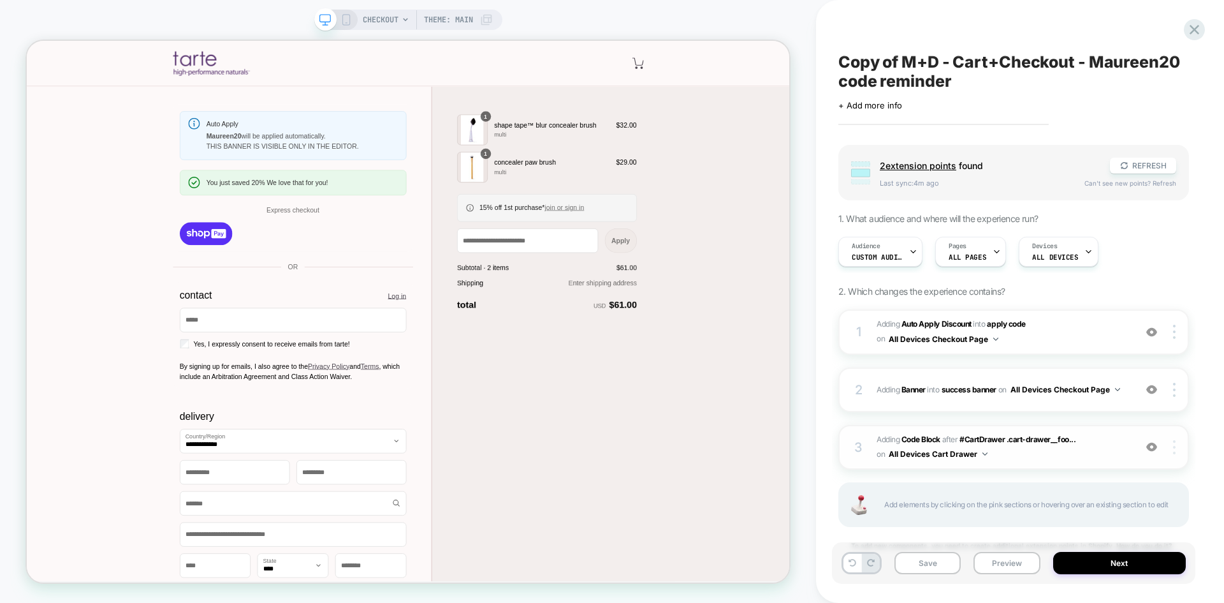
click at [1173, 441] on img at bounding box center [1174, 447] width 3 height 14
click at [1171, 338] on div at bounding box center [1176, 332] width 24 height 14
click at [1021, 336] on span "#_loomi_addon_1754928522677_dup1754949745_dup1754949748_dup1756389812 Adding Au…" at bounding box center [1003, 332] width 252 height 30
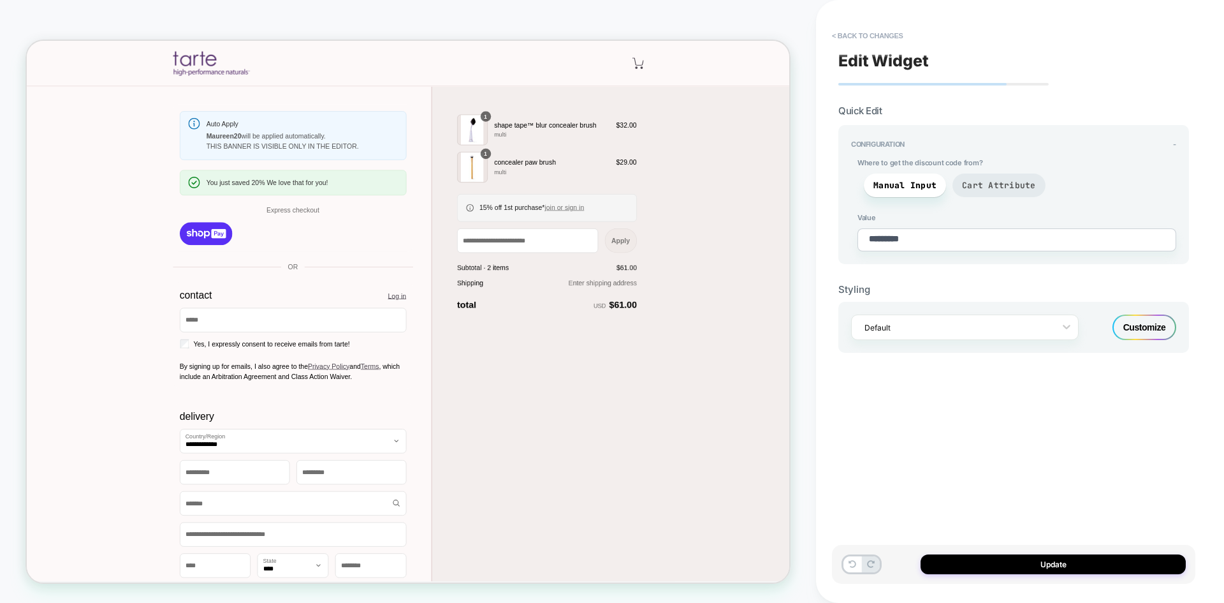
click at [1003, 184] on span "Cart Attribute" at bounding box center [999, 185] width 74 height 11
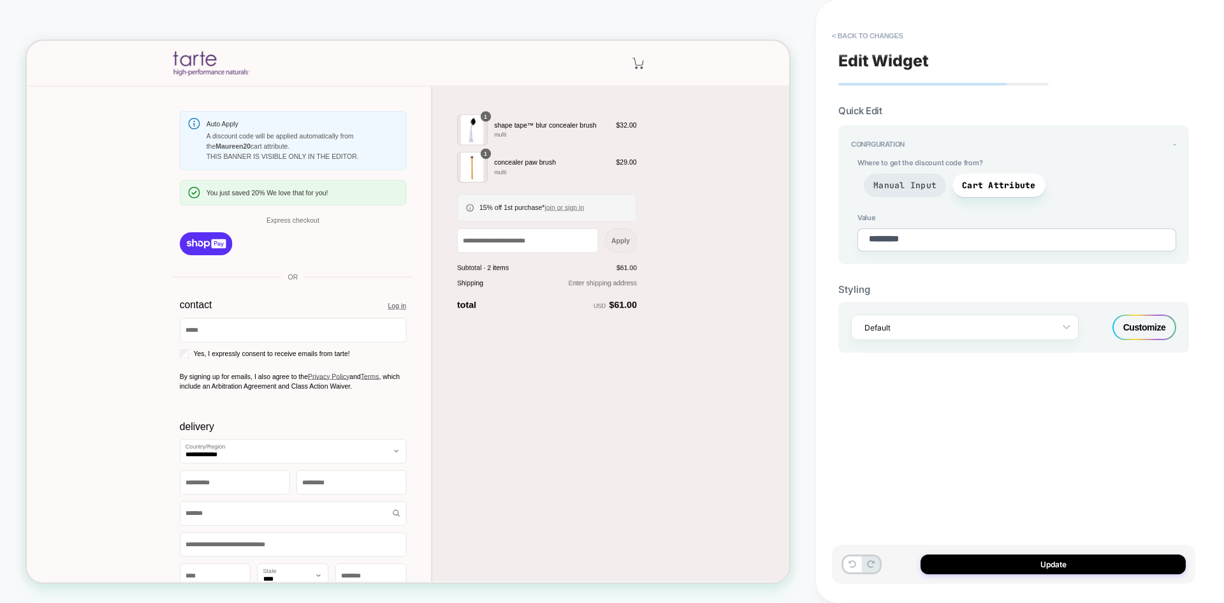
click at [940, 186] on span "Manual Input" at bounding box center [905, 185] width 82 height 24
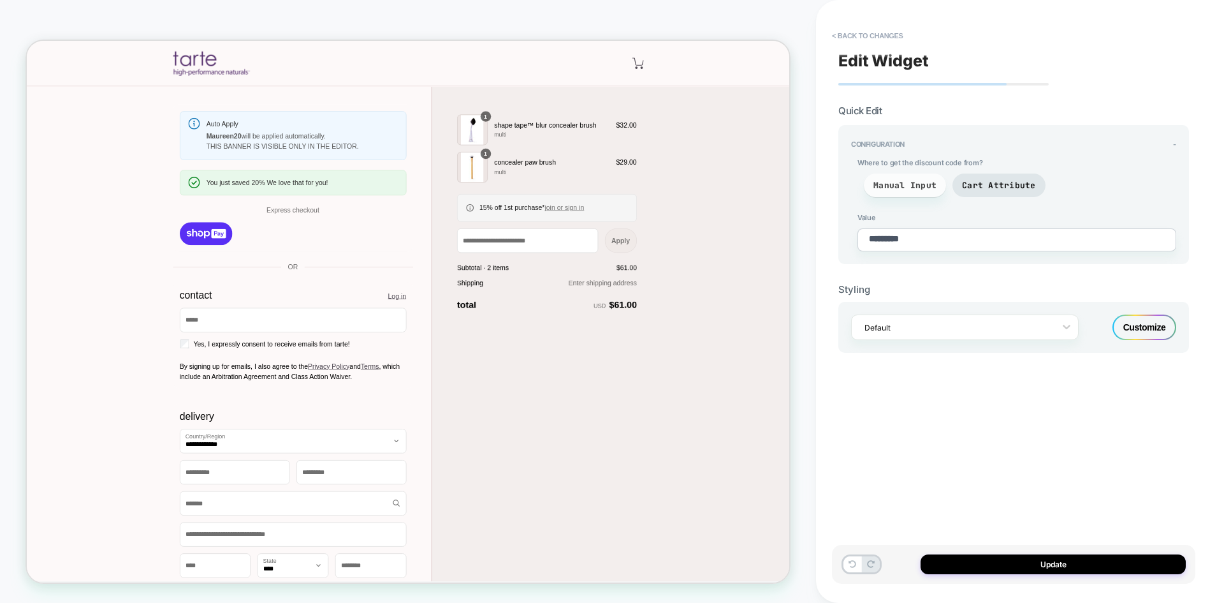
click at [908, 179] on span "Manual Input" at bounding box center [905, 185] width 82 height 24
click at [975, 562] on button "Update" at bounding box center [1053, 564] width 265 height 20
type textarea "*"
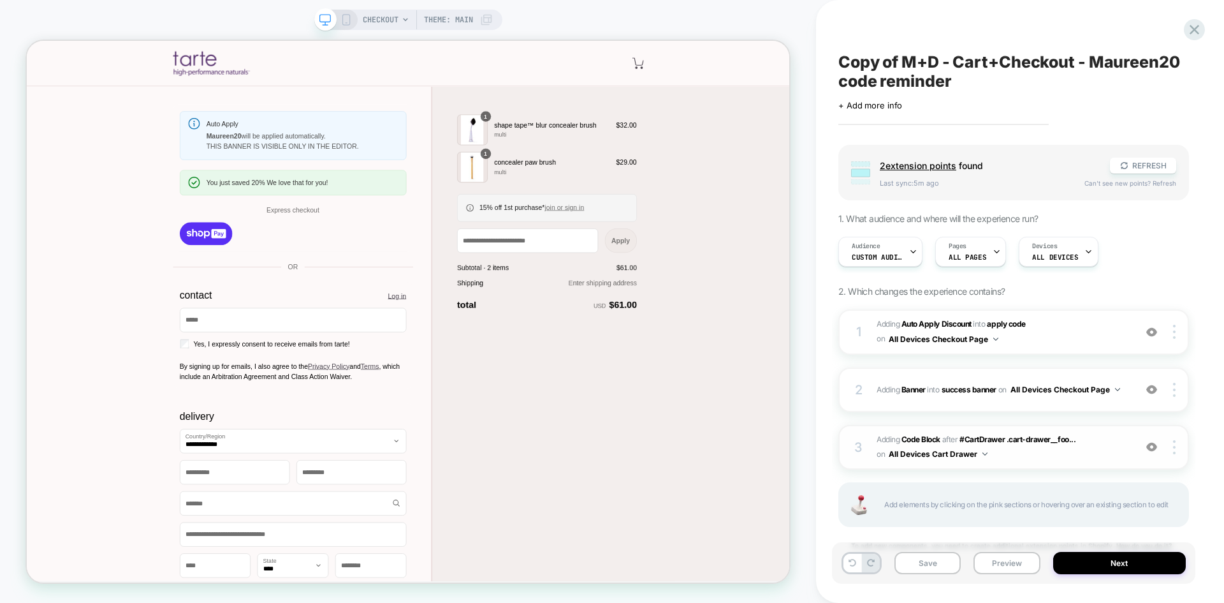
click at [1096, 442] on span "Adding Code Block AFTER #CartDrawer .cart-drawer__foo... #CartDrawer .cart-draw…" at bounding box center [1003, 447] width 252 height 30
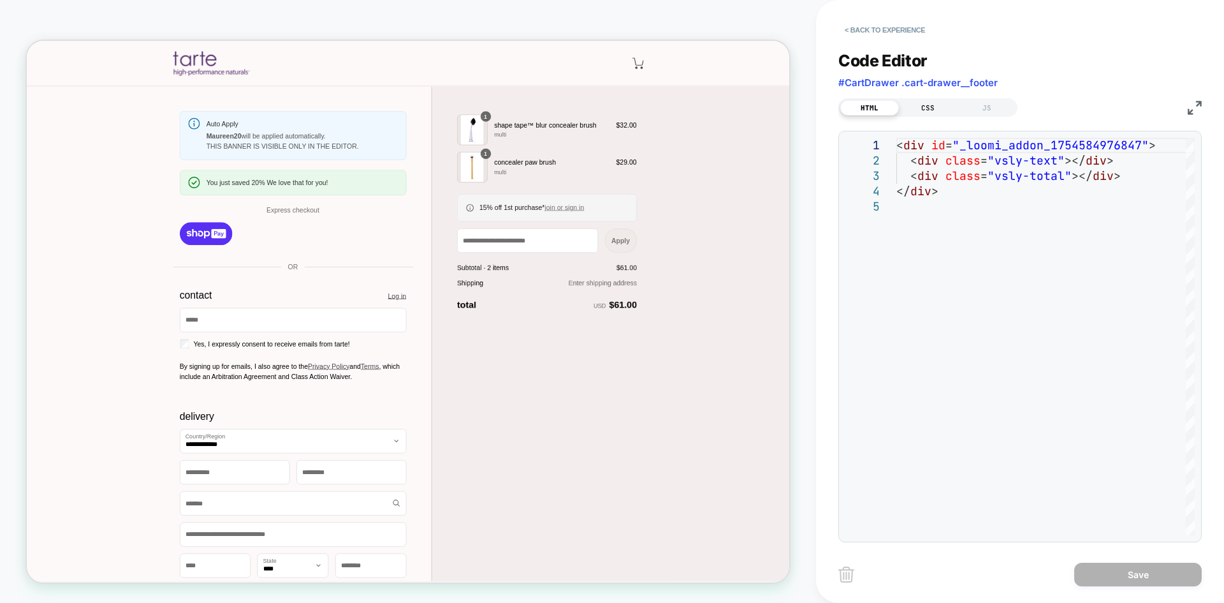
click at [930, 108] on div "CSS" at bounding box center [928, 107] width 59 height 15
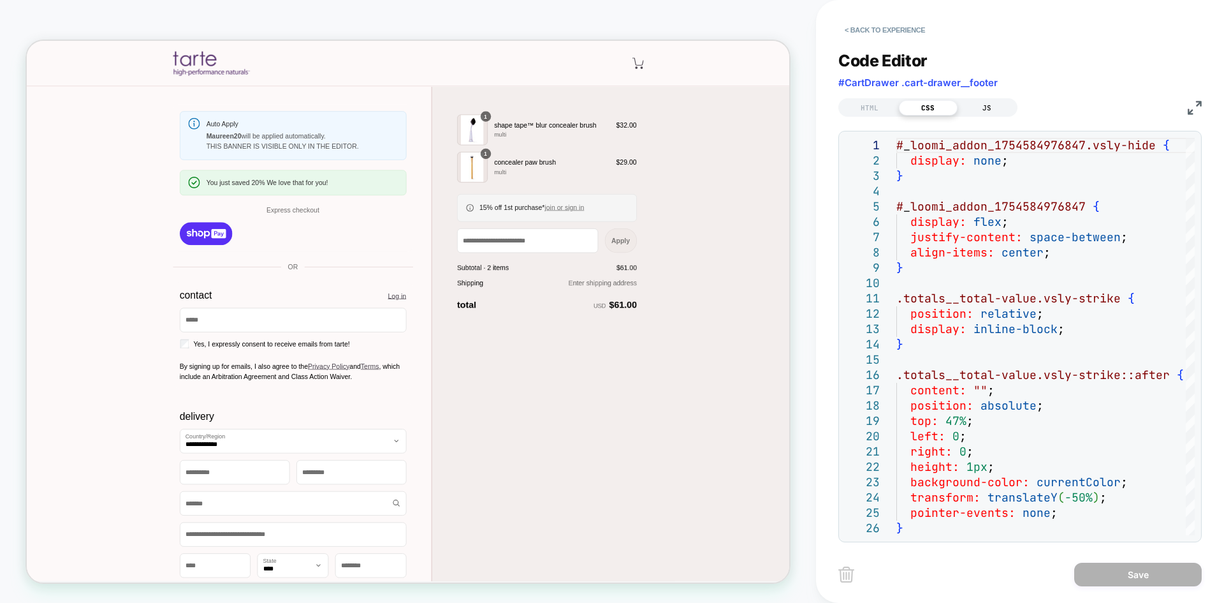
click at [988, 111] on div "JS" at bounding box center [987, 107] width 59 height 15
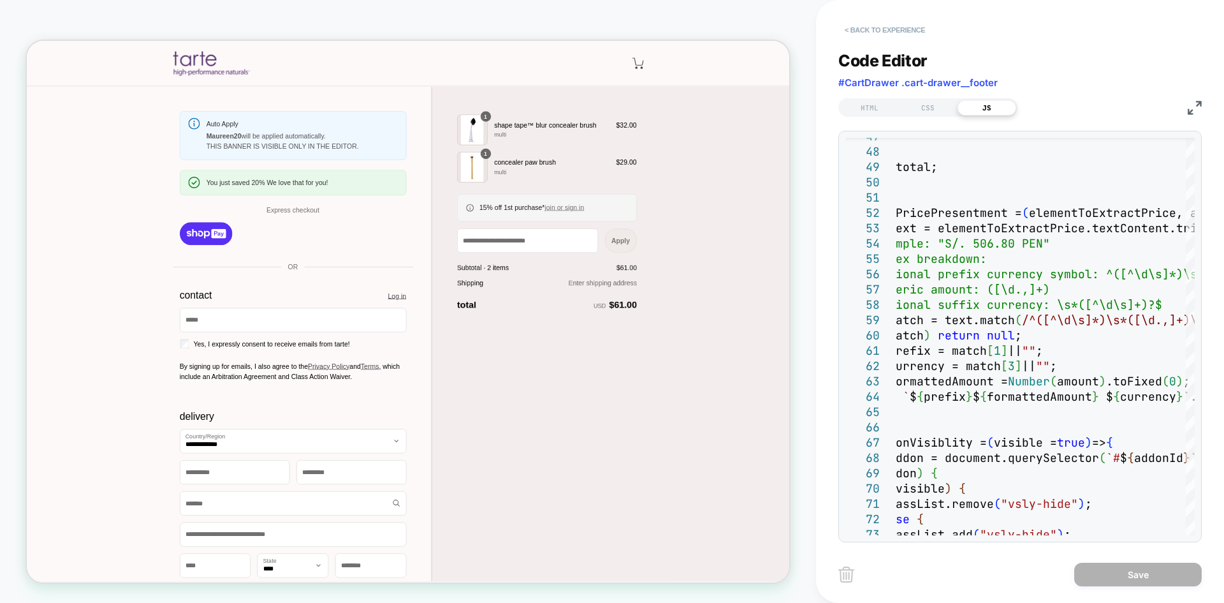
click at [858, 29] on button "< Back to experience" at bounding box center [884, 30] width 93 height 20
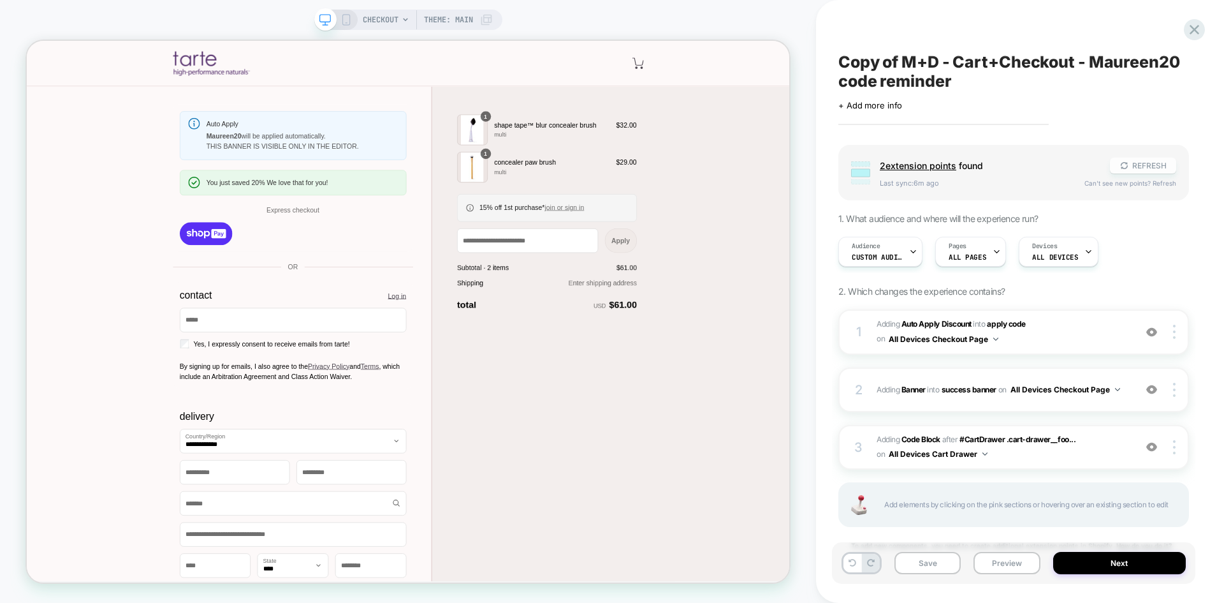
click at [1130, 164] on button "REFRESH" at bounding box center [1143, 165] width 66 height 16
click at [1019, 560] on button "Preview" at bounding box center [1007, 562] width 66 height 22
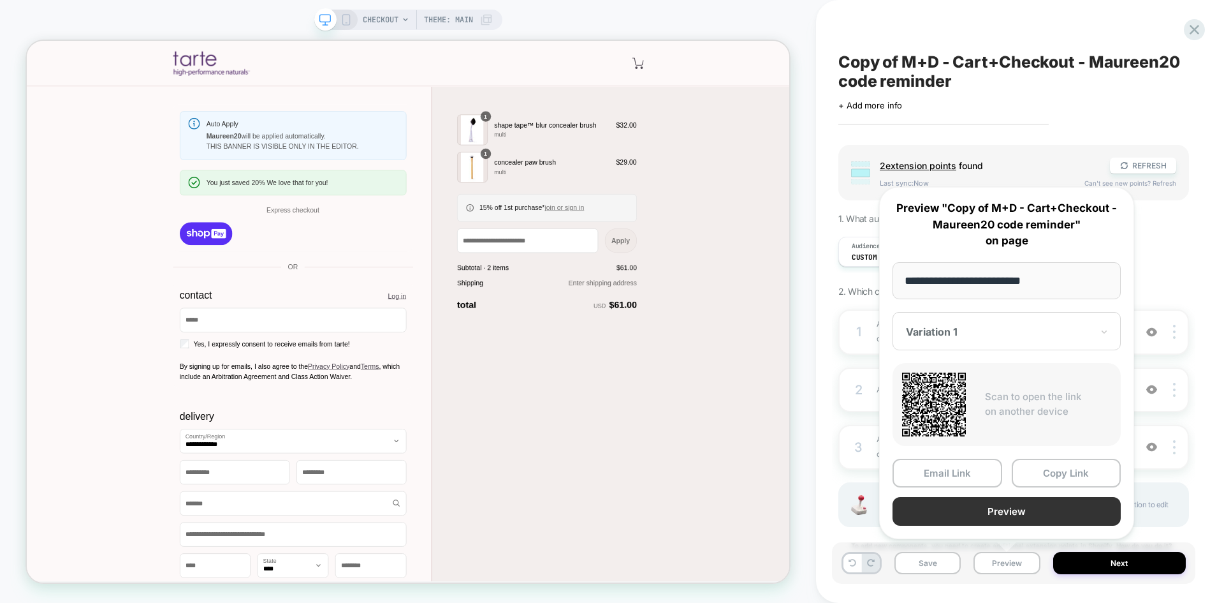
click at [984, 514] on button "Preview" at bounding box center [1007, 511] width 228 height 29
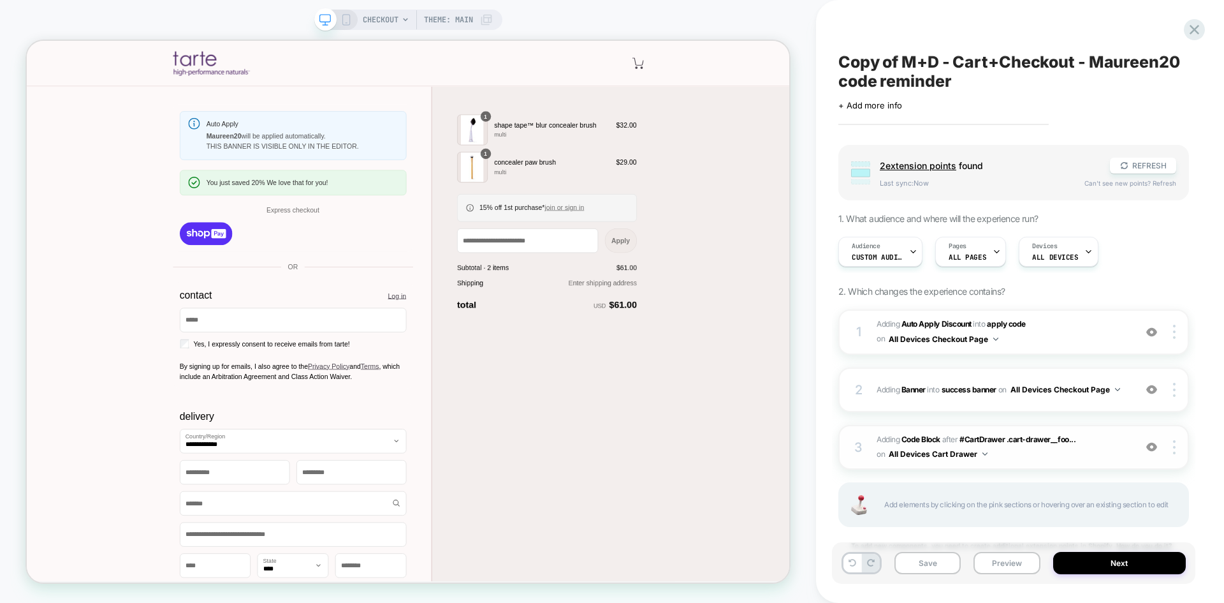
click at [1173, 455] on div "3 Adding Code Block AFTER #CartDrawer .cart-drawer__foo... #CartDrawer .cart-dr…" at bounding box center [1013, 447] width 351 height 45
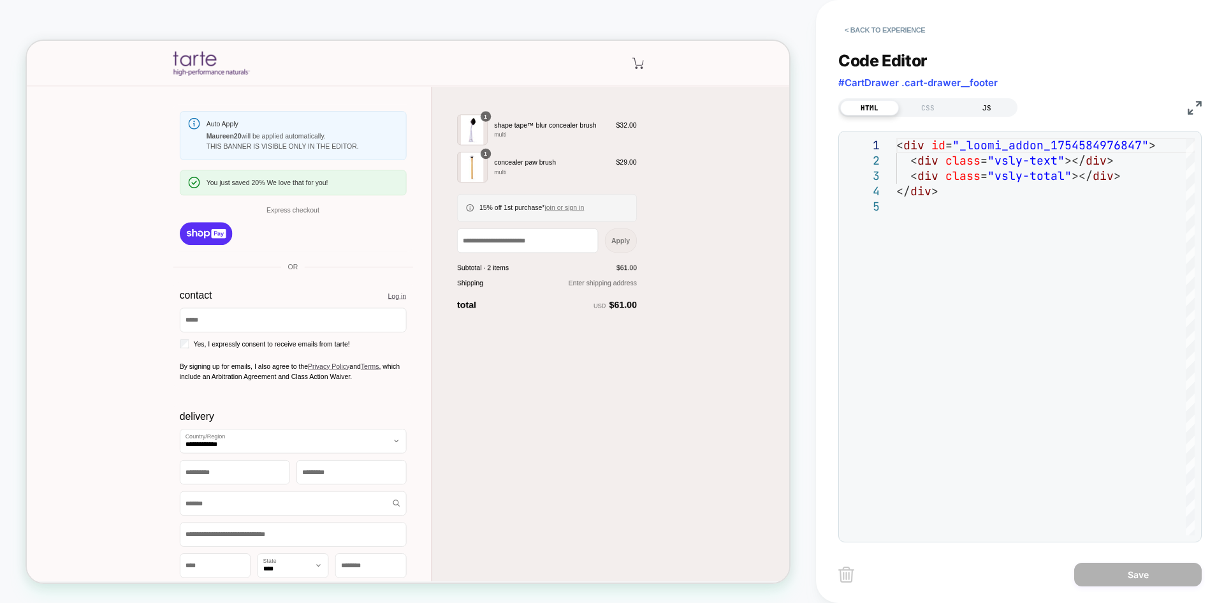
click at [982, 106] on div "JS" at bounding box center [987, 107] width 59 height 15
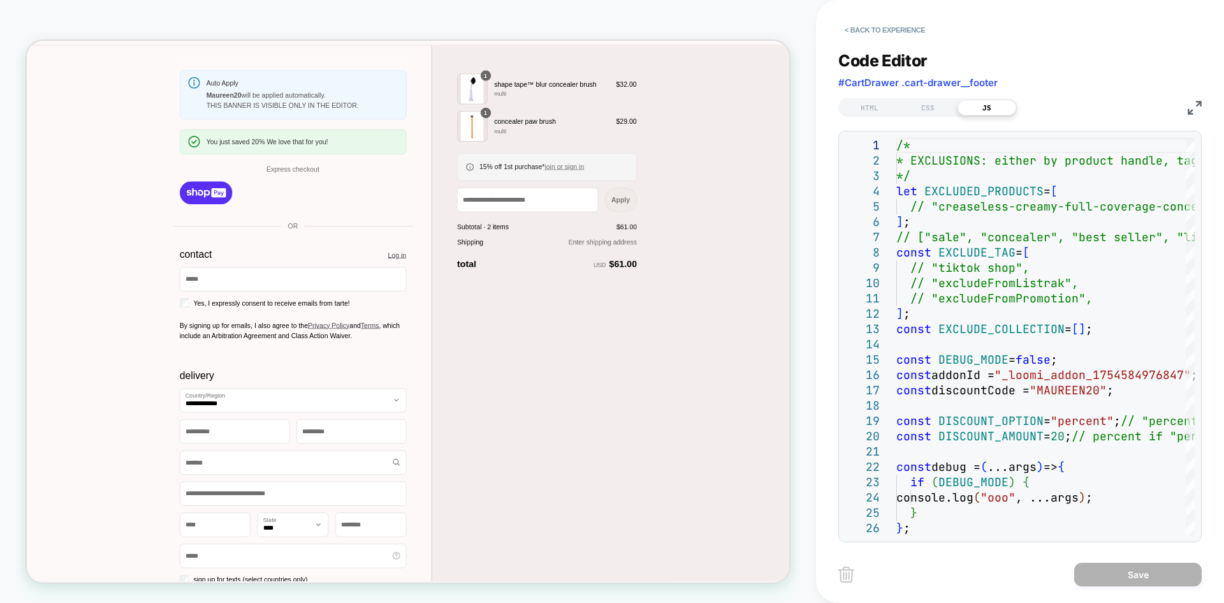
scroll to position [73, 0]
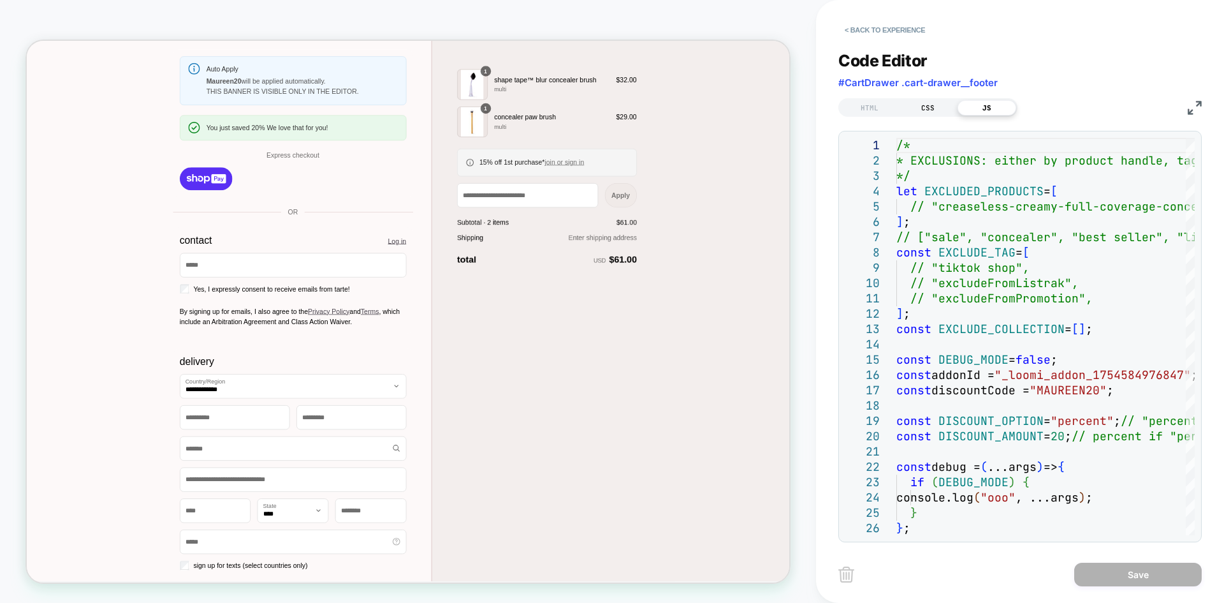
click at [919, 110] on div "CSS" at bounding box center [928, 107] width 59 height 15
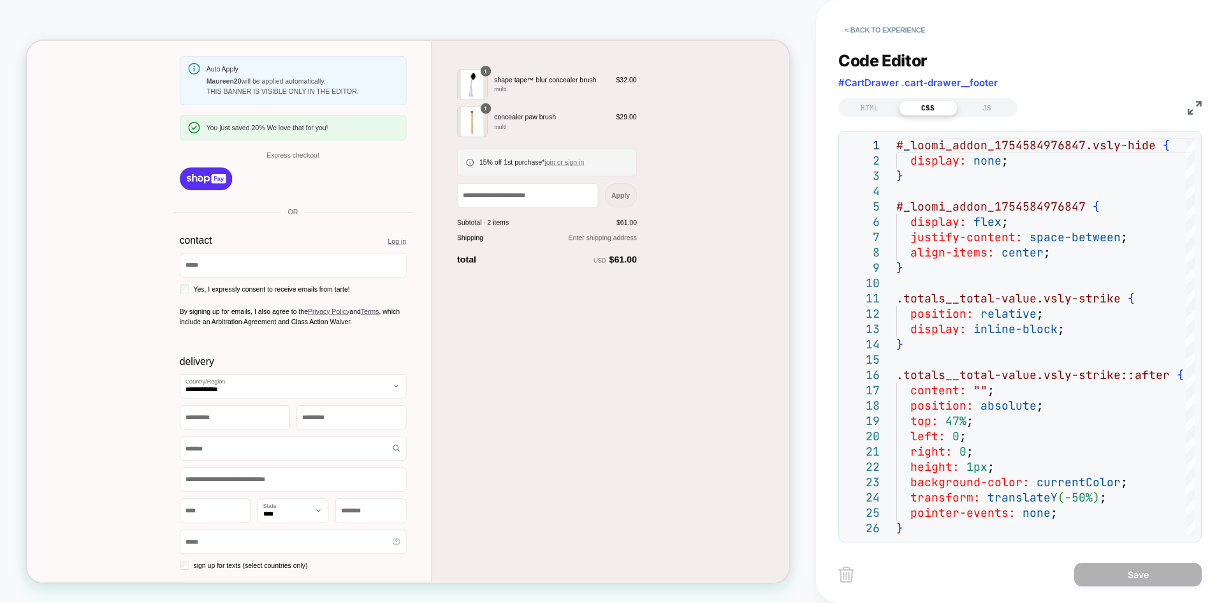
click at [869, 110] on div "HTML" at bounding box center [869, 107] width 59 height 15
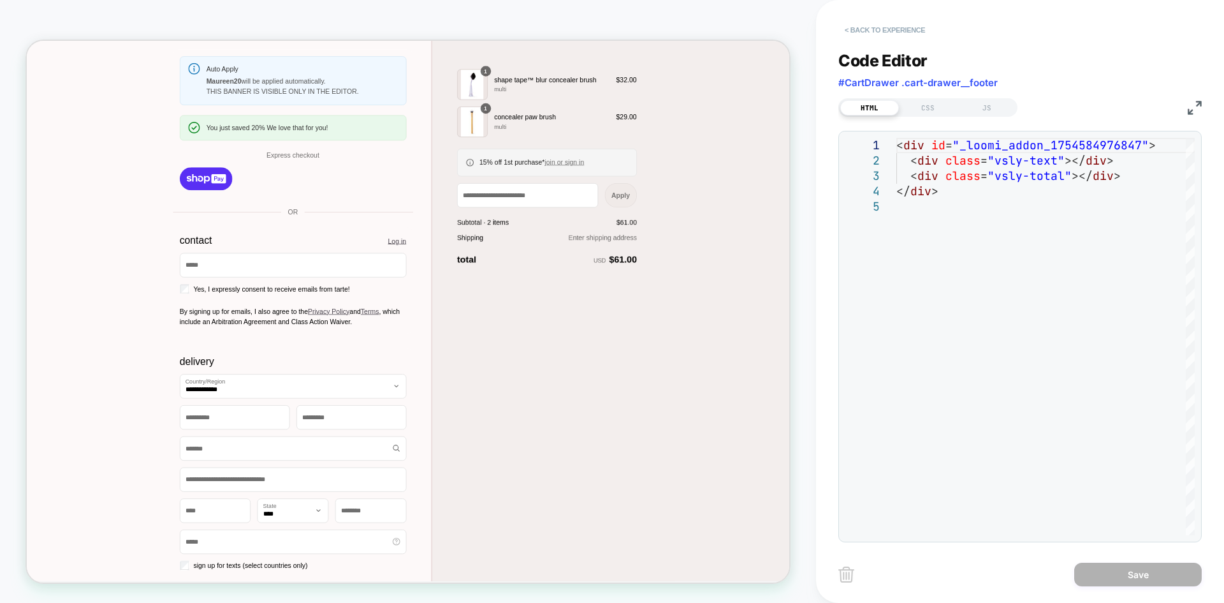
click at [871, 32] on button "< Back to experience" at bounding box center [884, 30] width 93 height 20
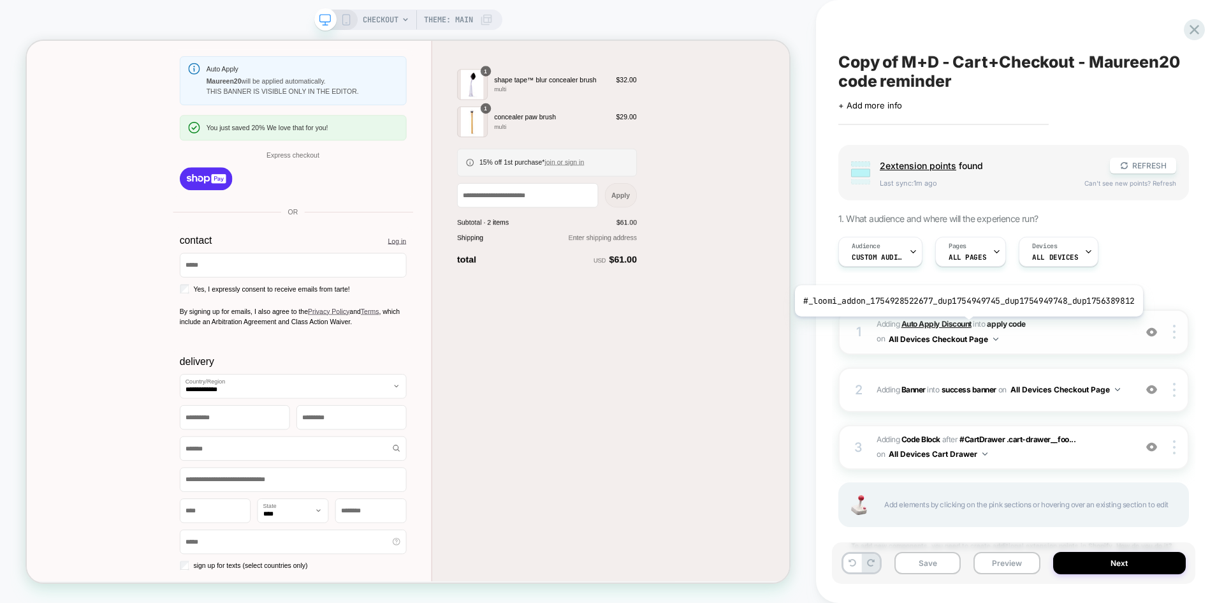
scroll to position [44, 0]
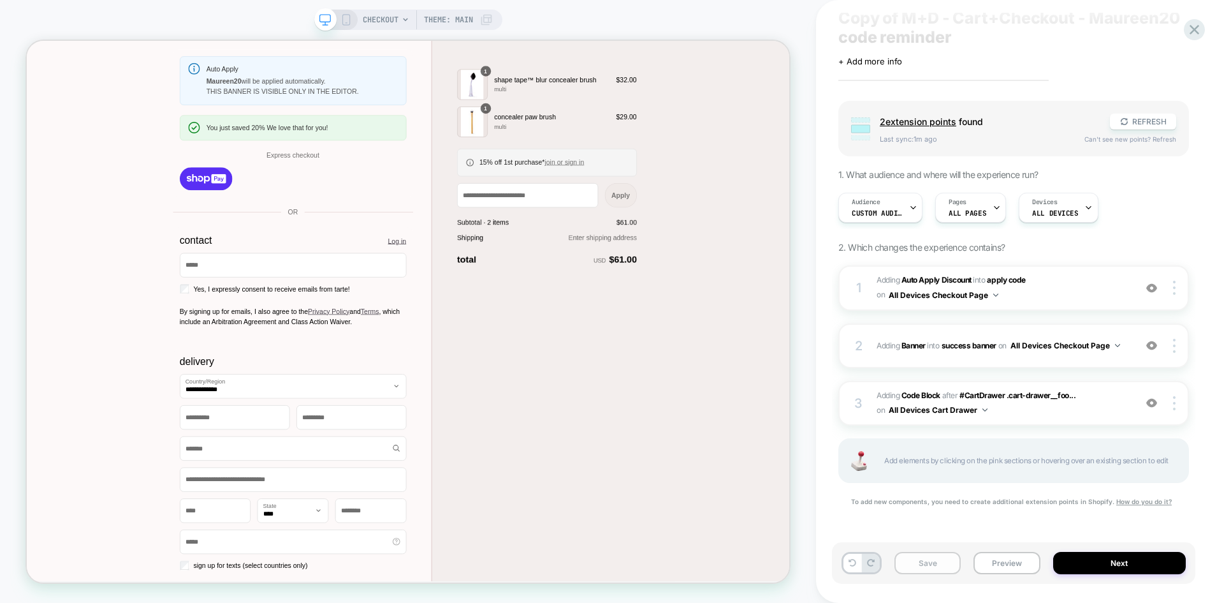
click at [936, 557] on button "Save" at bounding box center [928, 562] width 66 height 22
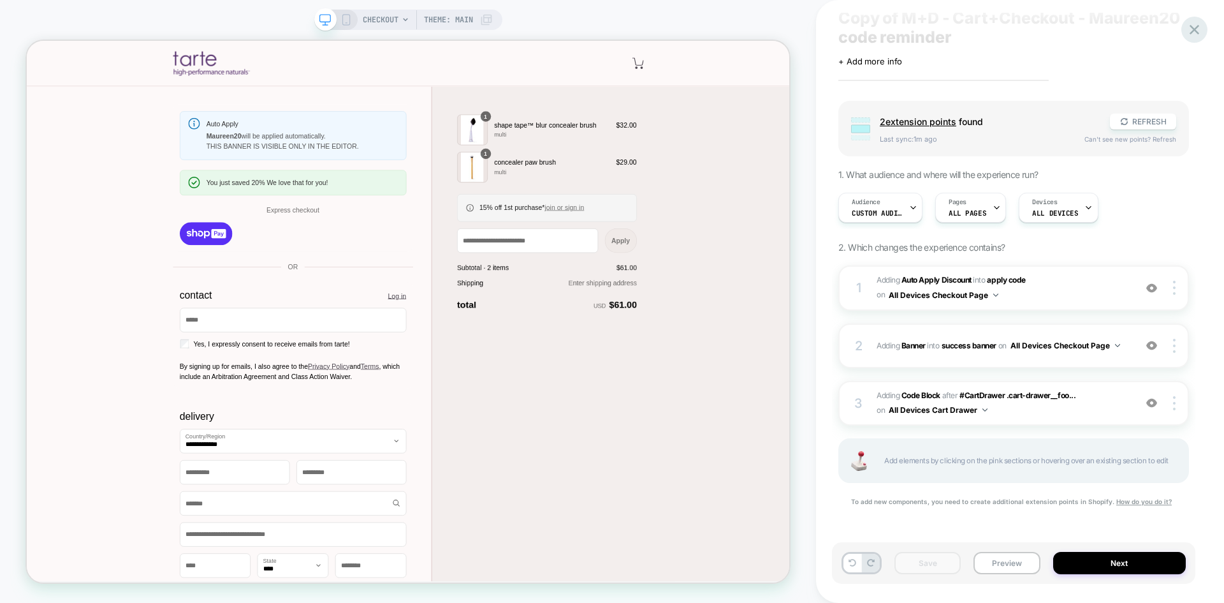
click at [1192, 34] on icon at bounding box center [1194, 29] width 17 height 17
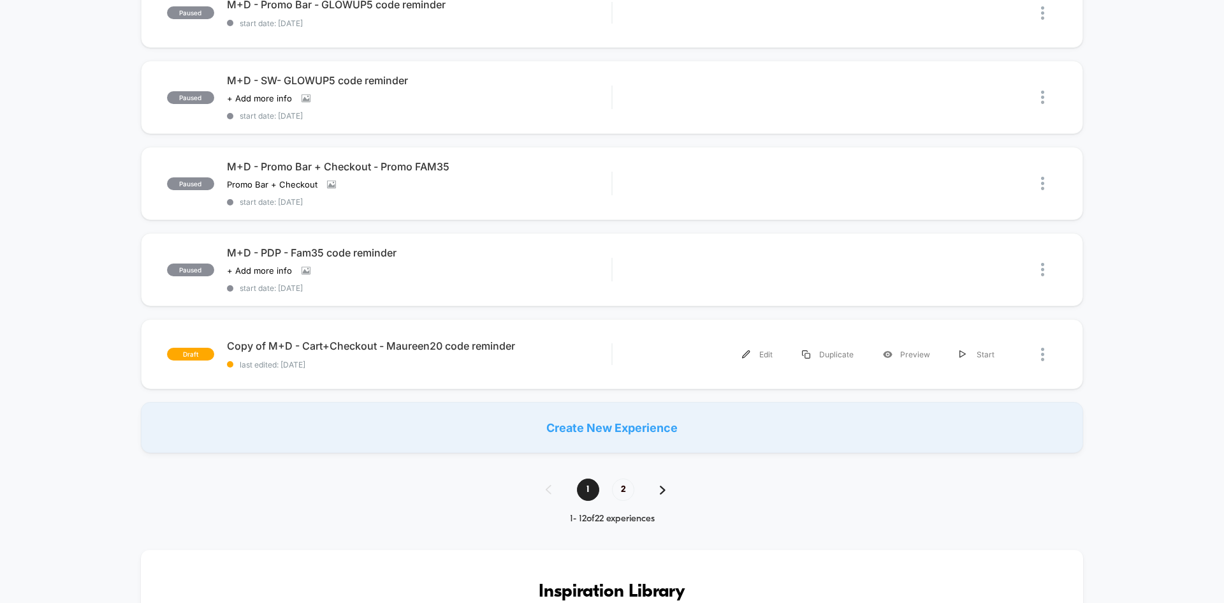
scroll to position [745, 0]
click at [916, 352] on div "Preview" at bounding box center [906, 353] width 77 height 29
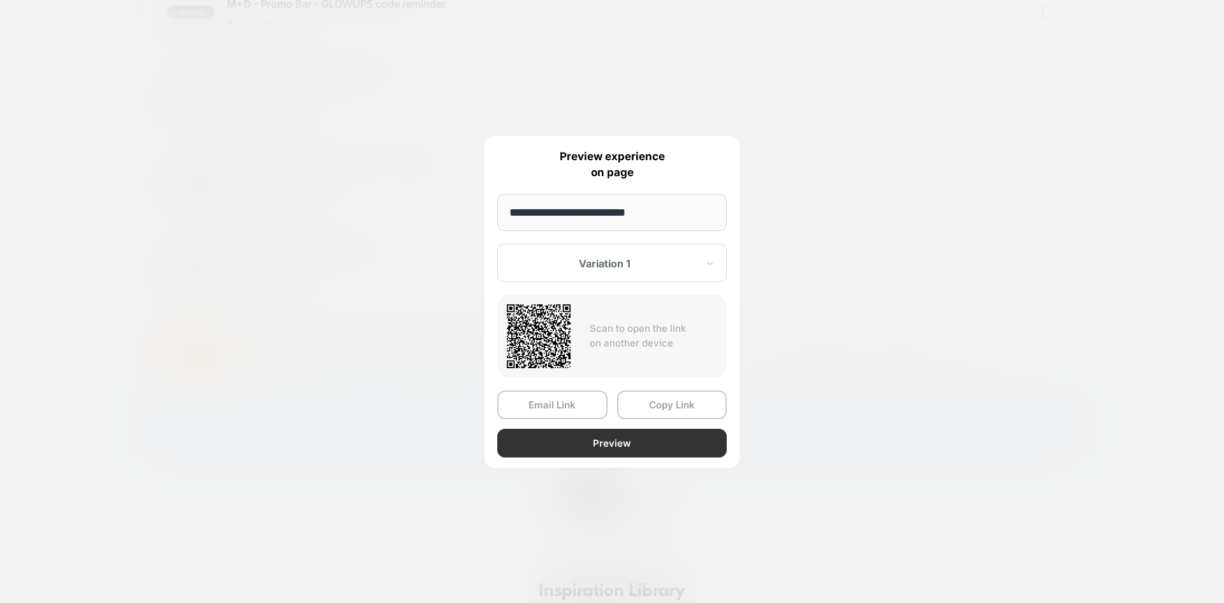
click at [683, 436] on button "Preview" at bounding box center [612, 442] width 230 height 29
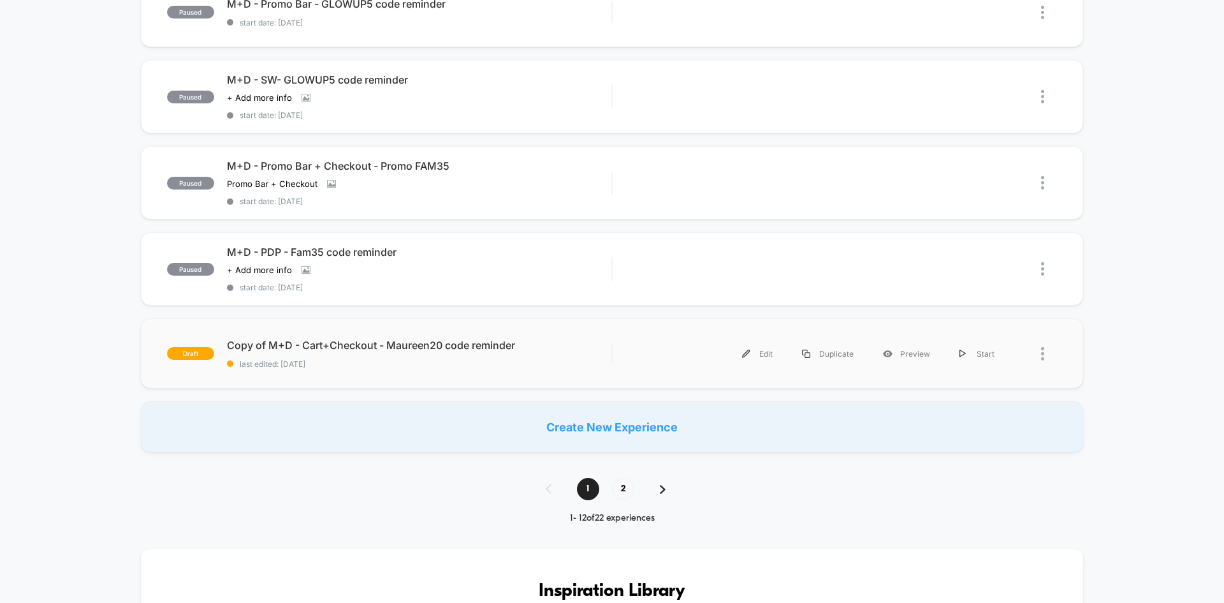
click at [678, 351] on div "Edit Duplicate Preview Start" at bounding box center [817, 353] width 384 height 29
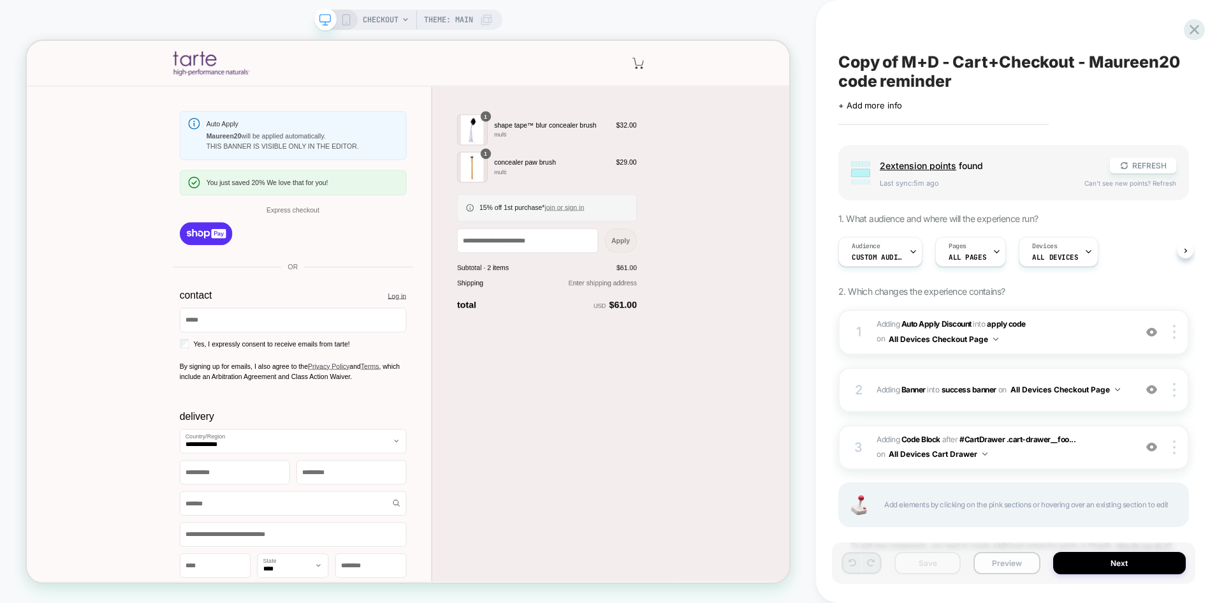
click at [997, 565] on button "Preview" at bounding box center [1007, 562] width 66 height 22
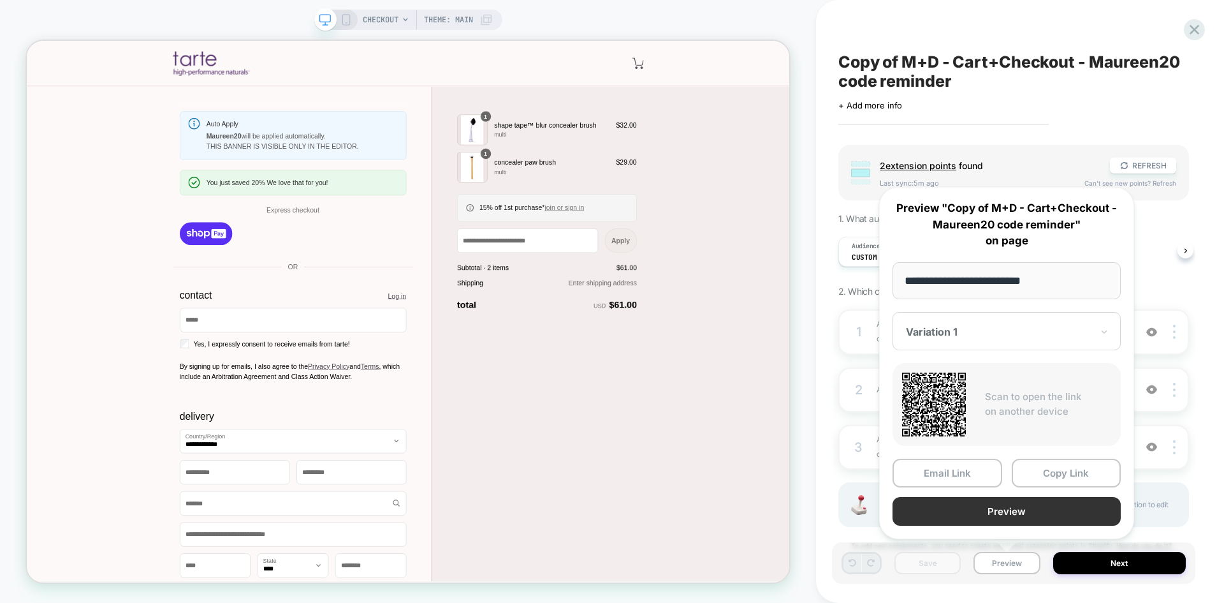
click at [991, 515] on button "Preview" at bounding box center [1007, 511] width 228 height 29
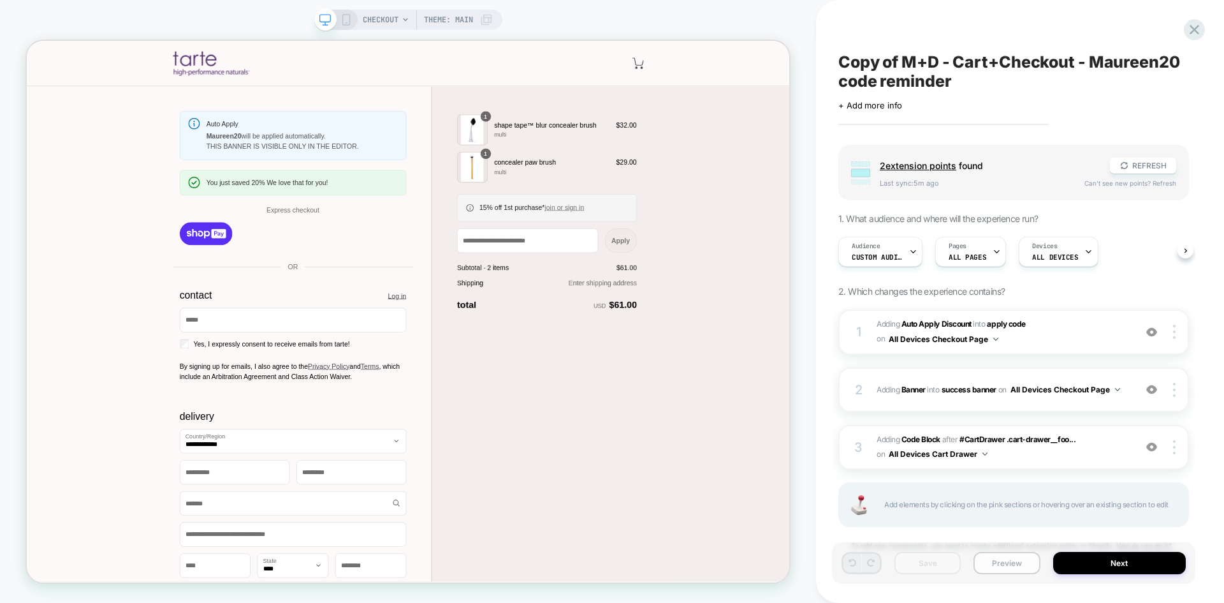
click at [992, 560] on button "Preview" at bounding box center [1007, 562] width 66 height 22
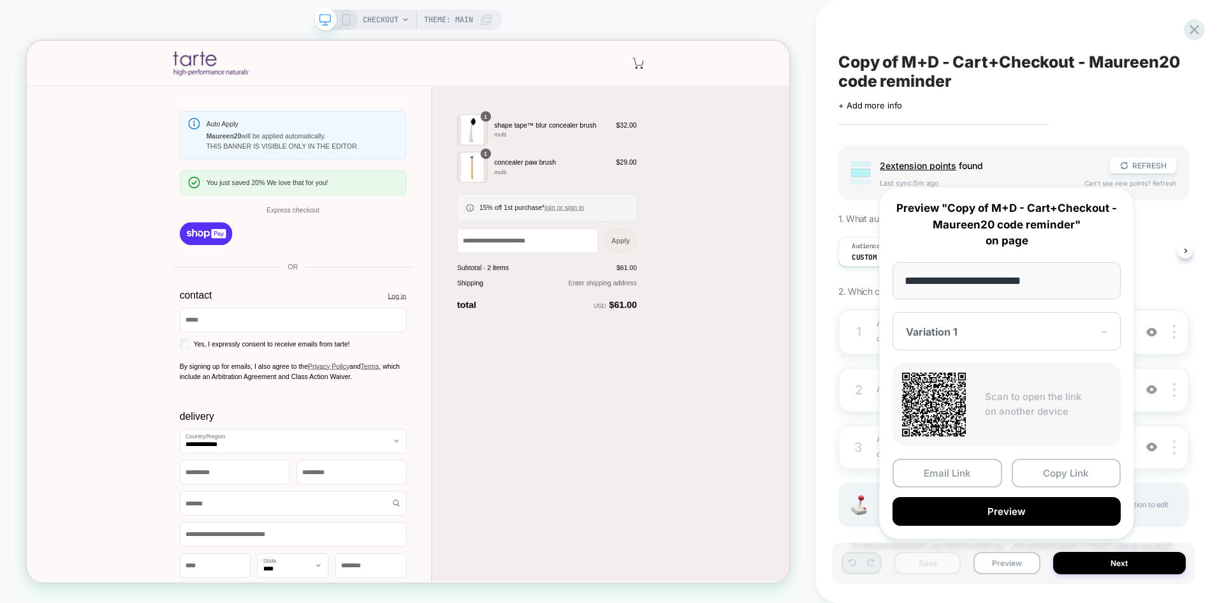
drag, startPoint x: 1049, startPoint y: 283, endPoint x: 873, endPoint y: 300, distance: 177.4
click at [873, 300] on div "**********" at bounding box center [1006, 362] width 281 height 377
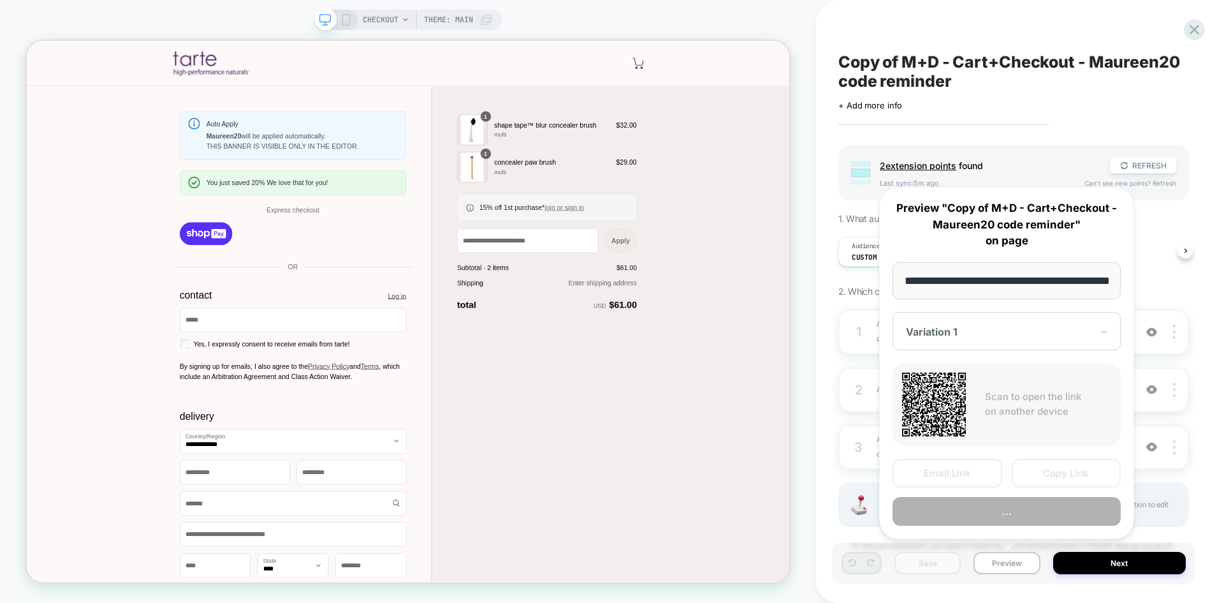
scroll to position [0, 34]
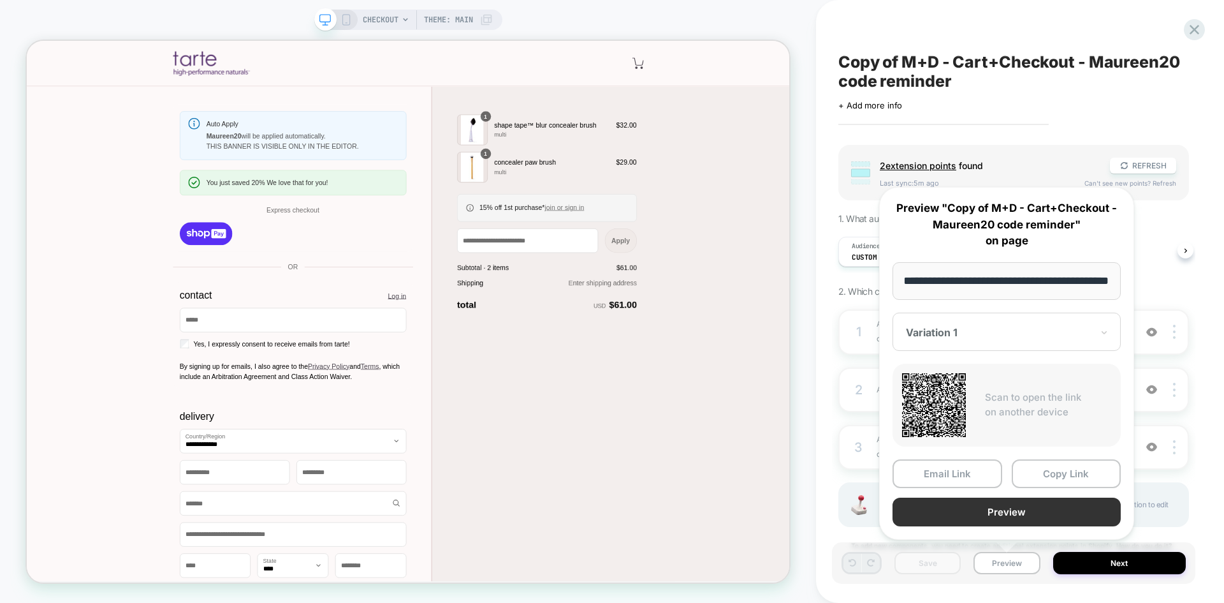
type input "**********"
click at [1000, 516] on button "Preview" at bounding box center [1007, 511] width 228 height 29
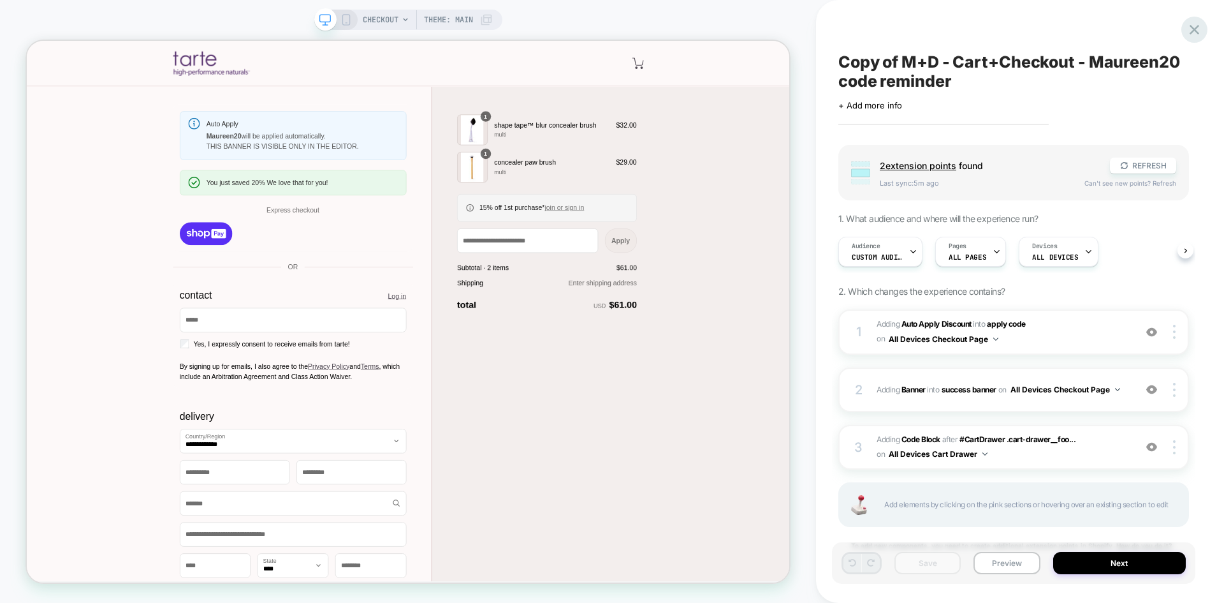
click at [1198, 27] on icon at bounding box center [1194, 29] width 17 height 17
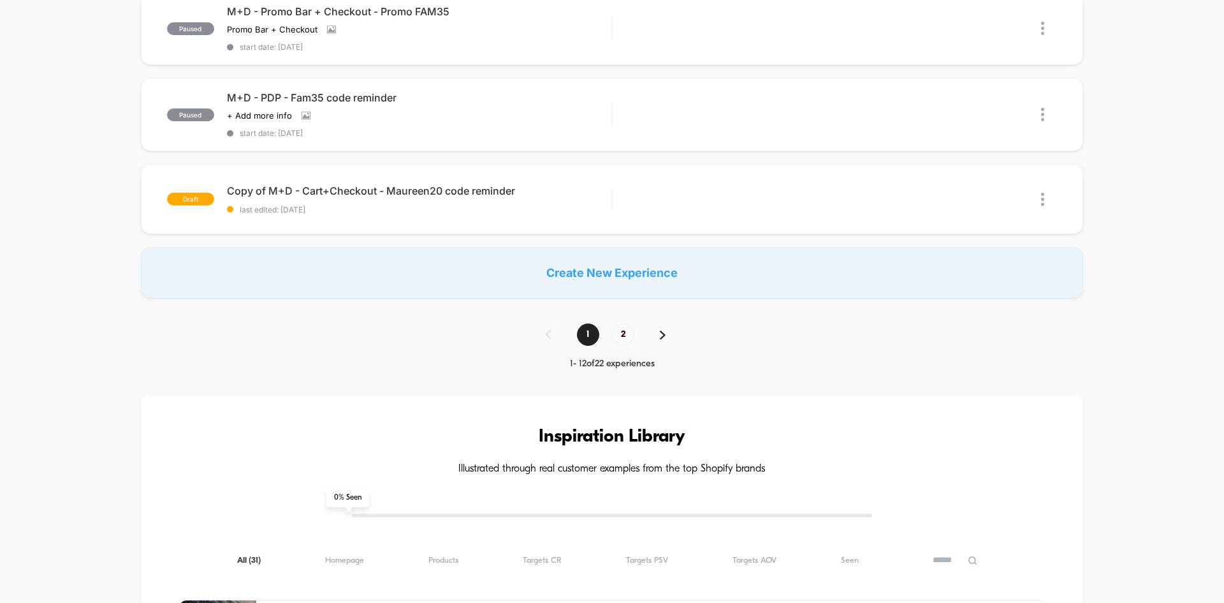
scroll to position [900, 0]
